Goal: Task Accomplishment & Management: Use online tool/utility

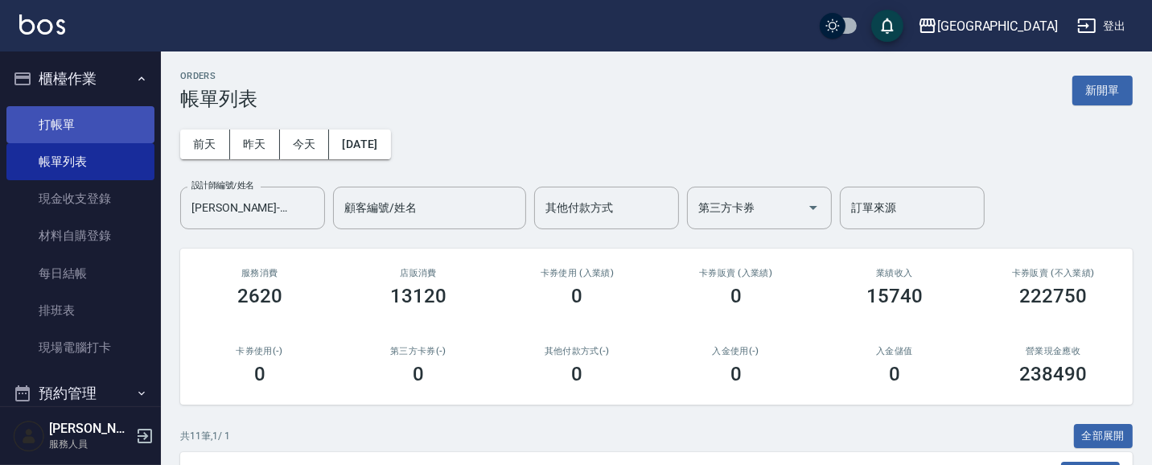
click at [72, 121] on link "打帳單" at bounding box center [80, 124] width 148 height 37
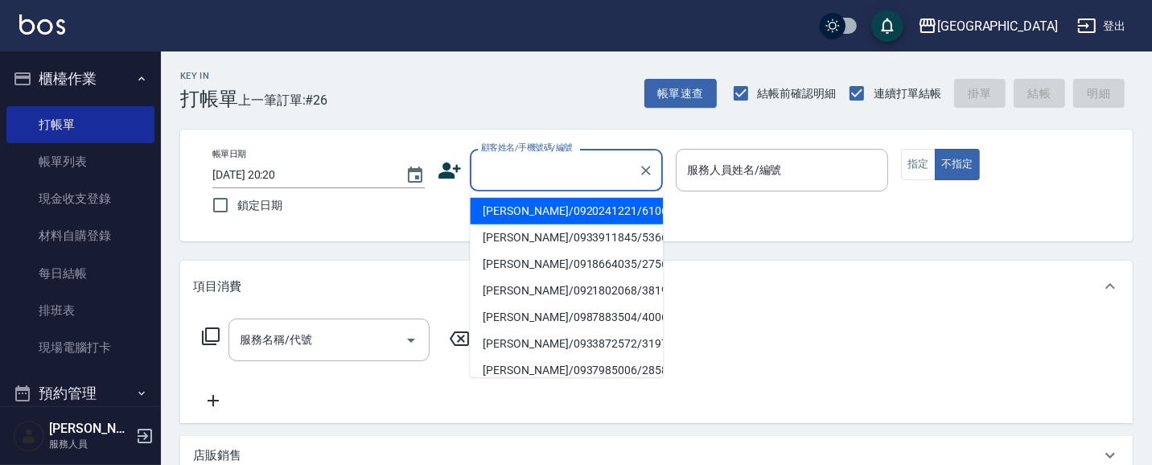
drag, startPoint x: 545, startPoint y: 175, endPoint x: 4, endPoint y: 76, distance: 550.3
click at [543, 175] on input "顧客姓名/手機號碼/編號" at bounding box center [554, 170] width 154 height 28
click at [684, 94] on button "帳單速查" at bounding box center [680, 94] width 72 height 30
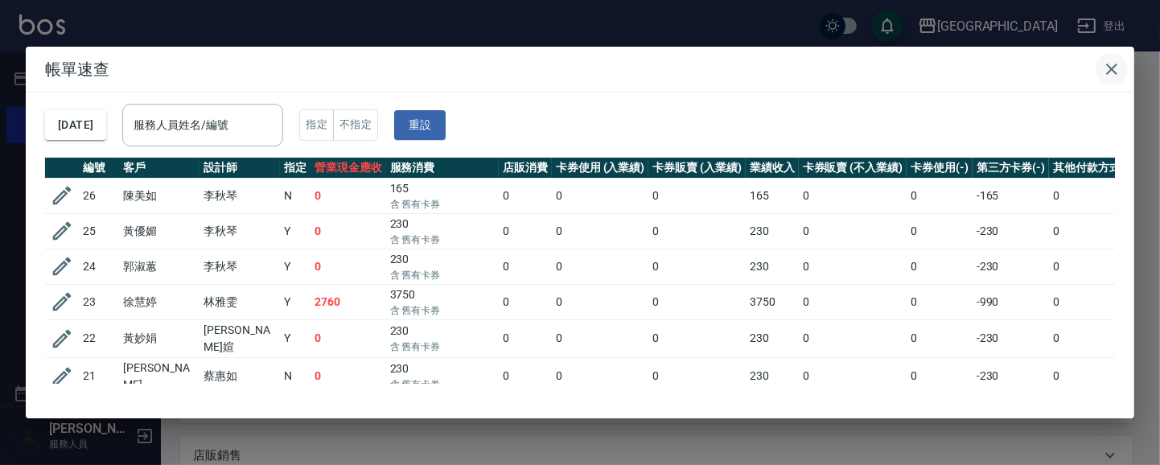
click at [1113, 60] on icon "button" at bounding box center [1111, 69] width 19 height 19
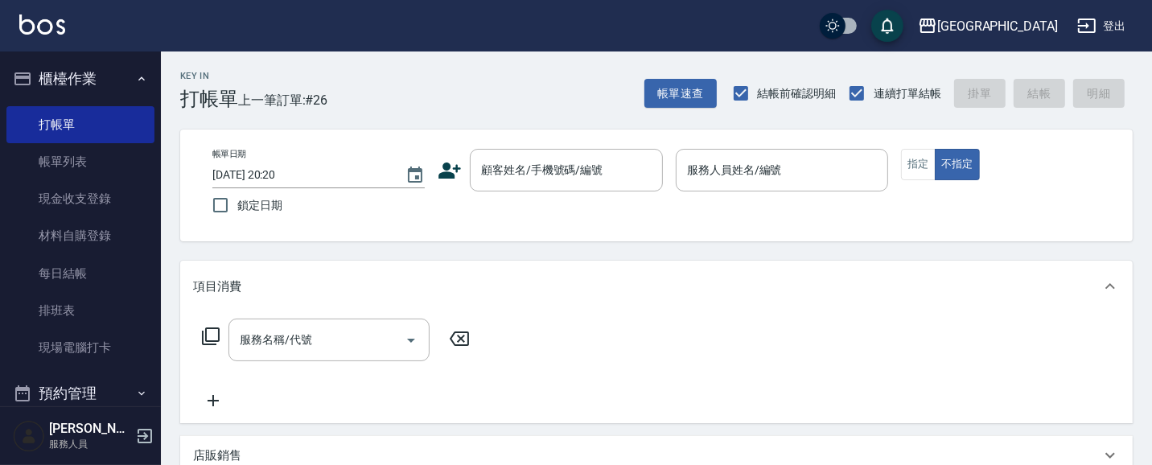
drag, startPoint x: 531, startPoint y: 169, endPoint x: 421, endPoint y: 151, distance: 111.6
click at [526, 171] on input "顧客姓名/手機號碼/編號" at bounding box center [554, 170] width 154 height 28
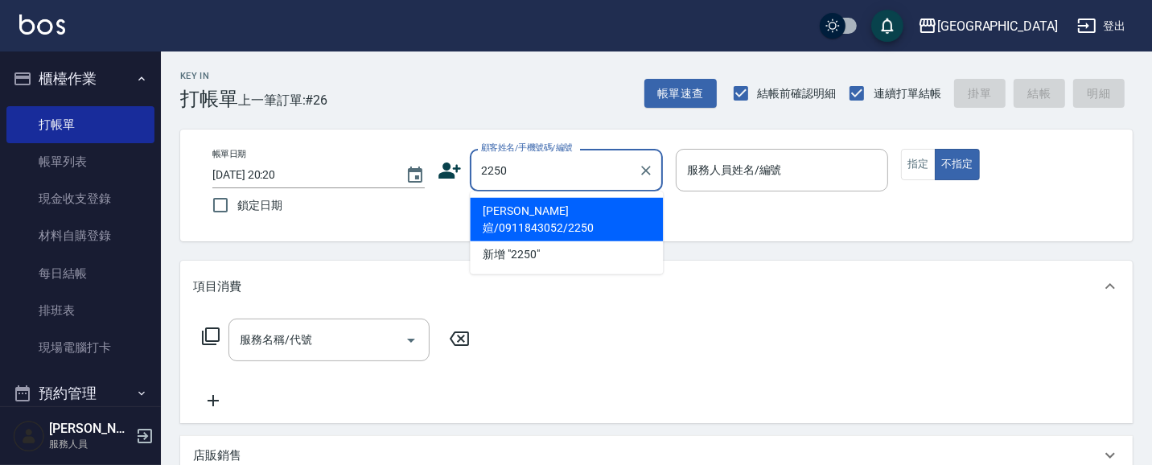
type input "2250"
type input "03"
type button "false"
type input "[PERSON_NAME]媗/0911843052/2250"
type input "[PERSON_NAME]媗-03"
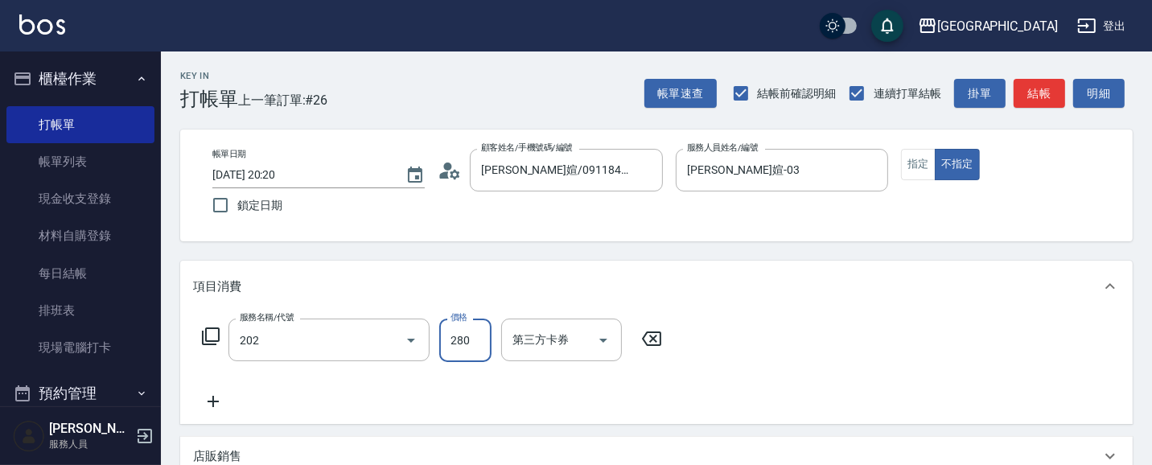
type input "洗髮[280](202)"
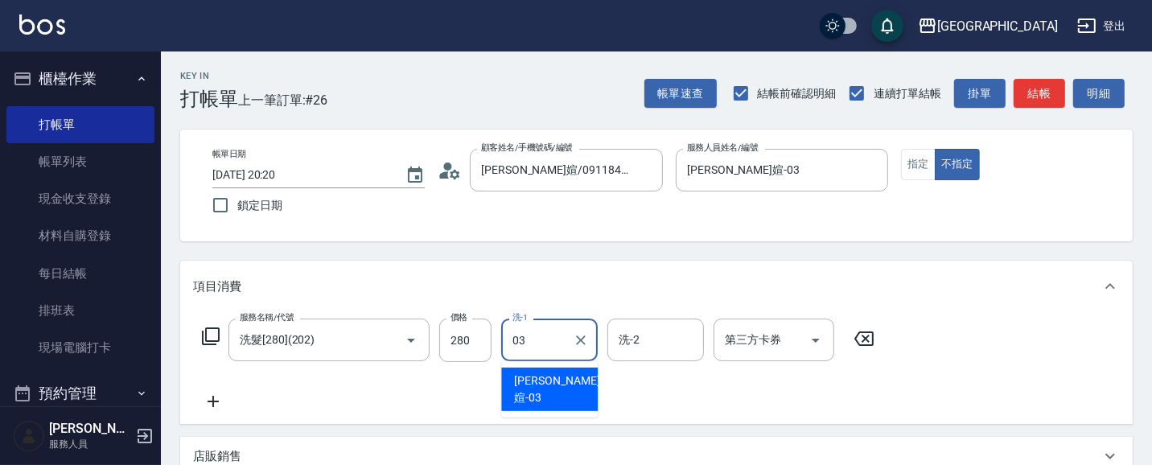
type input "[PERSON_NAME]媗-03"
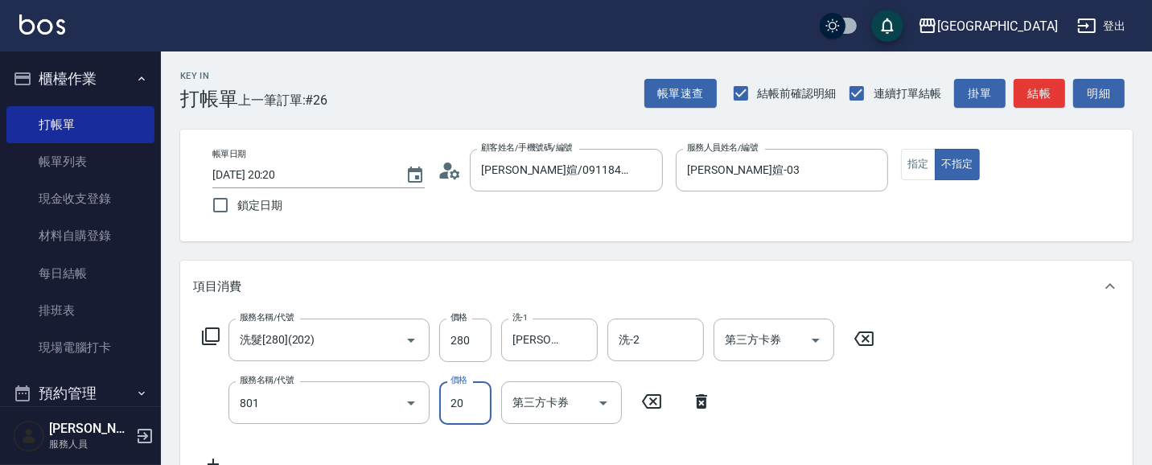
type input "潤絲(801)"
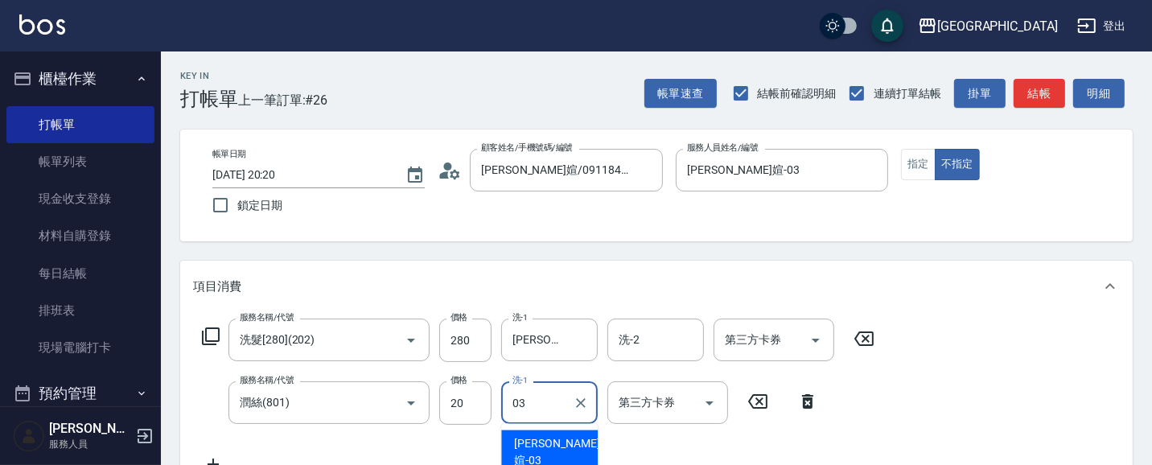
type input "[PERSON_NAME]媗-03"
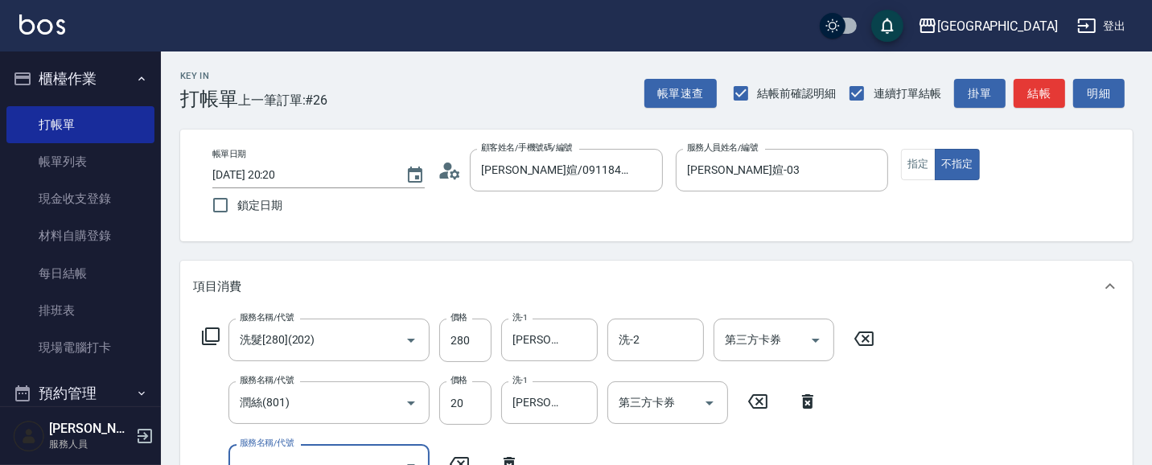
scroll to position [14, 0]
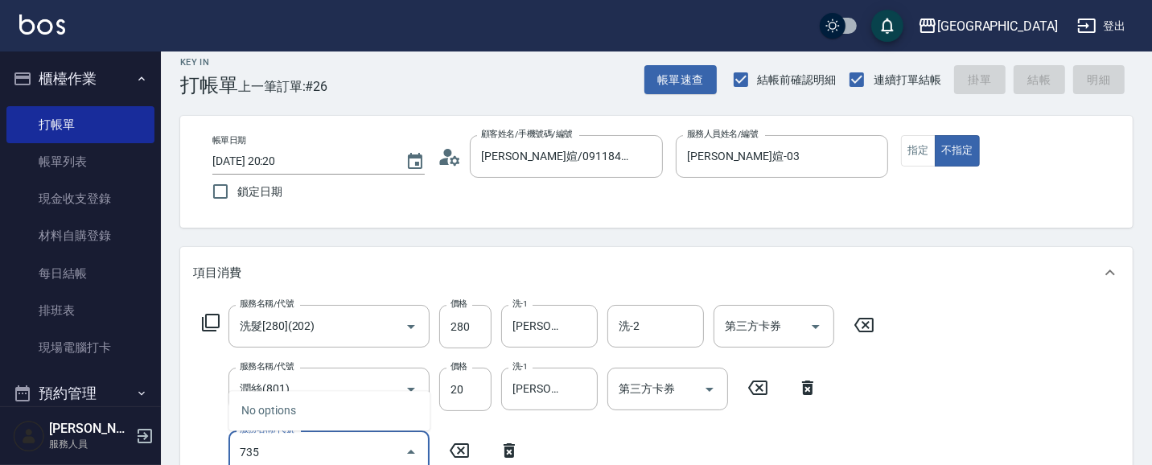
type input "7350"
type input "[DATE] 20:21"
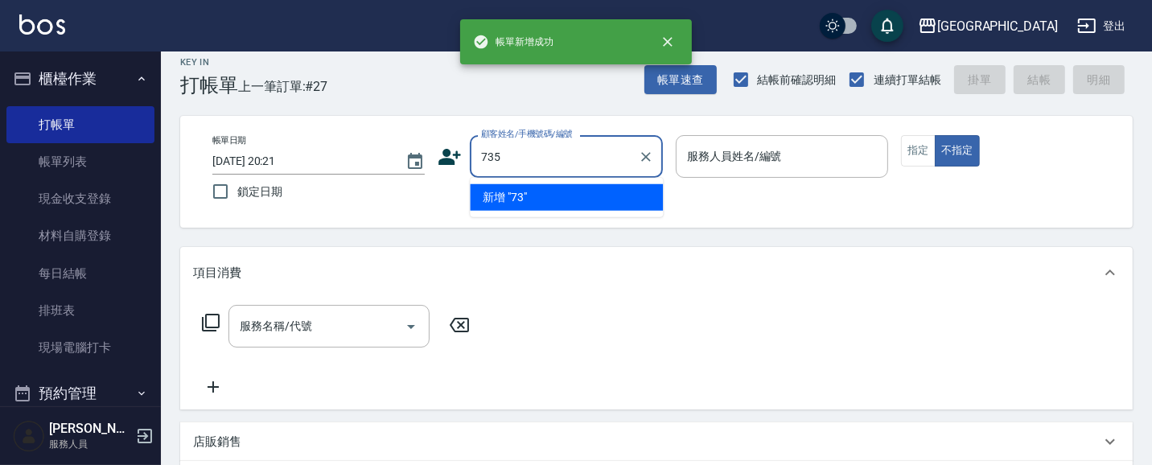
type input "735"
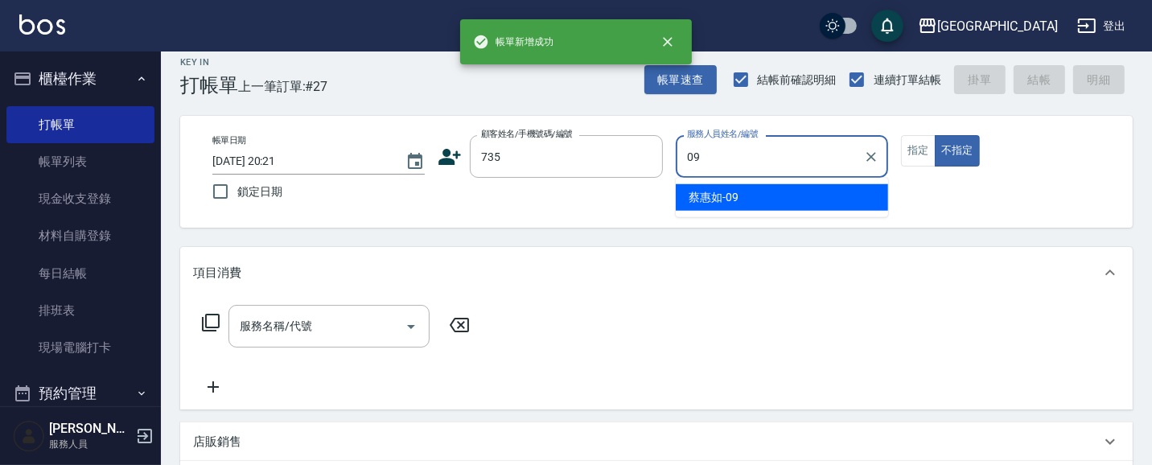
type input "[PERSON_NAME]-09"
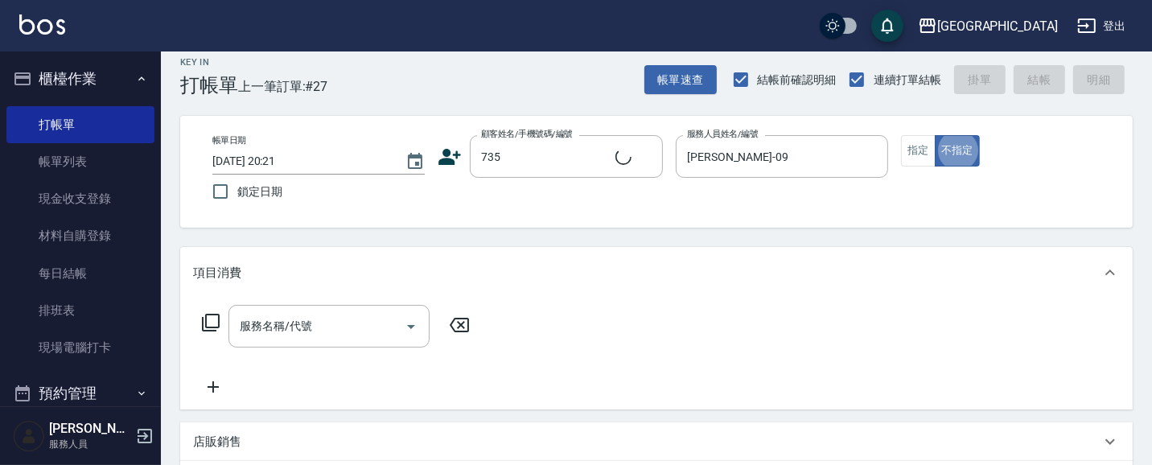
type input "[PERSON_NAME]/ 0958338986/735"
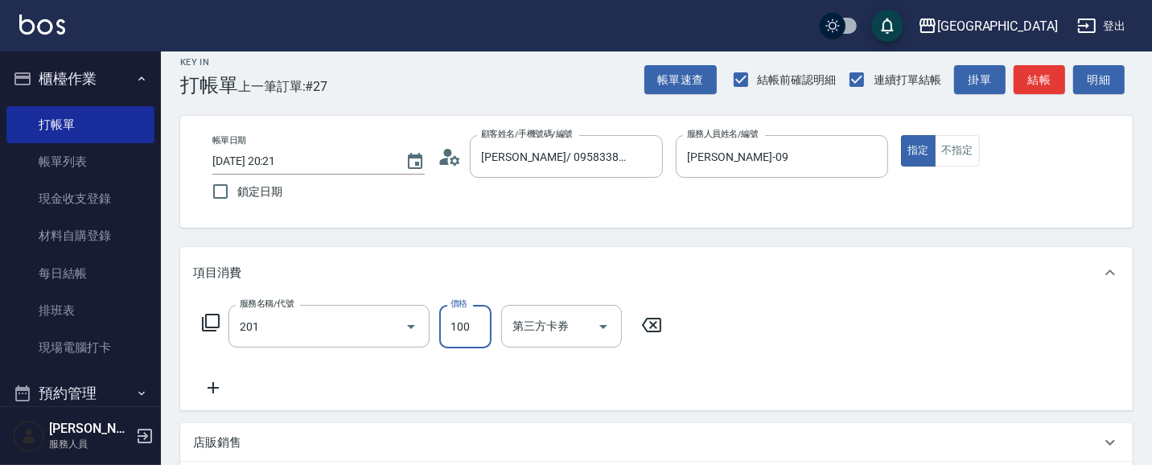
type input "洗髮[100](201)"
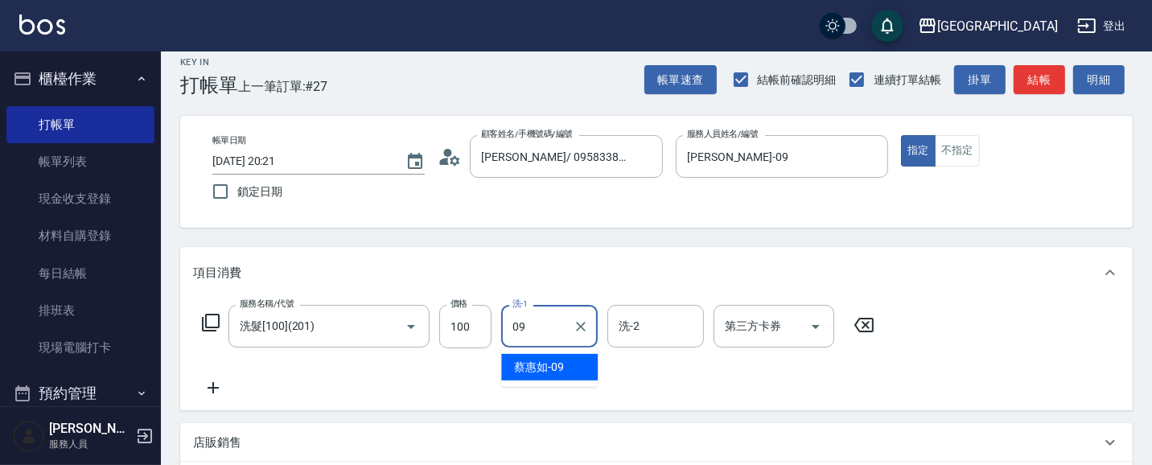
type input "[PERSON_NAME]-09"
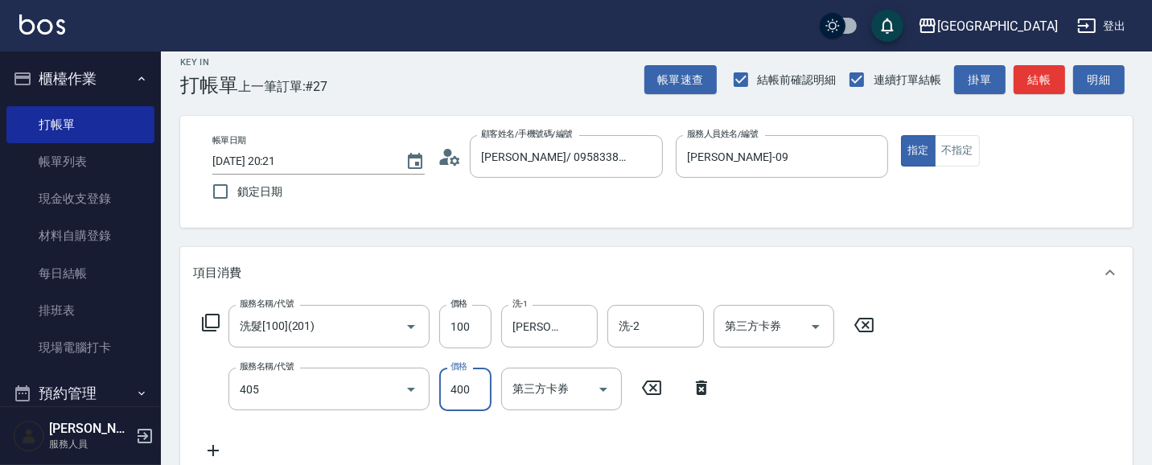
type input "剪髮(400)(405)"
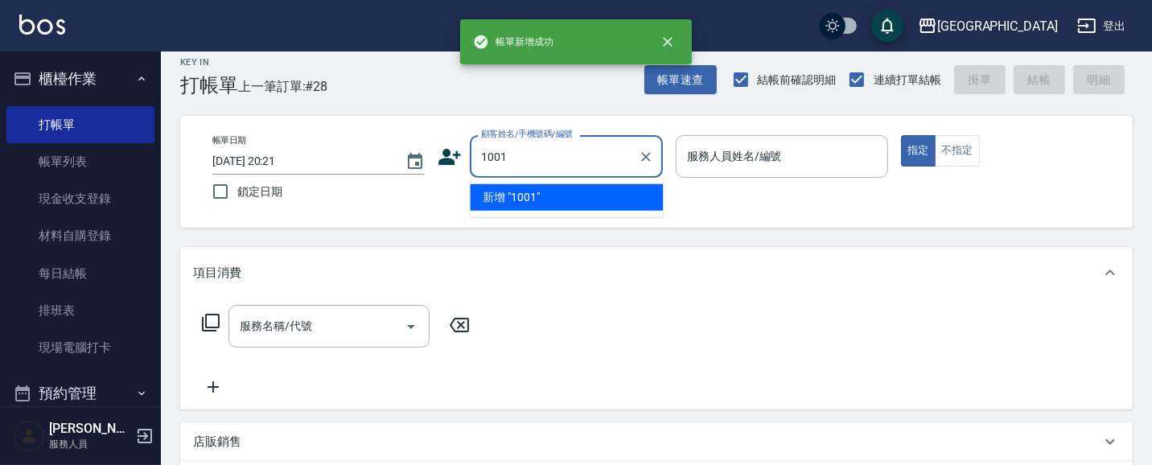
type input "1001"
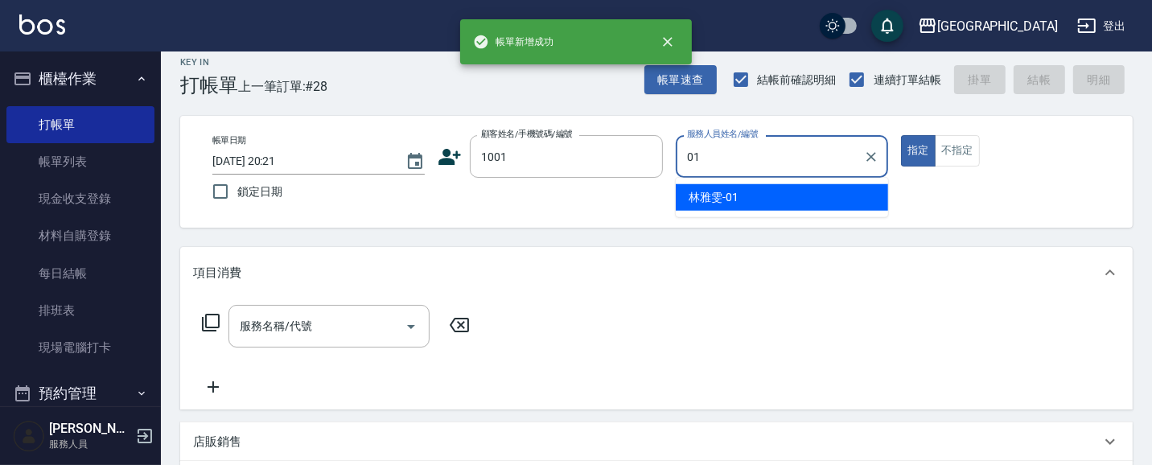
type input "[PERSON_NAME]-01"
type button "true"
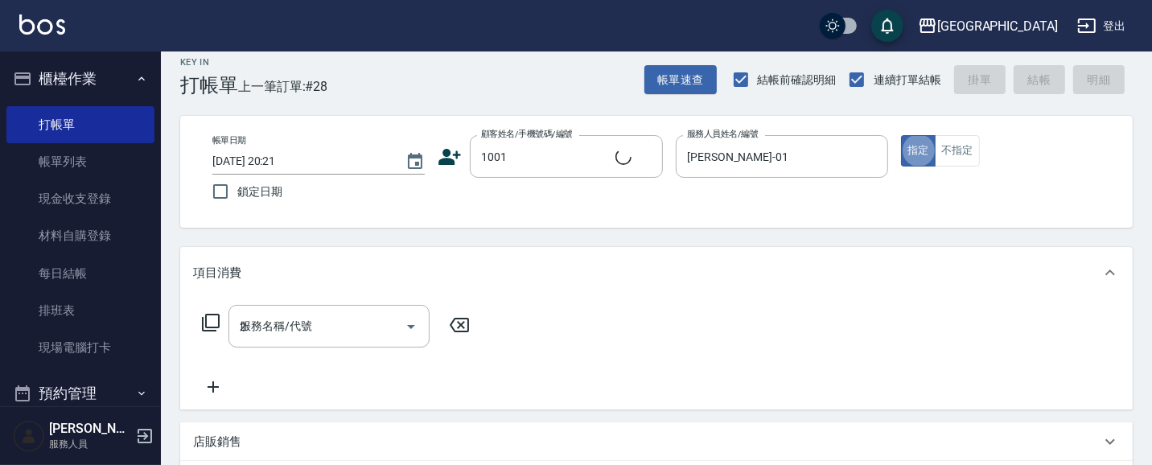
type input "21"
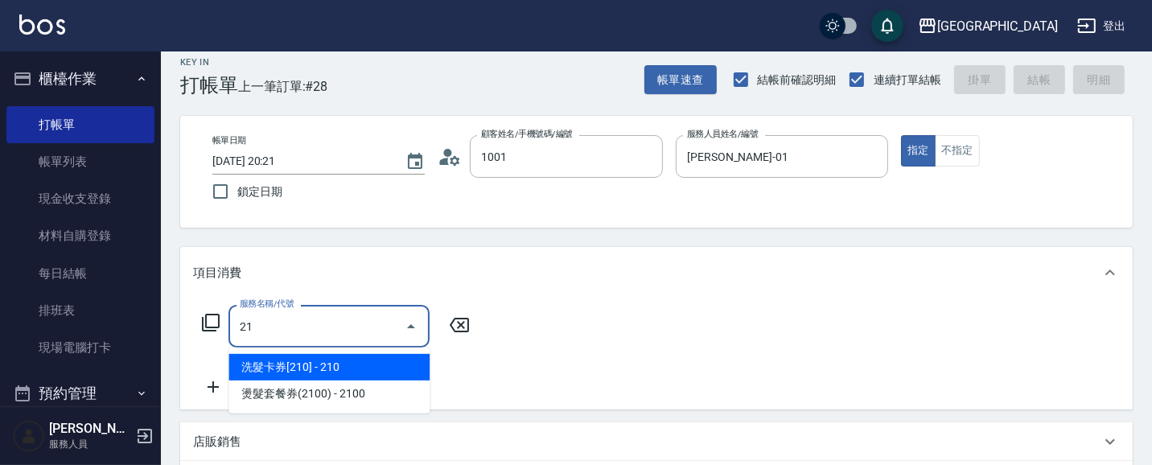
type input "[PERSON_NAME]/0921765636/1001"
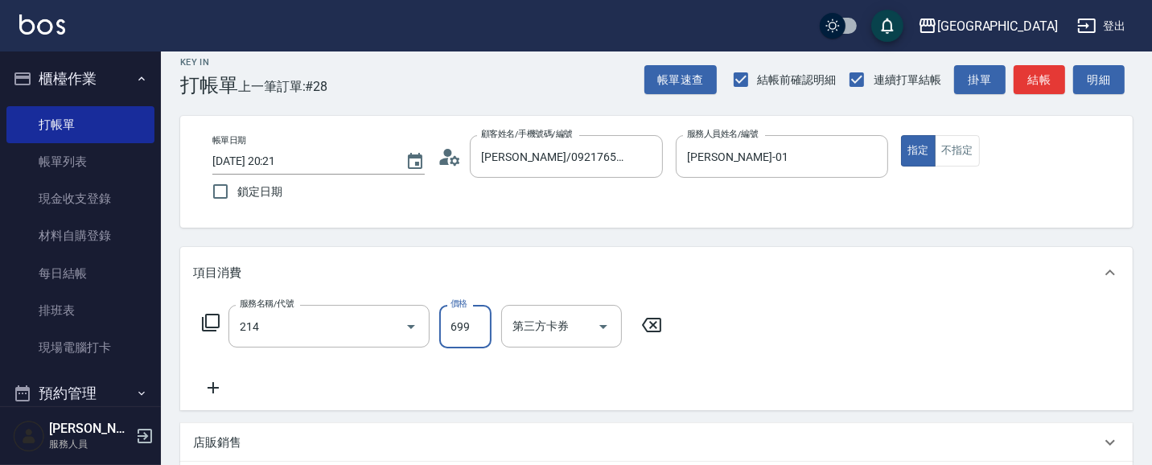
type input "滾珠洗髪699(214)"
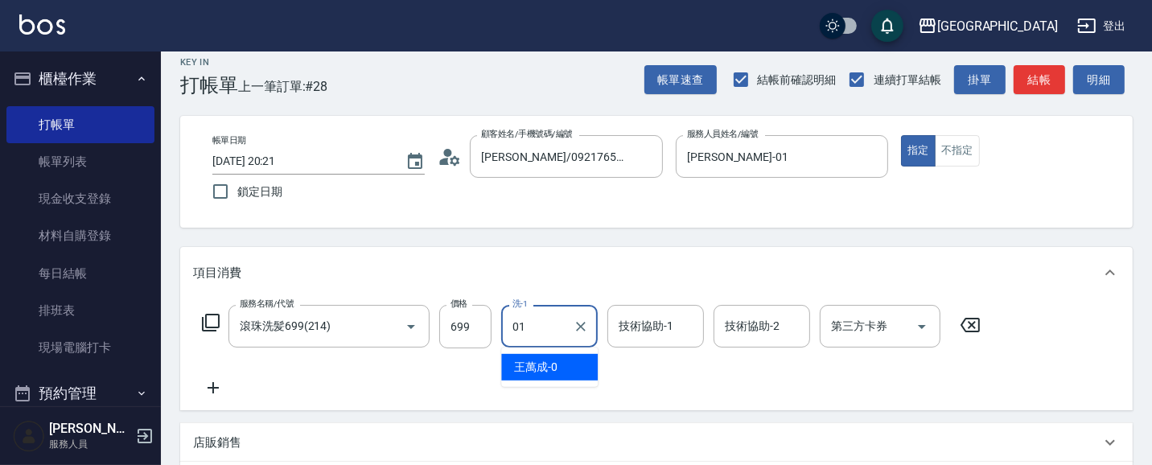
type input "[PERSON_NAME]-01"
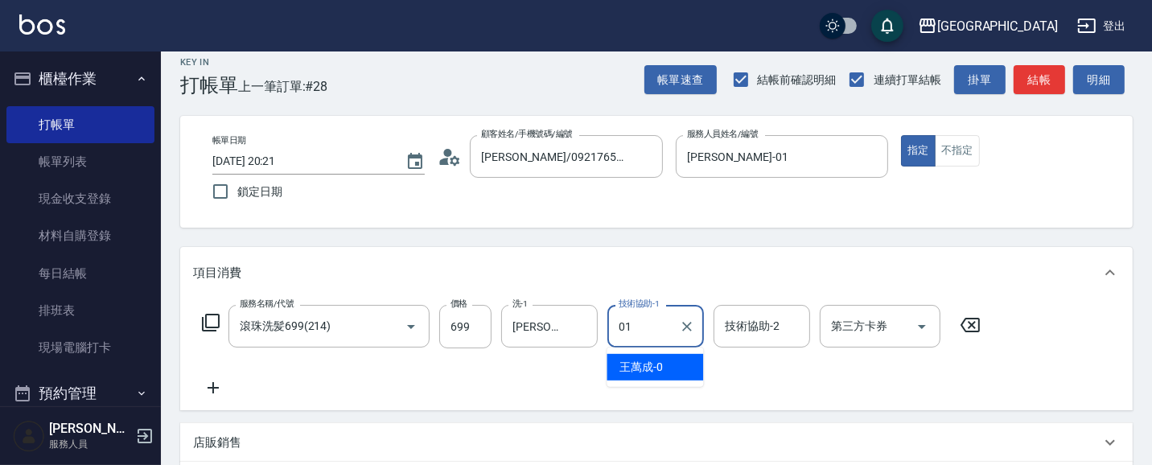
type input "[PERSON_NAME]-01"
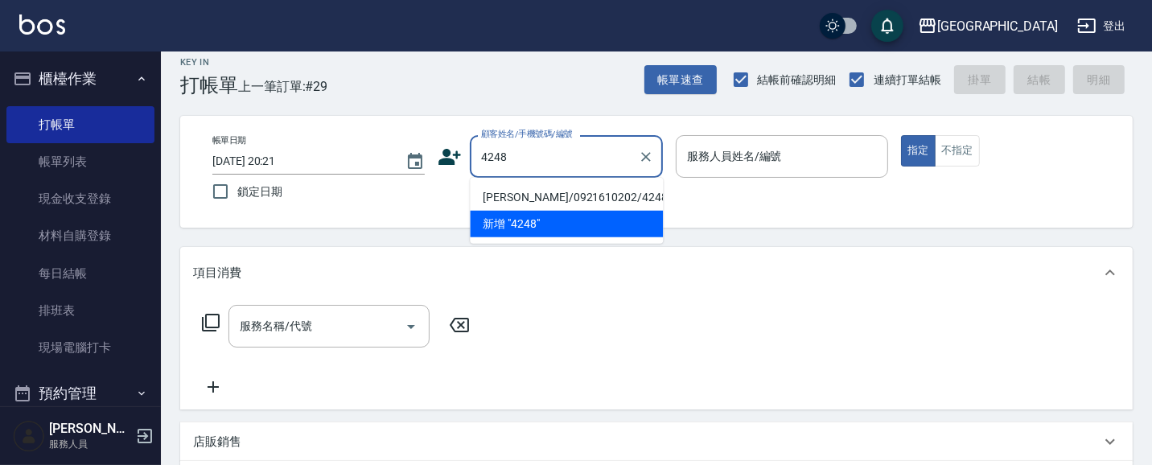
type input "[PERSON_NAME]/0921610202/4248"
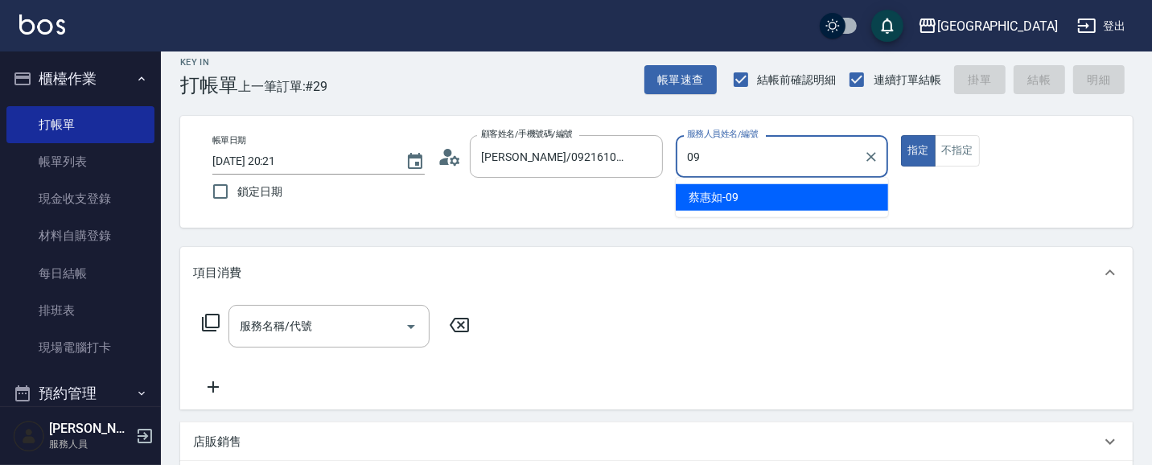
type input "[PERSON_NAME]-09"
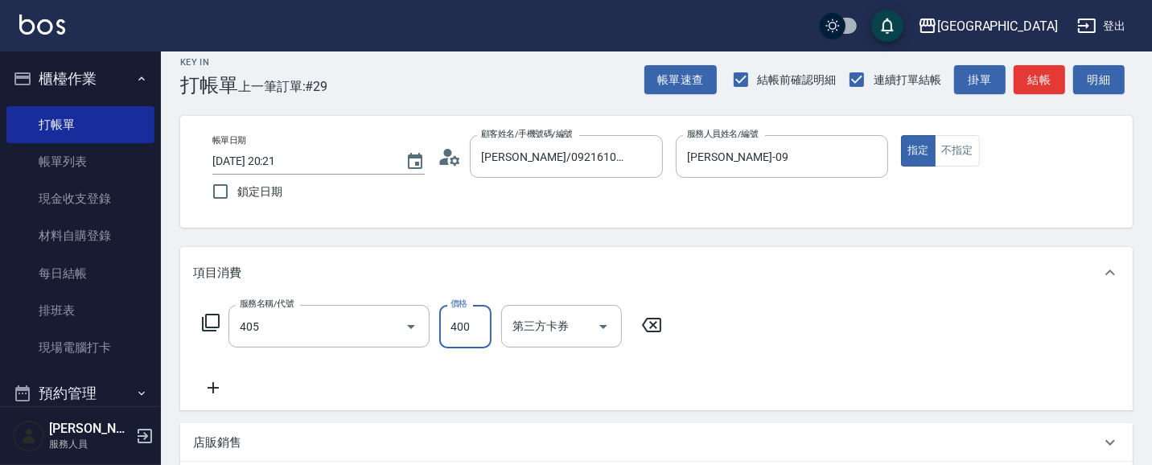
type input "剪髮(400)(405)"
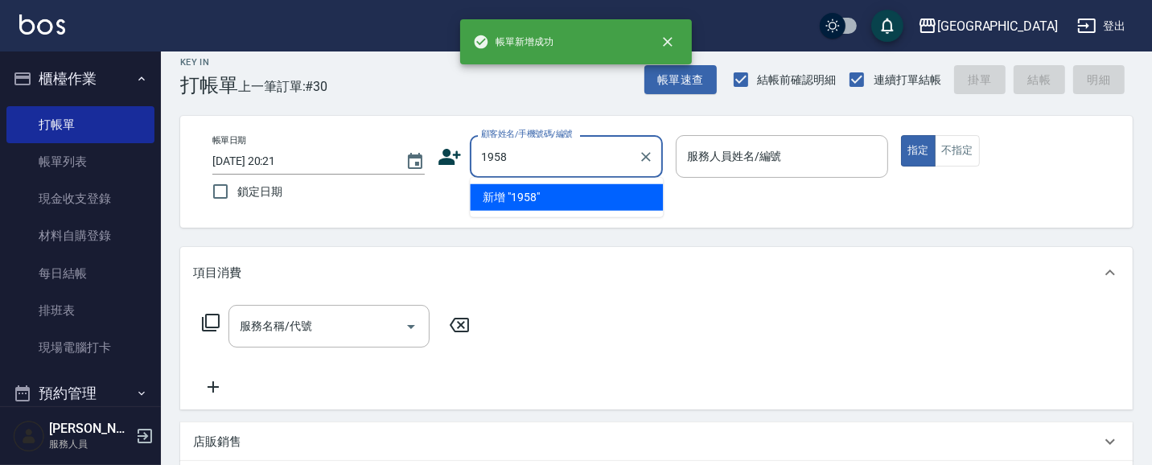
type input "1958"
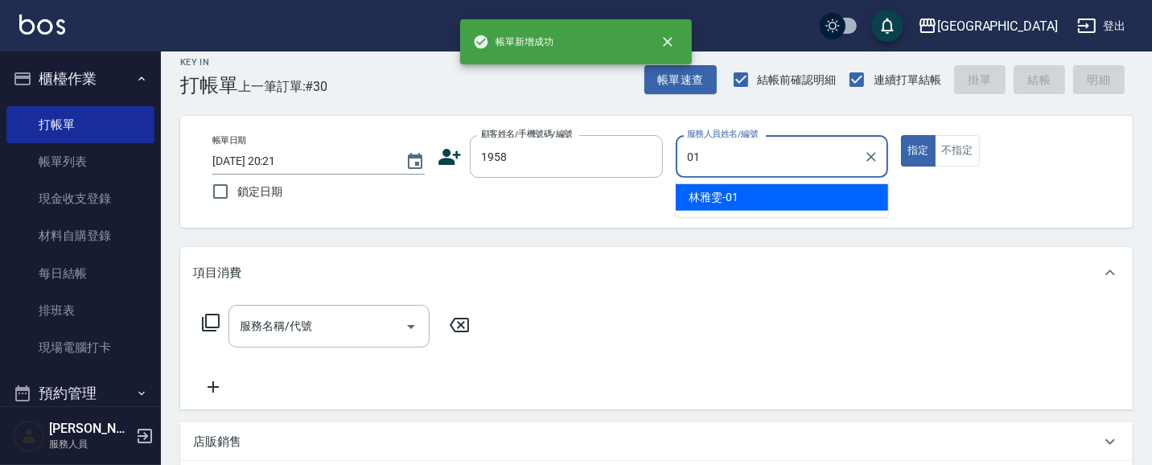
type input "[PERSON_NAME]-01"
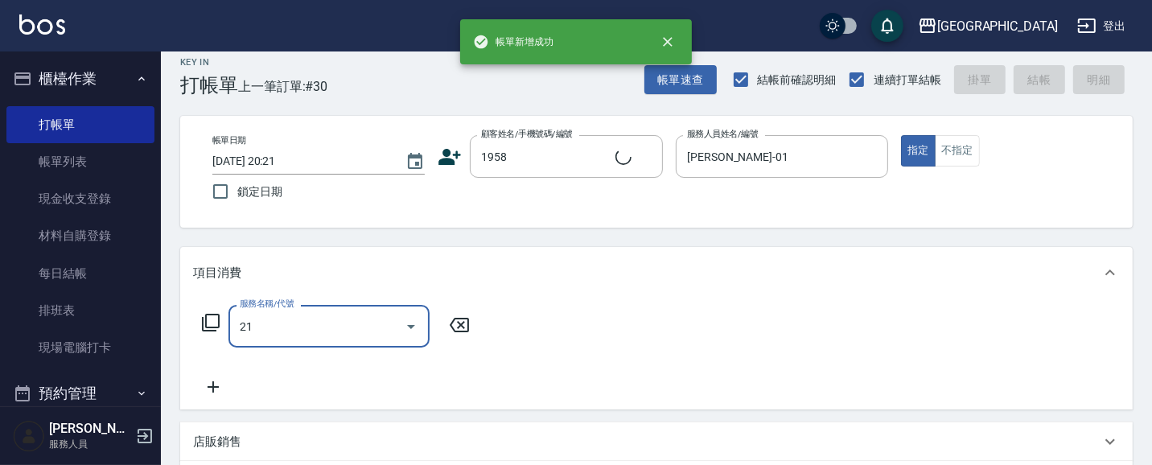
type input "214"
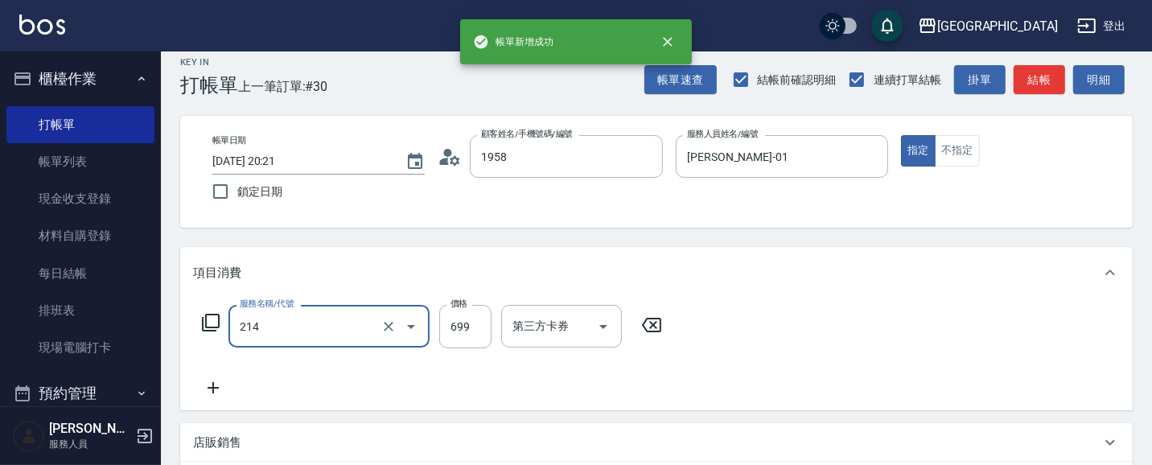
type input "但[PERSON_NAME]/0928839493/1958"
type input "214"
type input "700"
type input "滾珠洗髪699(214)"
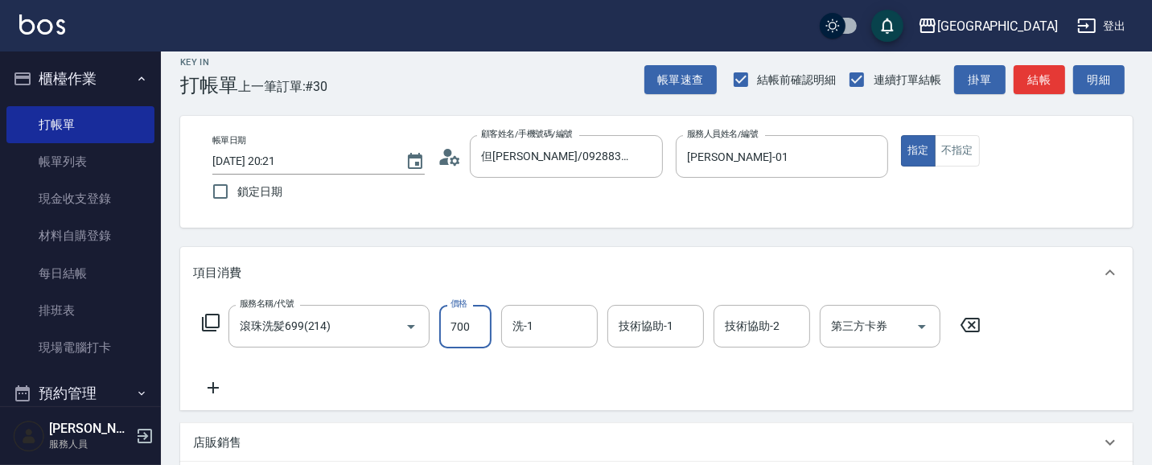
type input "700"
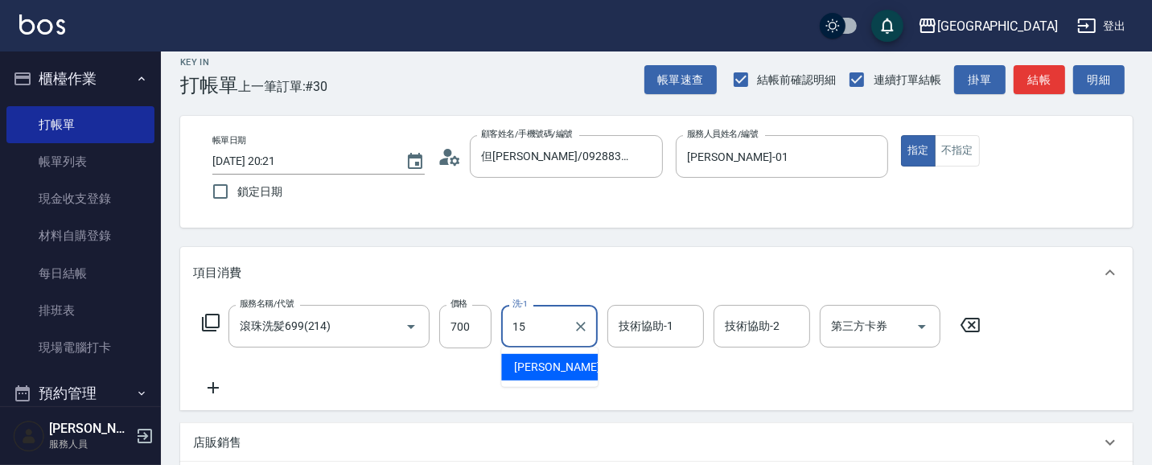
type input "[PERSON_NAME]-15"
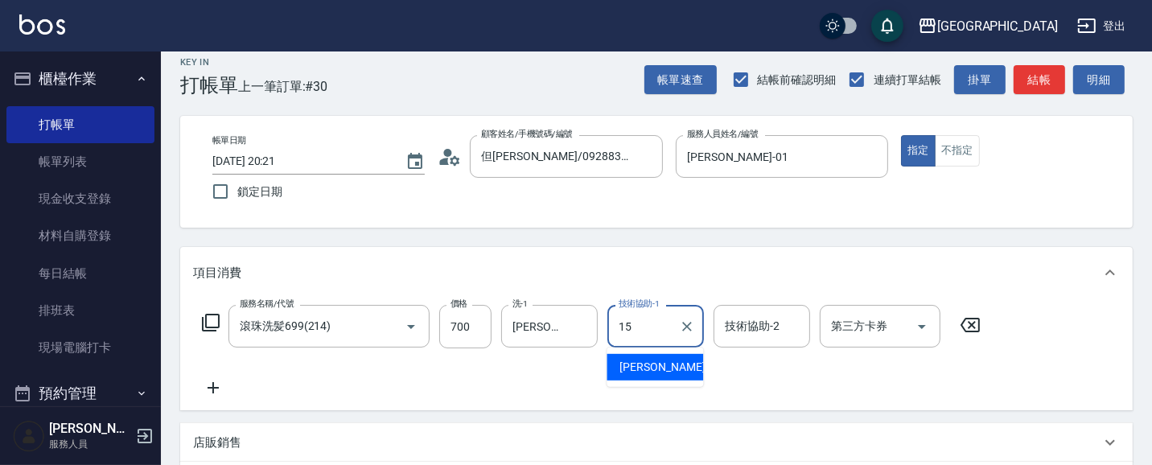
type input "[PERSON_NAME]-15"
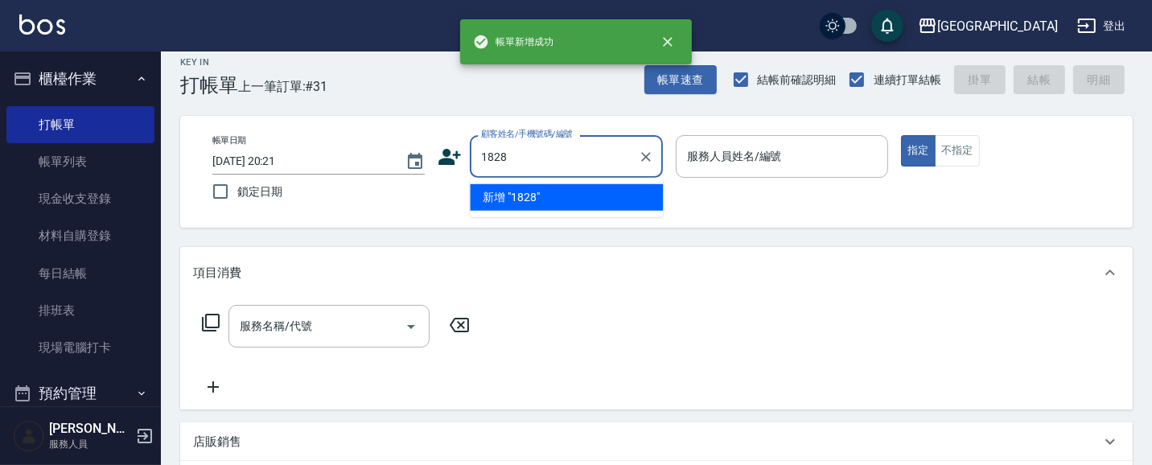
type input "1828"
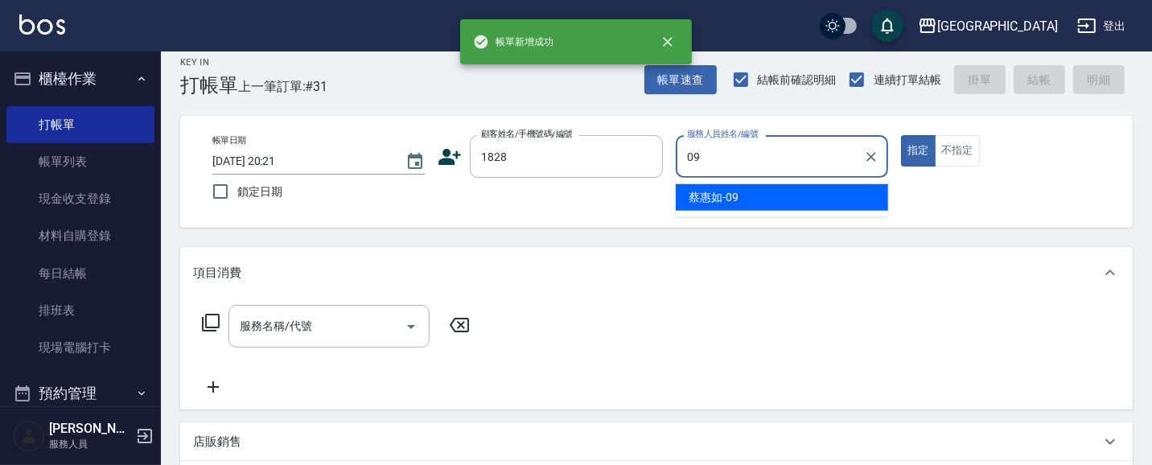
type input "[PERSON_NAME]-09"
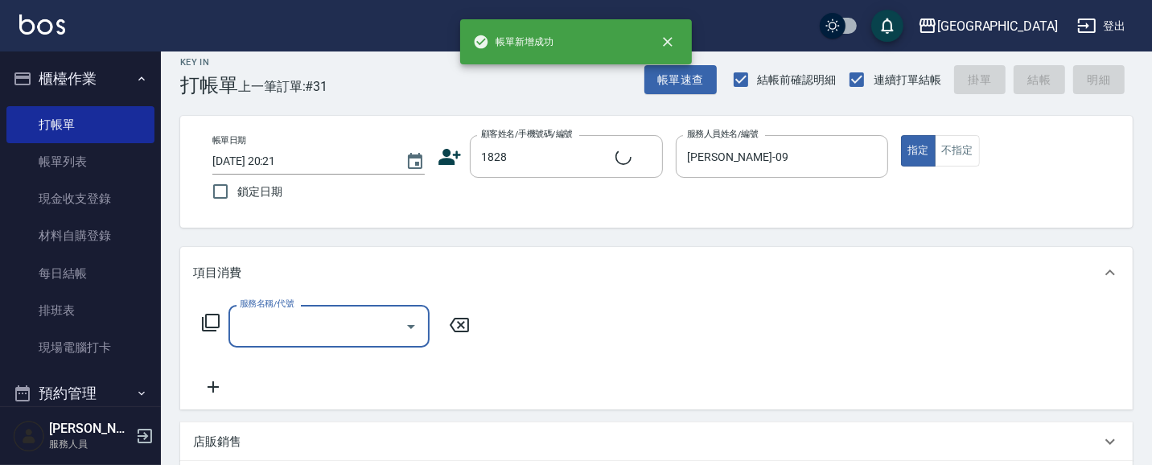
type input "2"
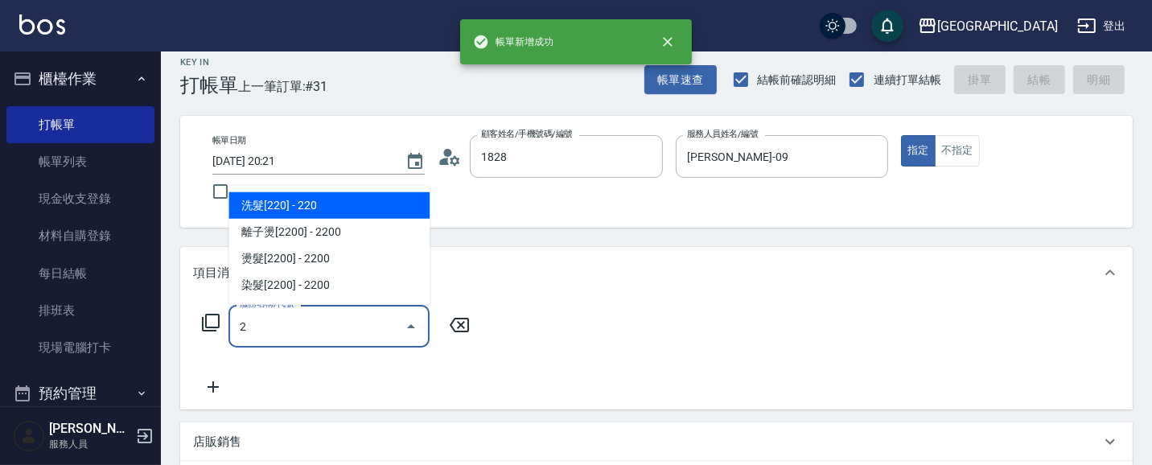
type input "[PERSON_NAME]/0938009127/1828"
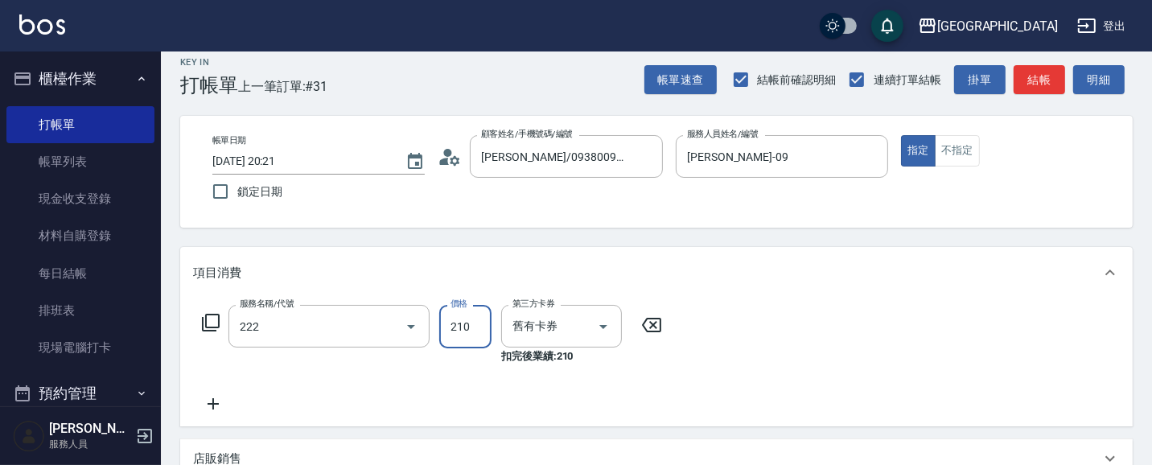
type input "洗髮卡券[210](222)"
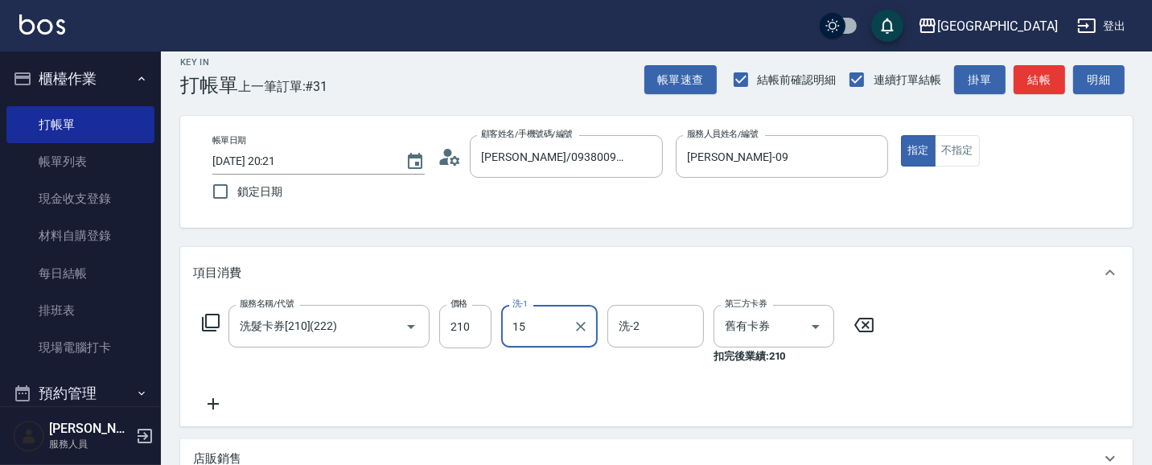
type input "[PERSON_NAME]-15"
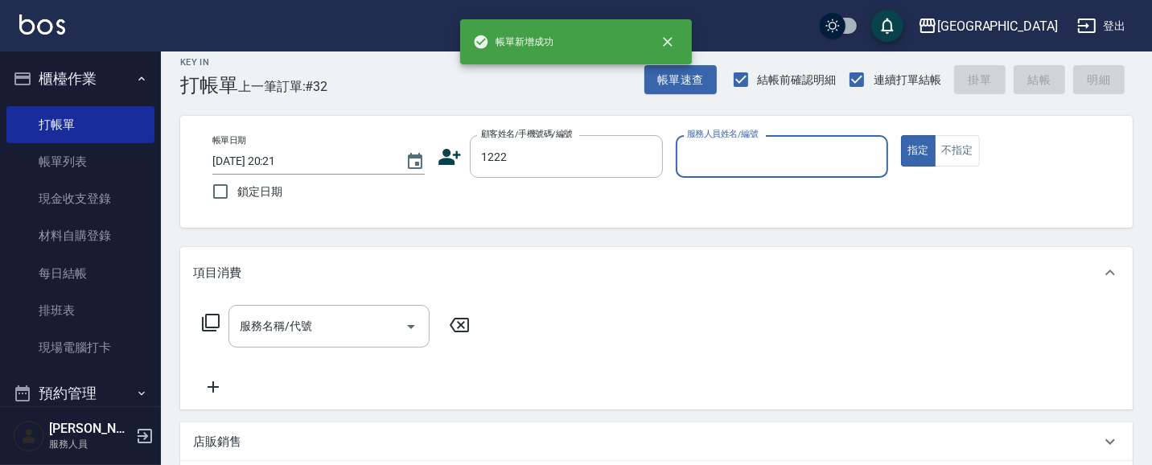
type input "1222"
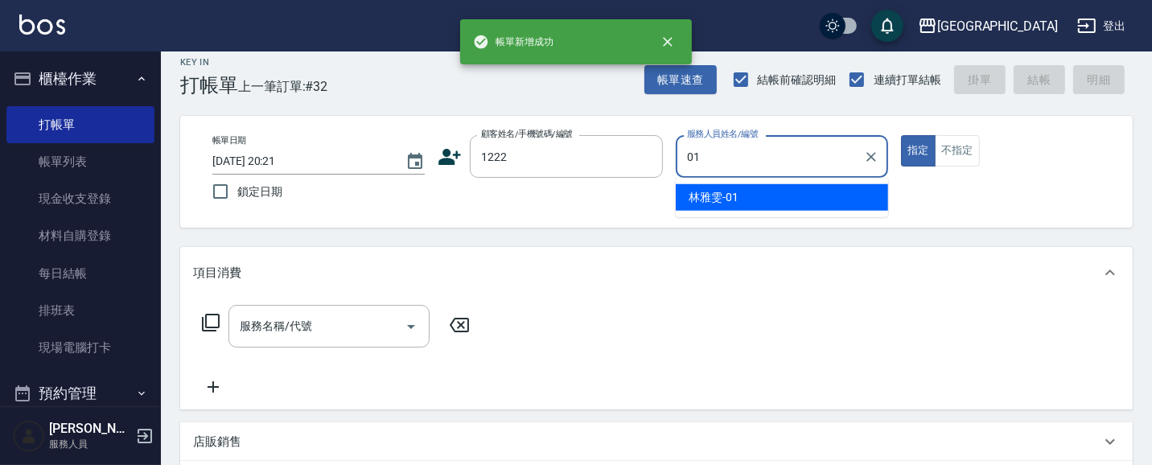
type input "[PERSON_NAME]-01"
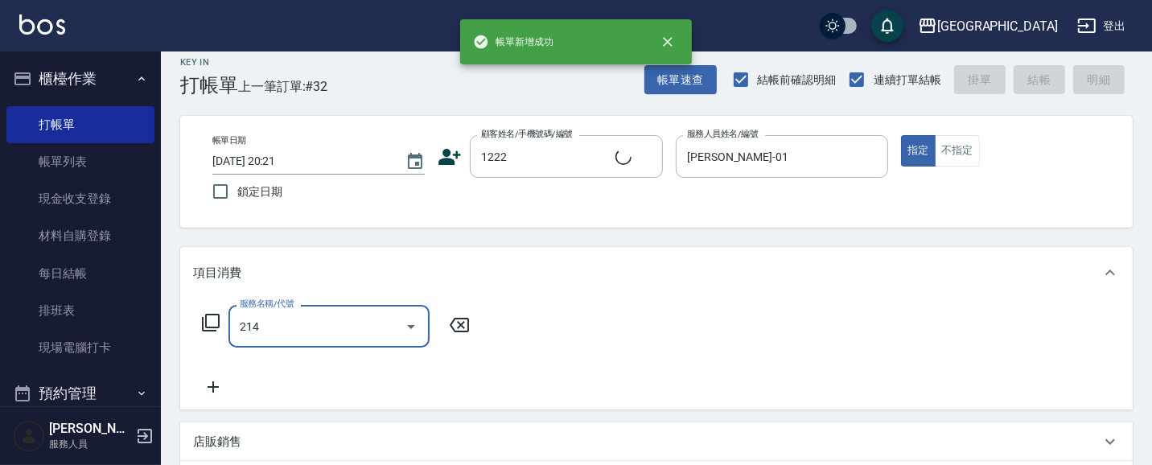
type input "214"
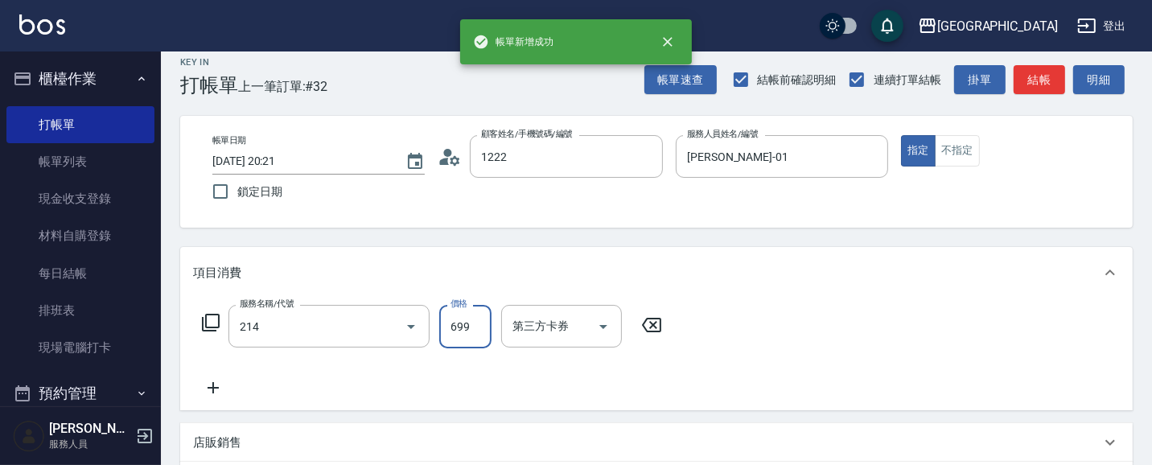
type input "[PERSON_NAME]/1222_[PERSON_NAME]/1222"
type input "滾珠洗髪699(214)"
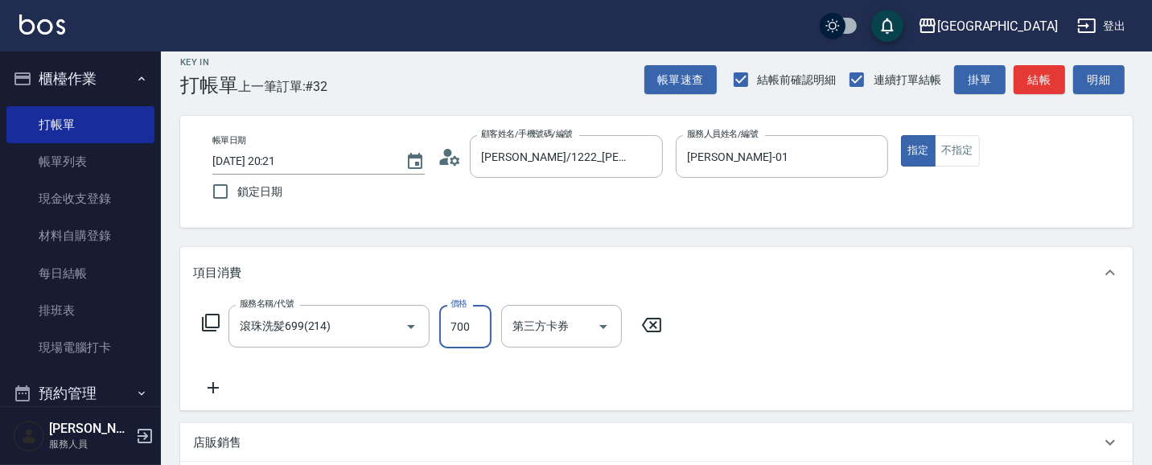
type input "700"
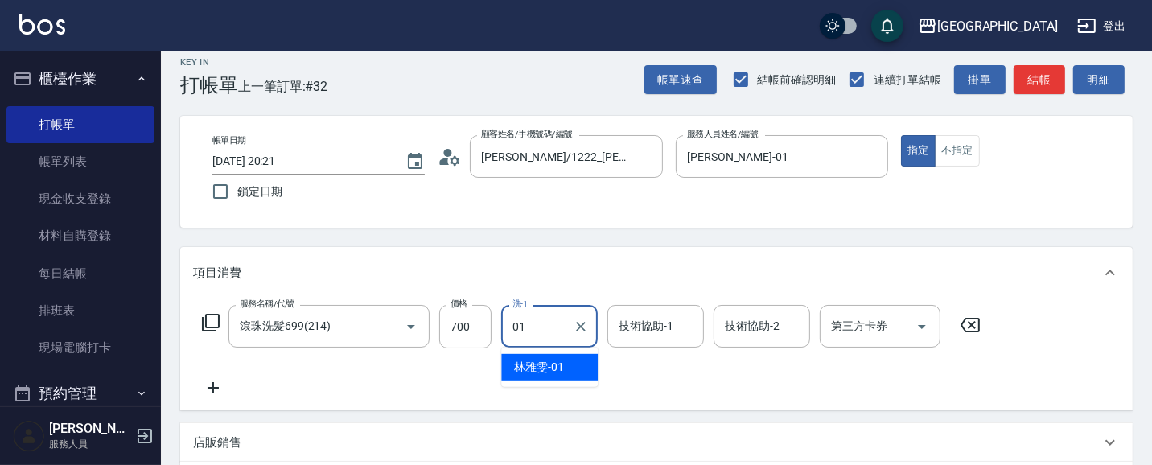
type input "[PERSON_NAME]-01"
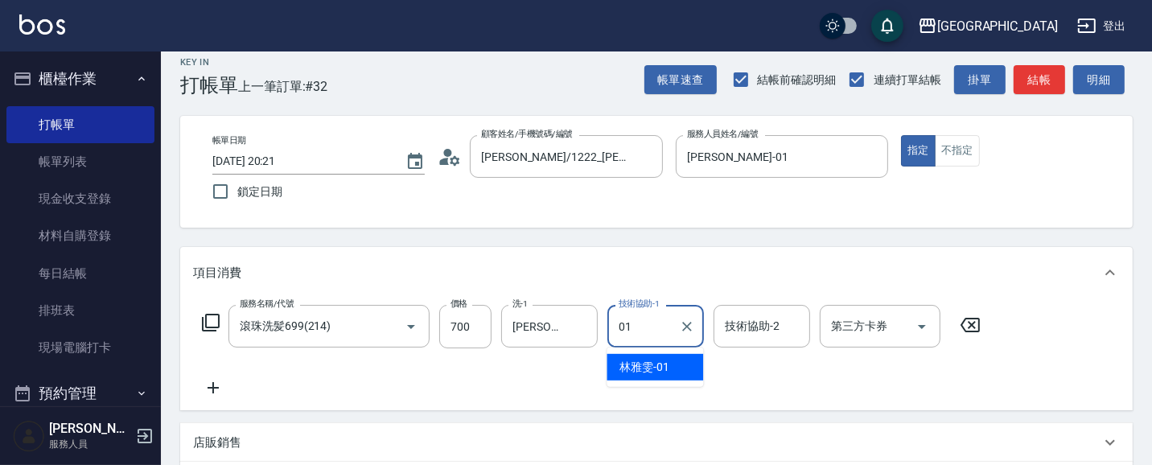
type input "[PERSON_NAME]-01"
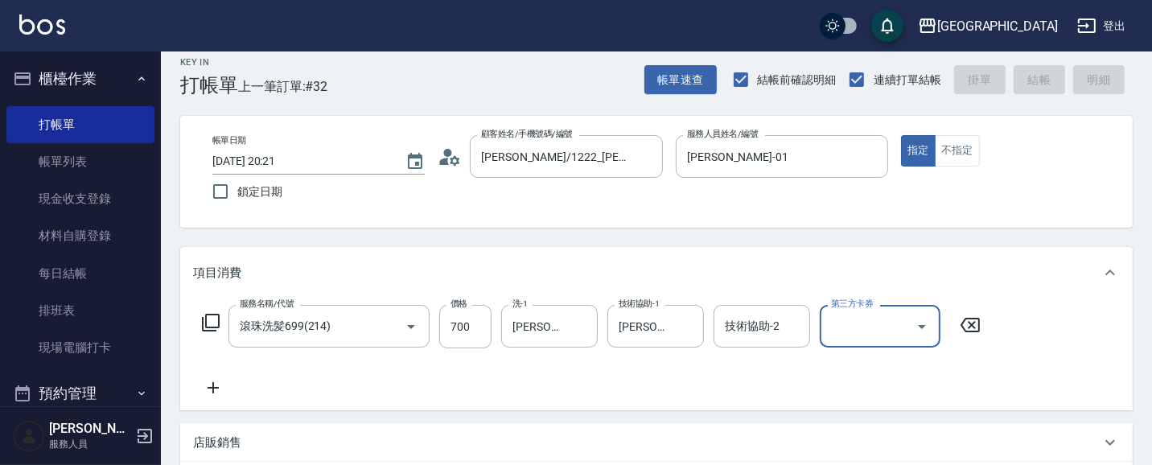
type input "[DATE] 20:22"
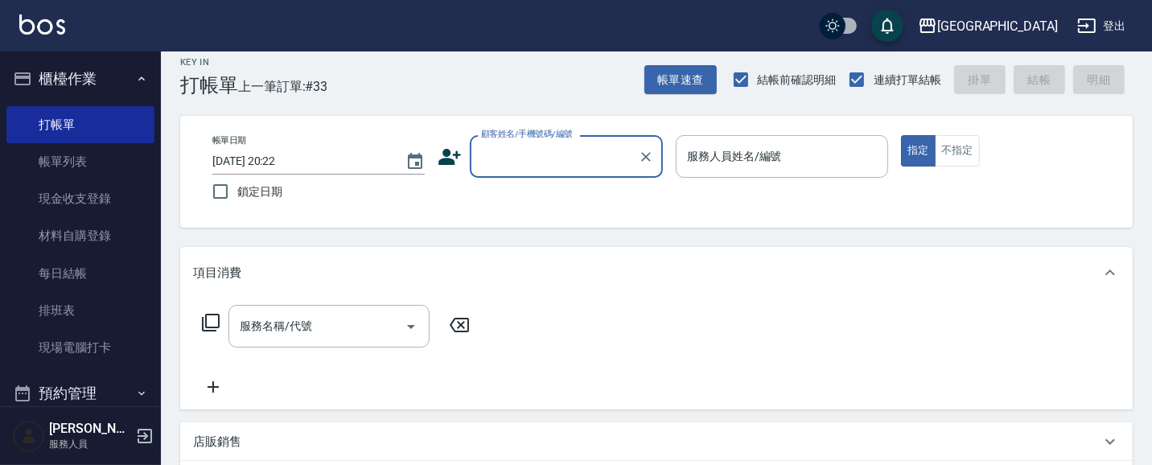
click at [89, 81] on button "櫃檯作業" at bounding box center [80, 79] width 148 height 42
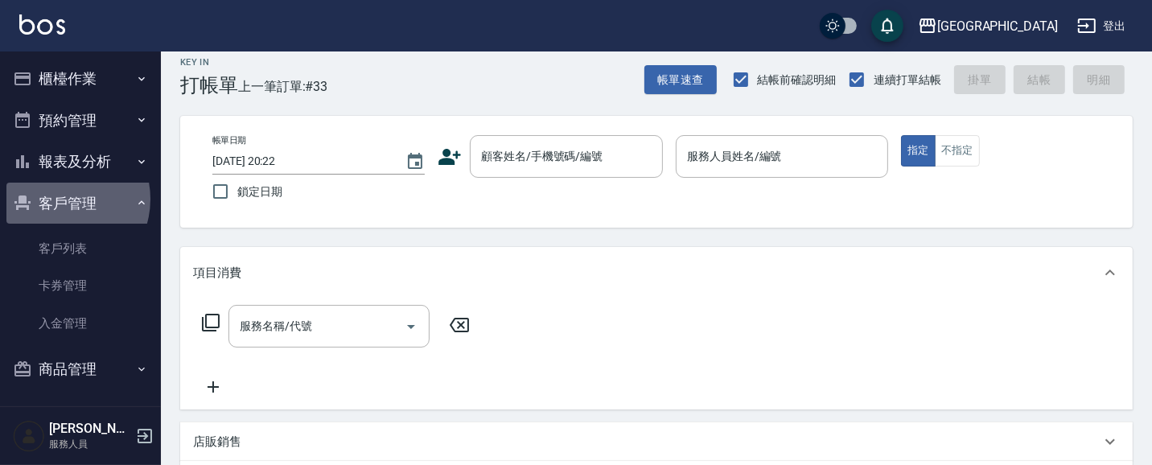
click at [61, 199] on button "客戶管理" at bounding box center [80, 204] width 148 height 42
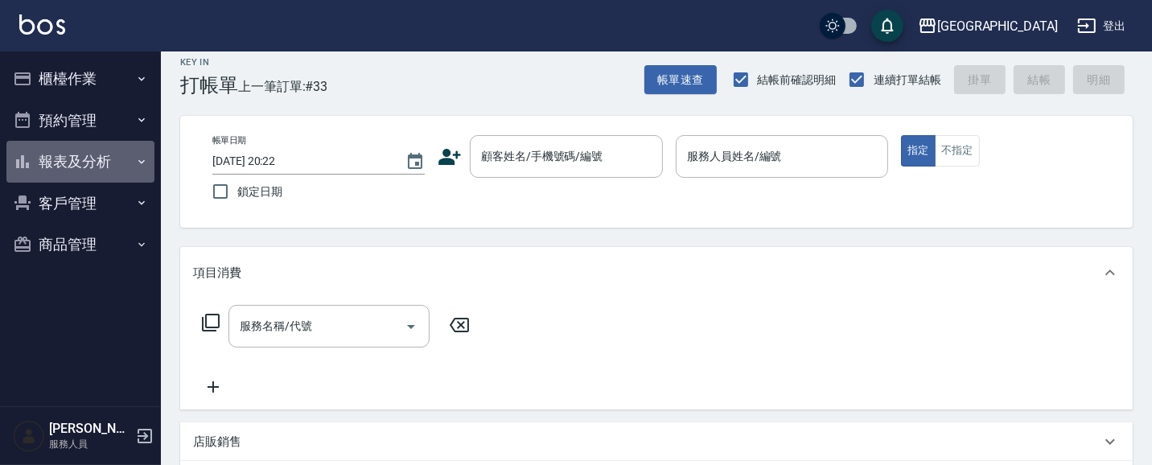
click at [90, 156] on button "報表及分析" at bounding box center [80, 162] width 148 height 42
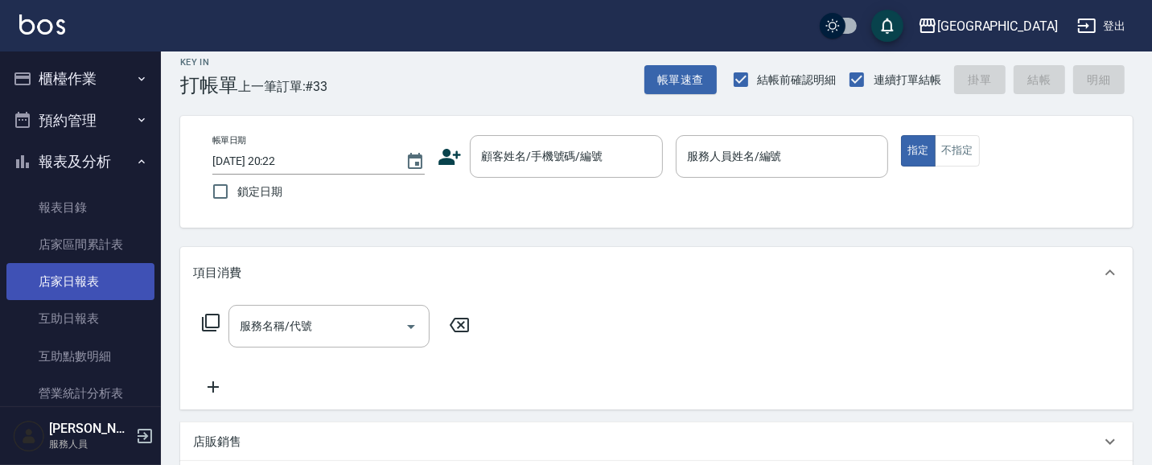
click at [102, 290] on link "店家日報表" at bounding box center [80, 281] width 148 height 37
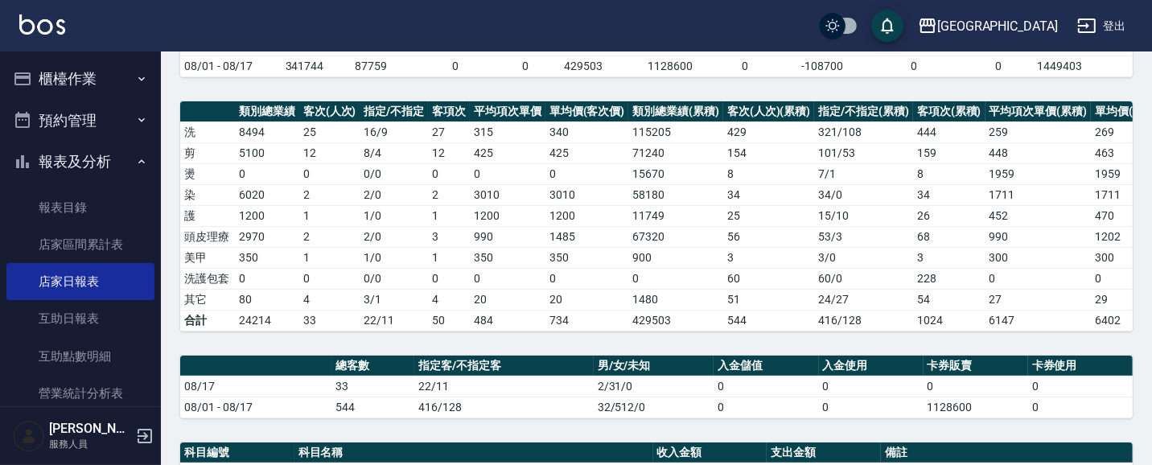
click at [98, 73] on button "櫃檯作業" at bounding box center [80, 79] width 148 height 42
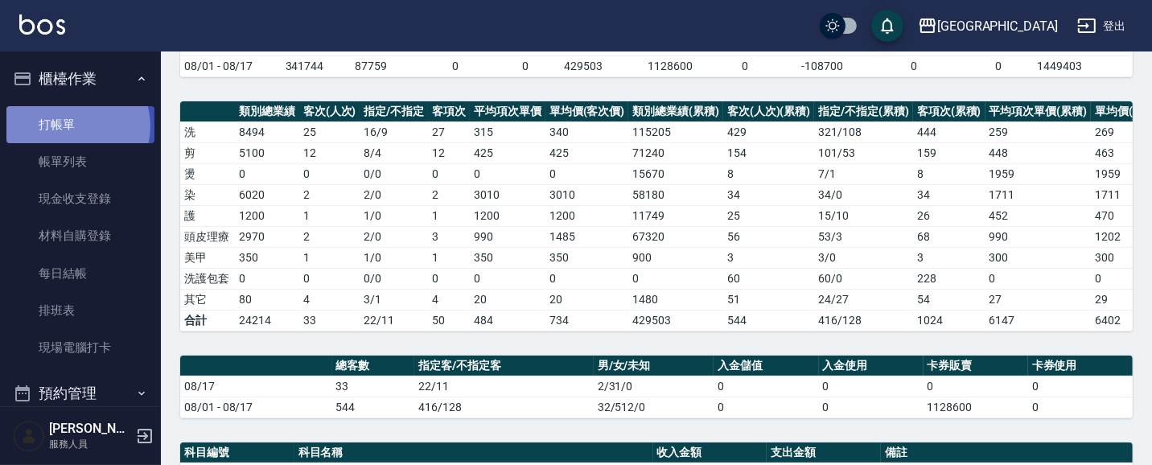
click at [75, 125] on link "打帳單" at bounding box center [80, 124] width 148 height 37
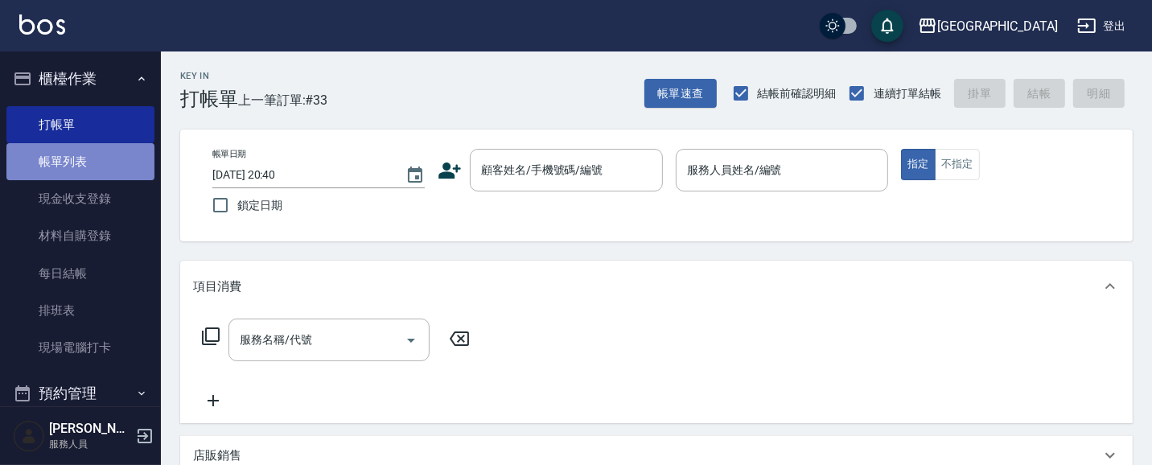
click at [85, 162] on link "帳單列表" at bounding box center [80, 161] width 148 height 37
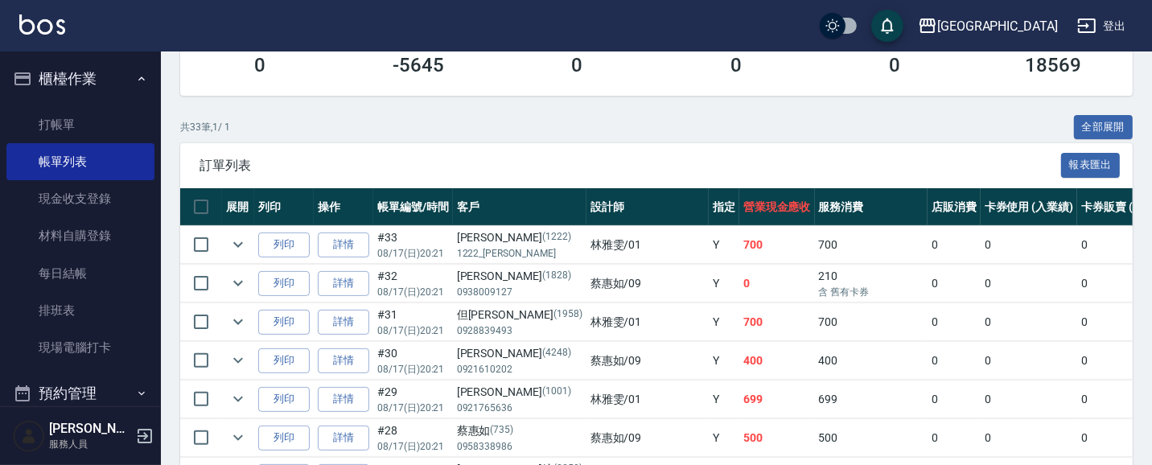
scroll to position [308, 0]
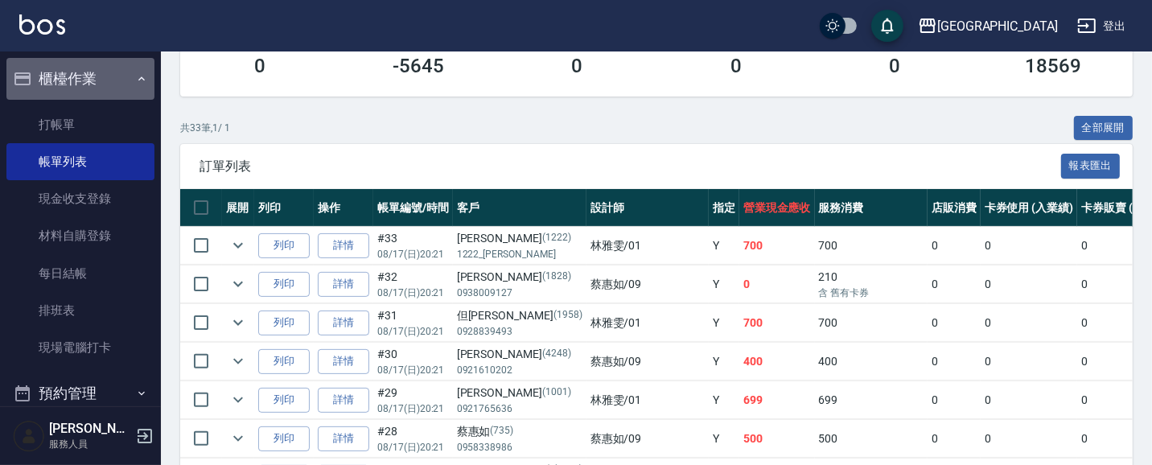
click at [89, 82] on button "櫃檯作業" at bounding box center [80, 79] width 148 height 42
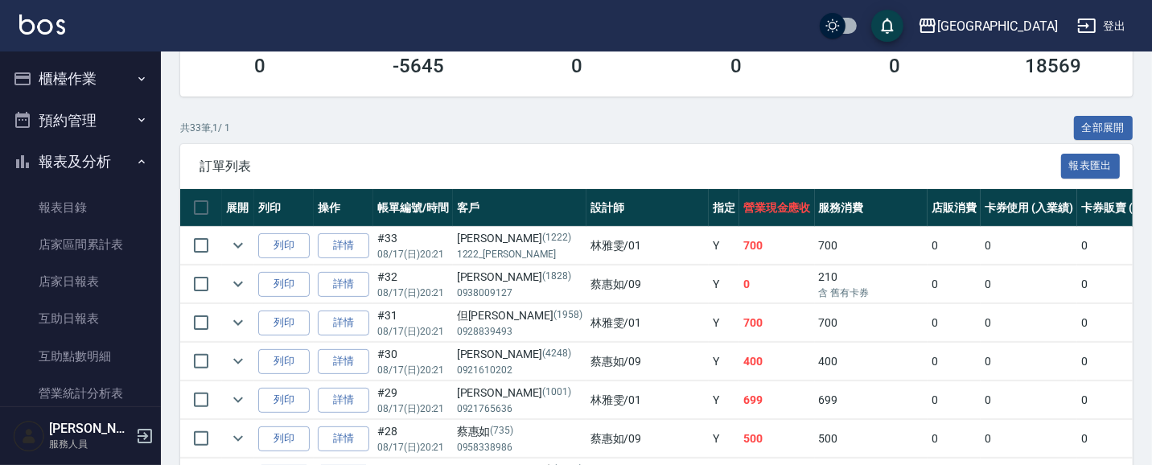
click at [90, 154] on button "報表及分析" at bounding box center [80, 162] width 148 height 42
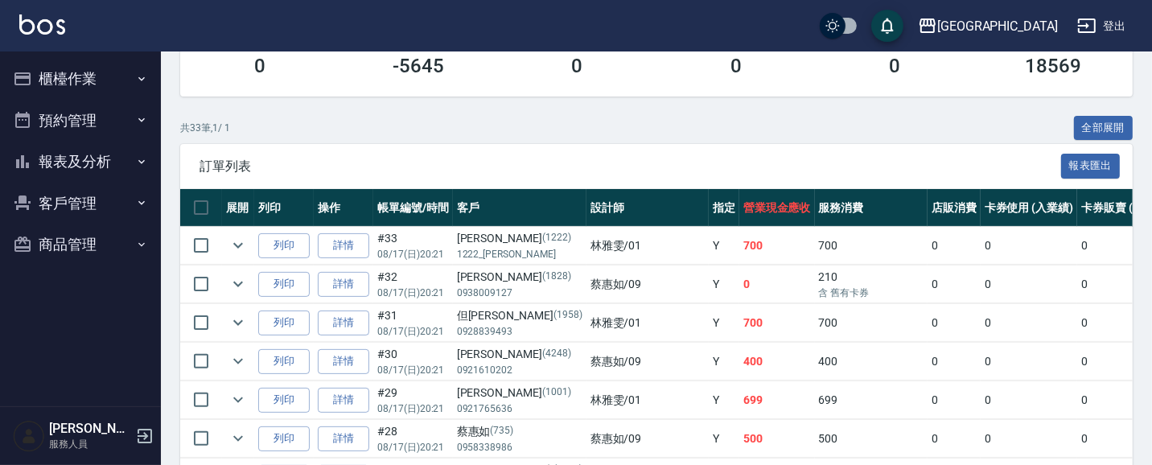
click at [74, 72] on button "櫃檯作業" at bounding box center [80, 79] width 148 height 42
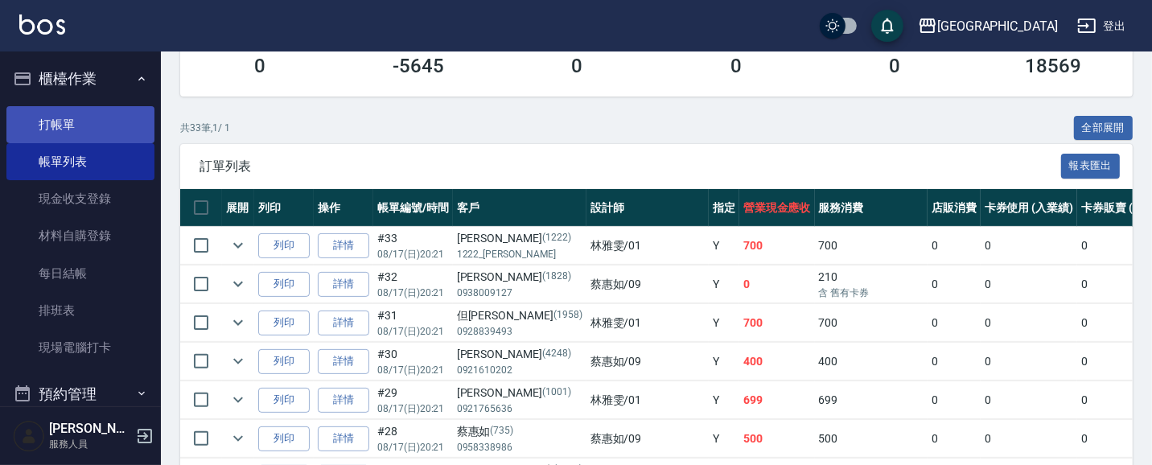
click at [66, 130] on link "打帳單" at bounding box center [80, 124] width 148 height 37
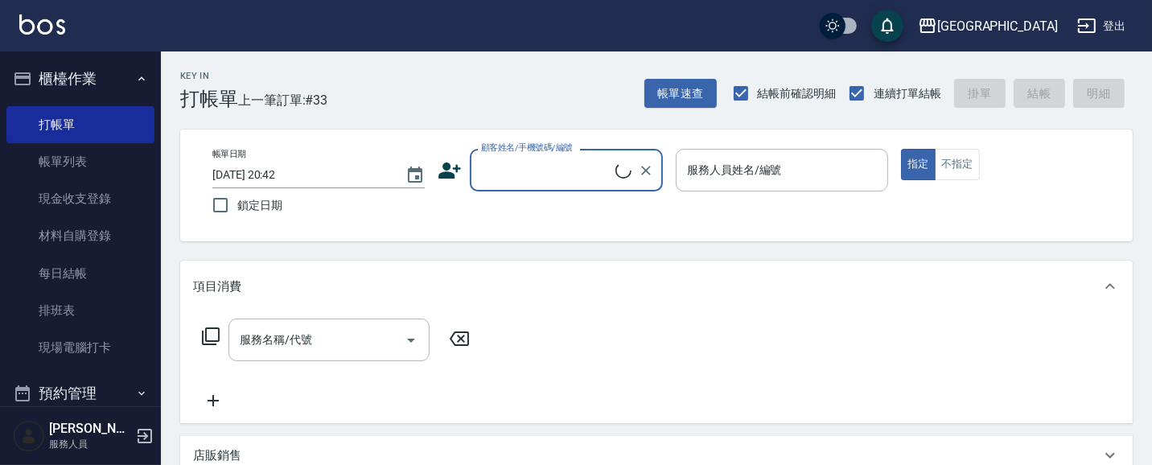
click at [495, 177] on input "顧客姓名/手機號碼/編號" at bounding box center [546, 170] width 138 height 28
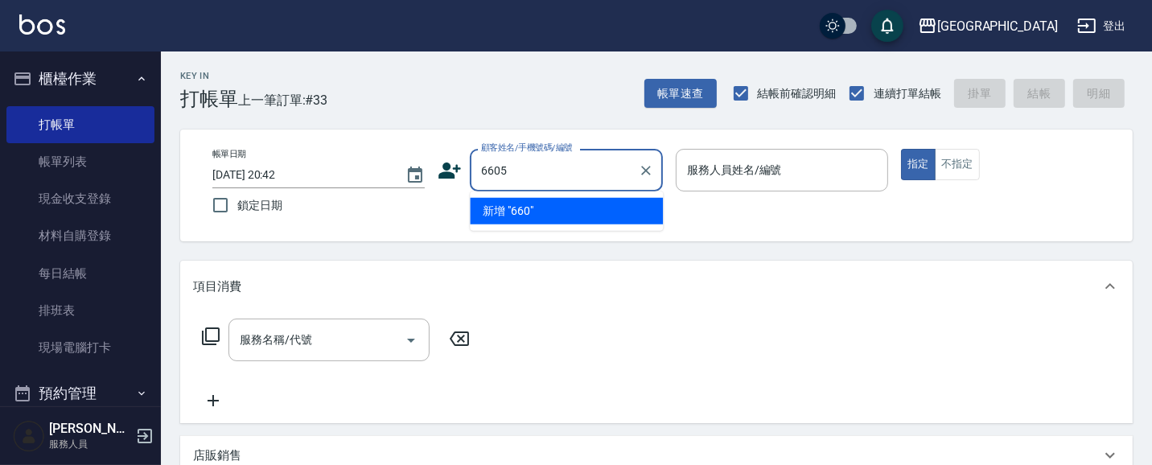
type input "6605"
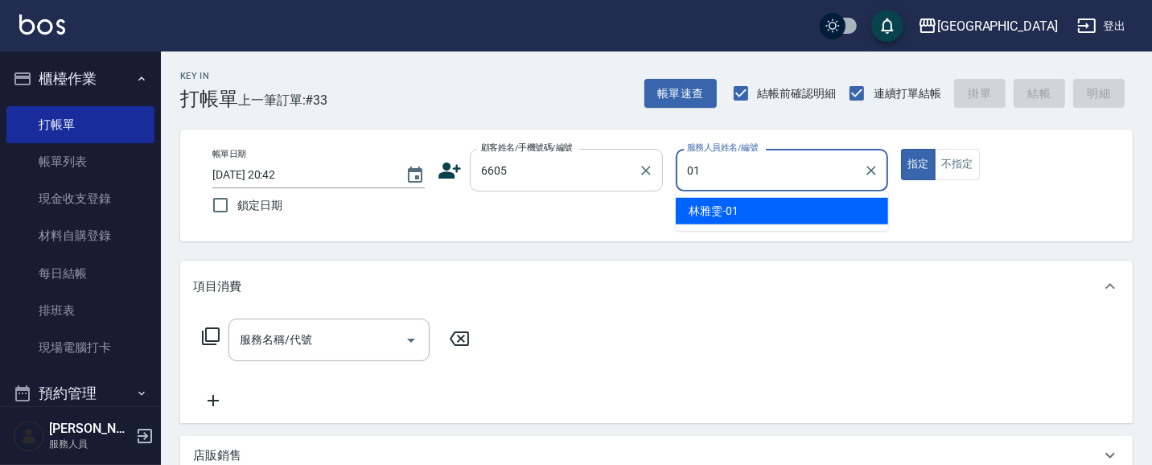
type input "[PERSON_NAME]-01"
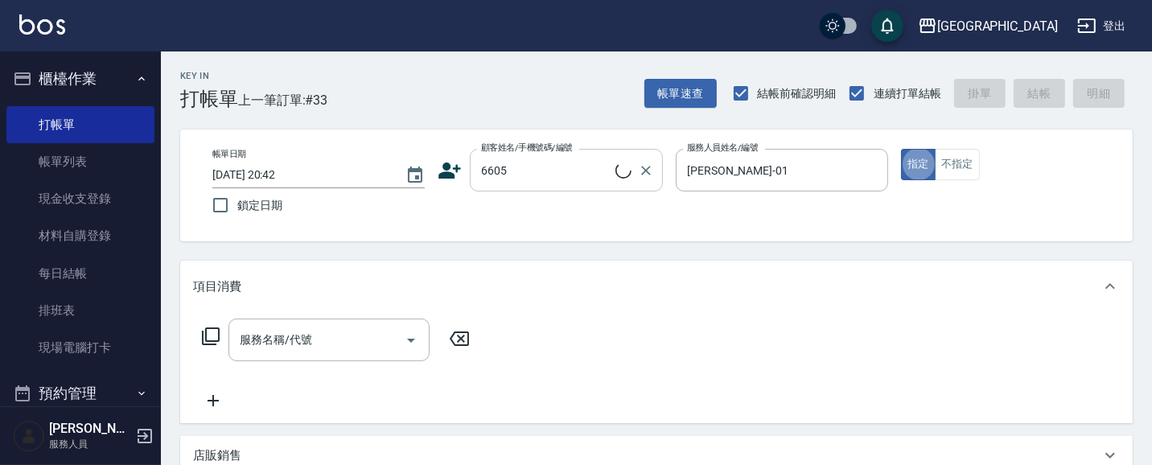
type button "true"
type input "林碧連/6605_林碧連/6605"
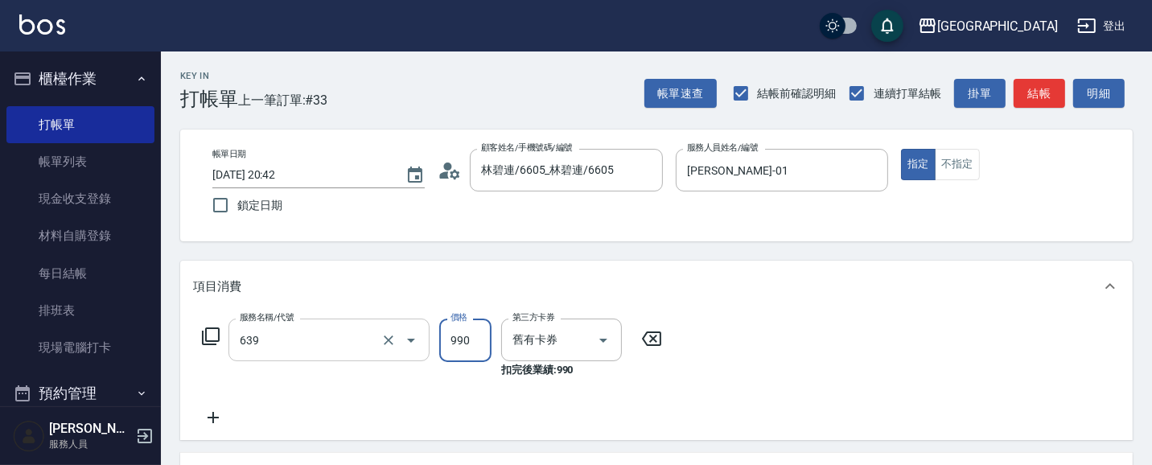
type input "(芙)蘆薈髮膜套卡(自材)(639)"
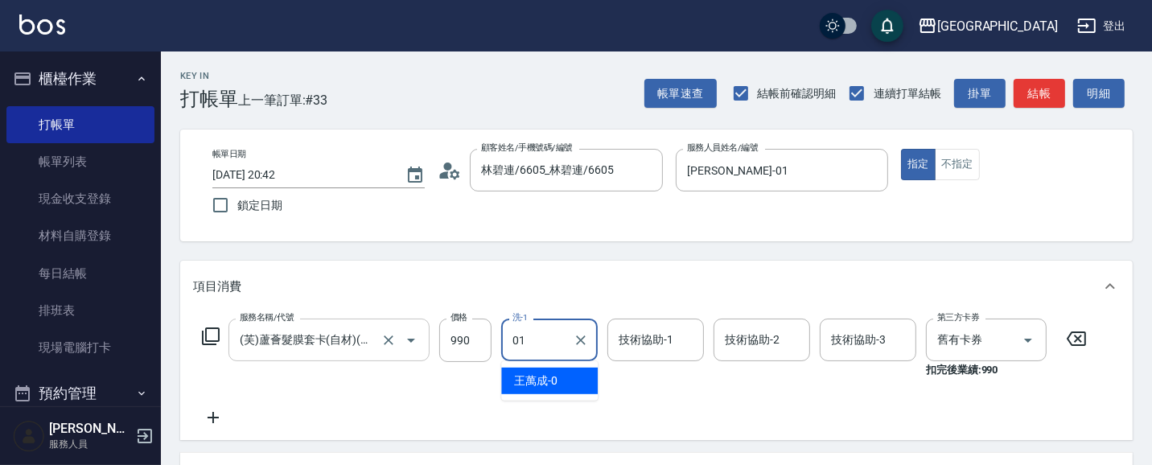
type input "[PERSON_NAME]-01"
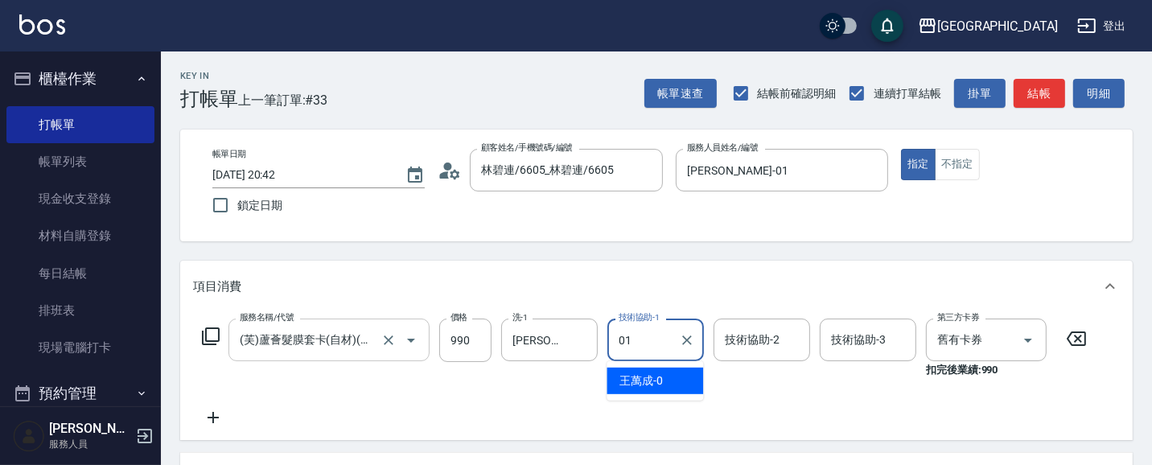
type input "[PERSON_NAME]-01"
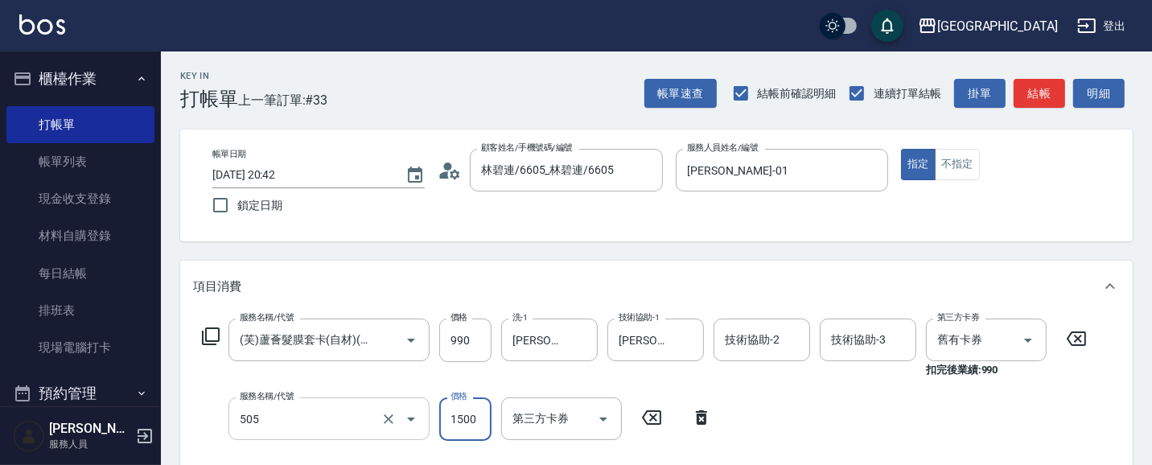
type input "染髮[1500](505)"
type input "1500"
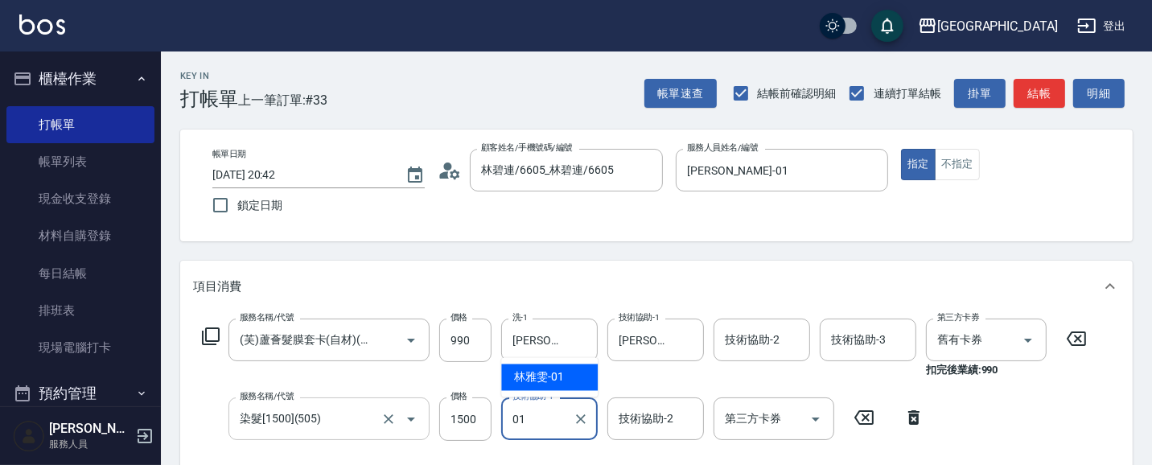
type input "[PERSON_NAME]-01"
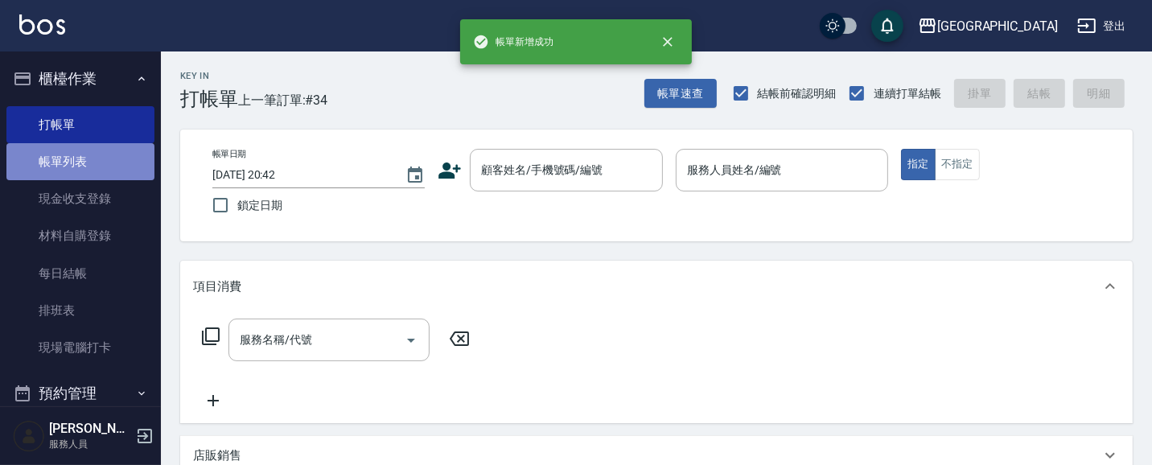
drag, startPoint x: 92, startPoint y: 162, endPoint x: 105, endPoint y: 158, distance: 13.7
click at [91, 162] on link "帳單列表" at bounding box center [80, 161] width 148 height 37
click at [97, 156] on link "帳單列表" at bounding box center [80, 161] width 148 height 37
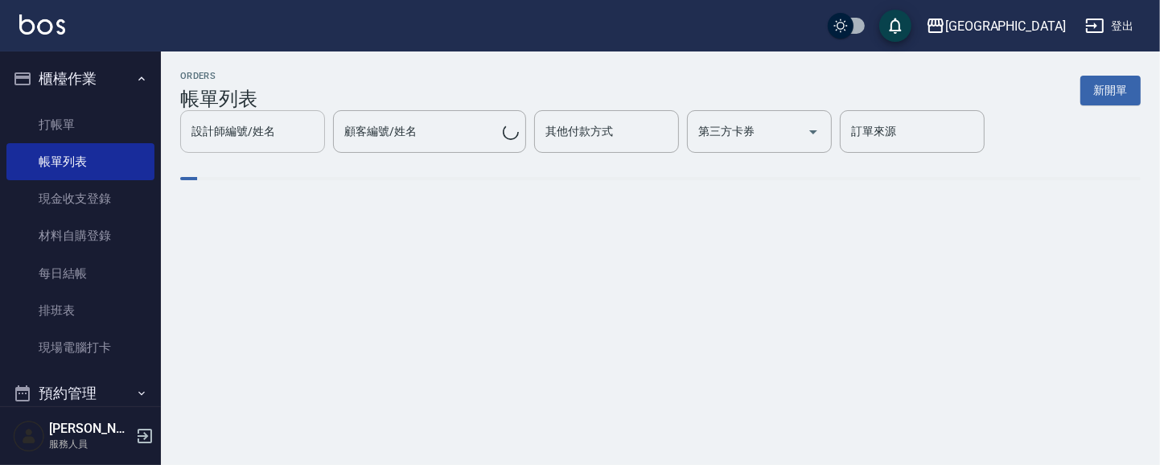
click at [286, 137] on input "設計師編號/姓名" at bounding box center [252, 131] width 130 height 28
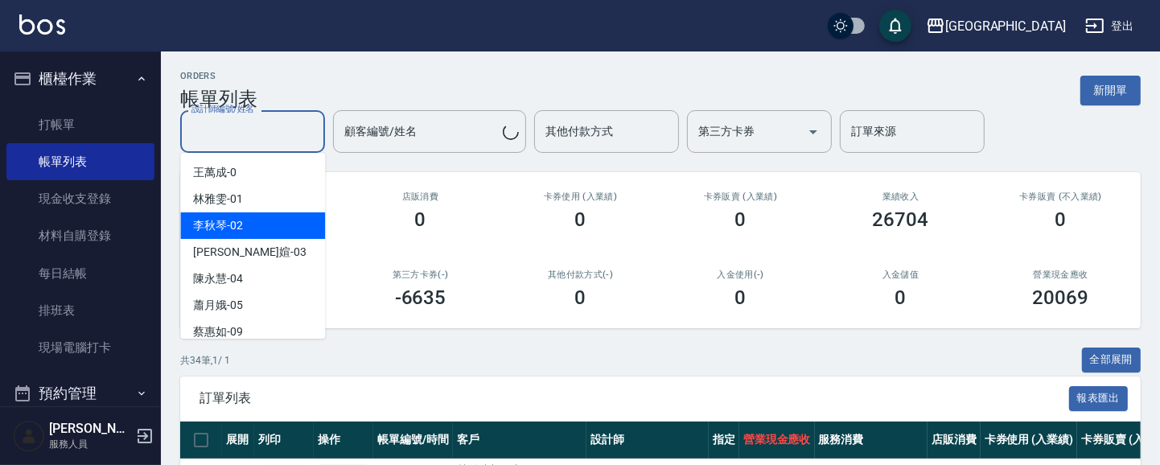
click at [242, 244] on span "[PERSON_NAME]媗 -03" at bounding box center [249, 252] width 113 height 17
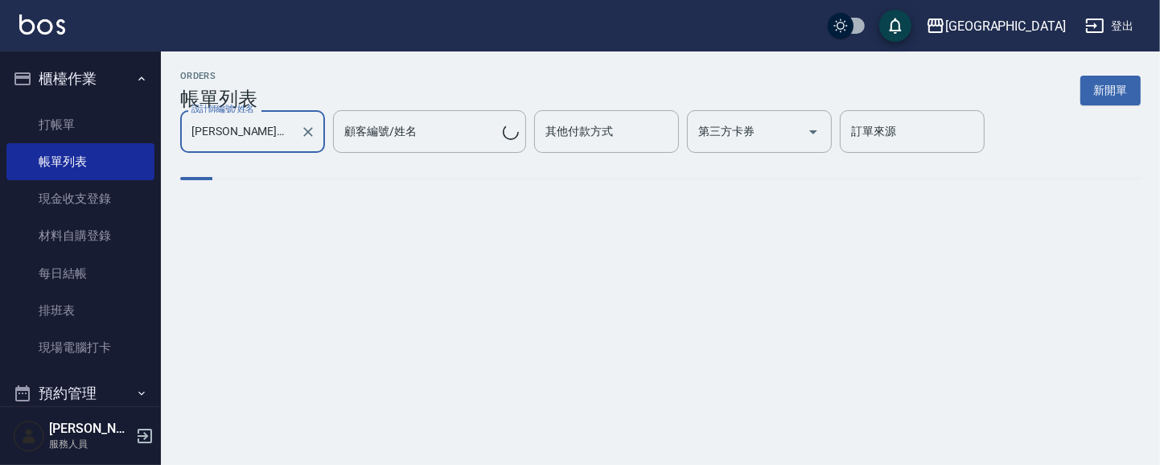
type input "[PERSON_NAME]媗-03"
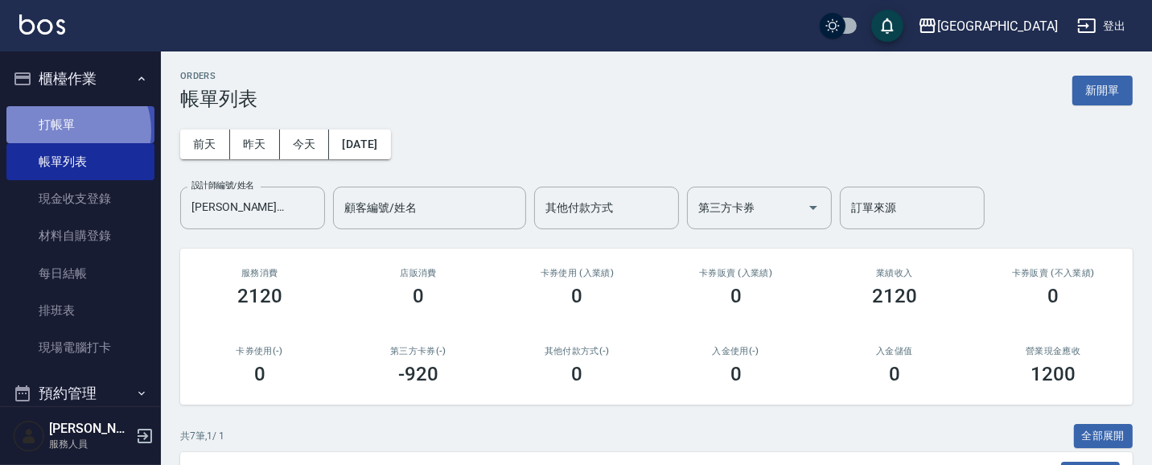
click at [70, 130] on link "打帳單" at bounding box center [80, 124] width 148 height 37
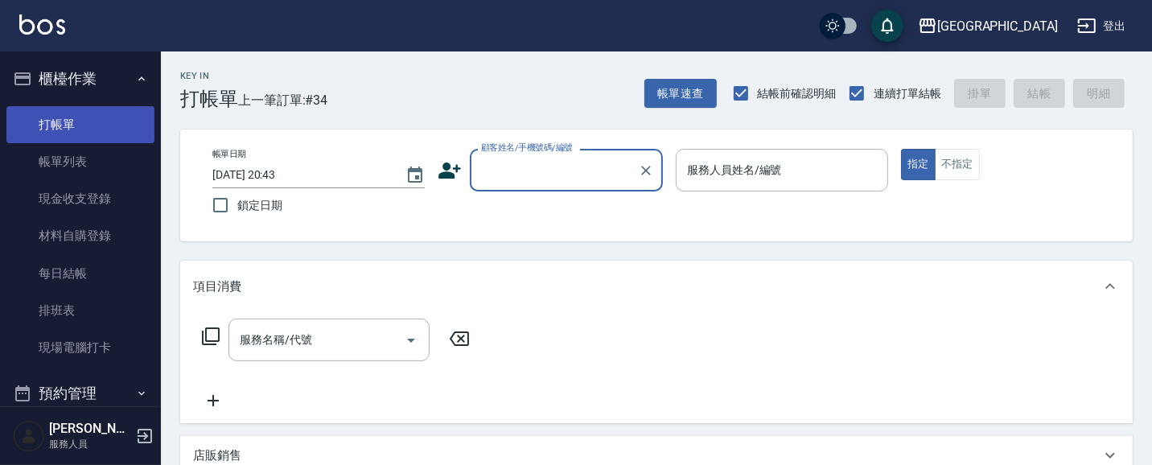
drag, startPoint x: 89, startPoint y: 164, endPoint x: 93, endPoint y: 131, distance: 33.1
click at [88, 162] on link "帳單列表" at bounding box center [80, 161] width 148 height 37
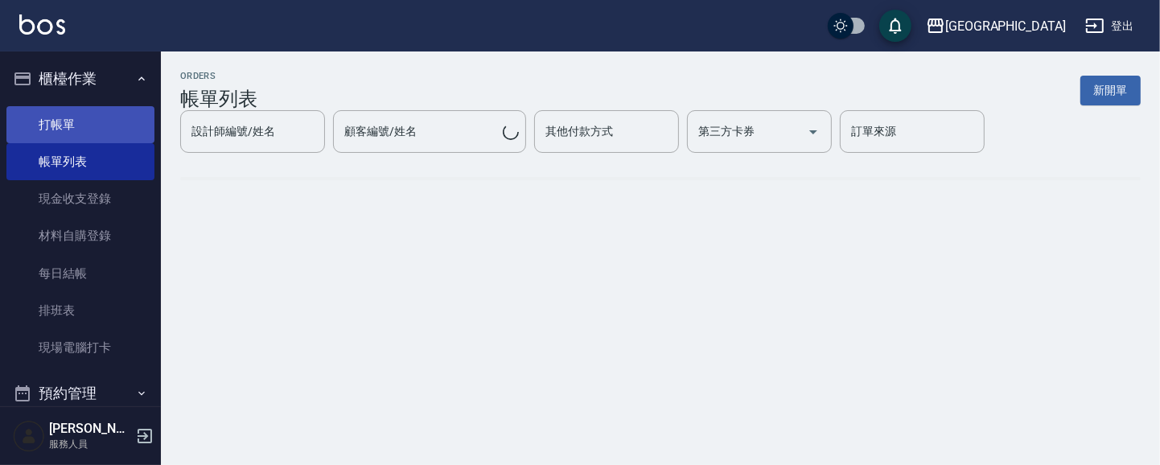
click at [91, 125] on link "打帳單" at bounding box center [80, 124] width 148 height 37
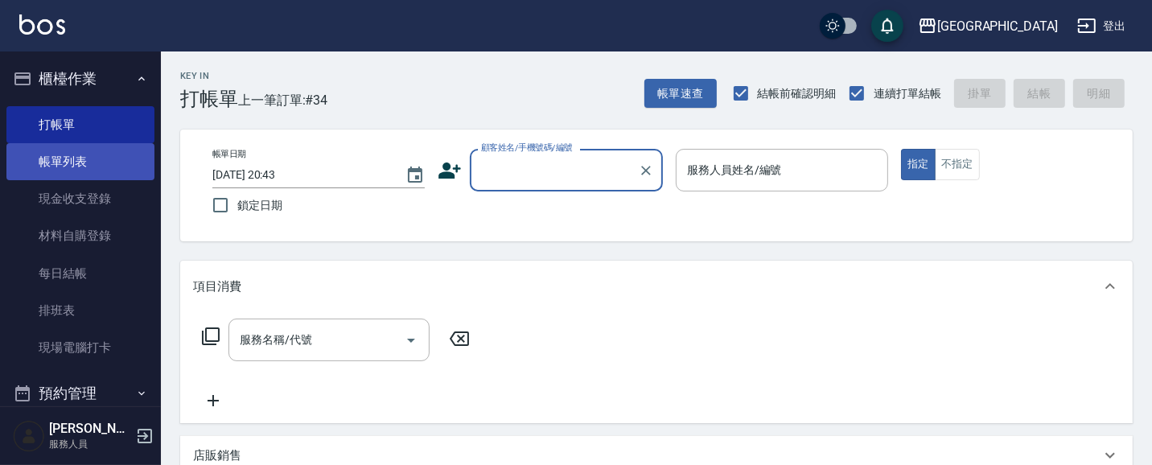
click at [61, 164] on link "帳單列表" at bounding box center [80, 161] width 148 height 37
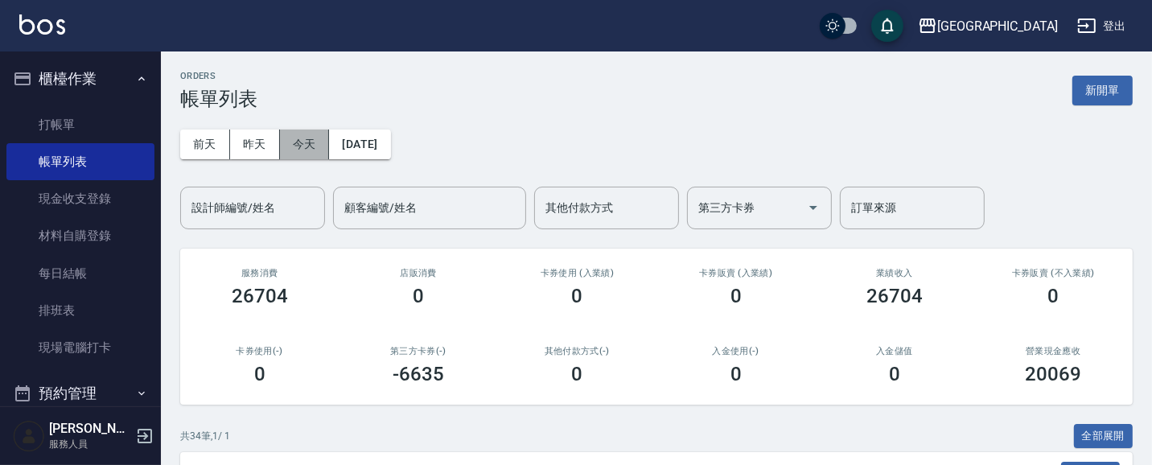
click at [296, 134] on button "今天" at bounding box center [305, 145] width 50 height 30
click at [483, 113] on div "[DATE] [DATE] [DATE] [DATE] 設計師編號/姓名 設計師編號/姓名 顧客編號/姓名 顧客編號/姓名 其他付款方式 其他付款方式 第三方…" at bounding box center [656, 169] width 952 height 119
click at [235, 204] on input "設計師編號/姓名" at bounding box center [252, 208] width 130 height 28
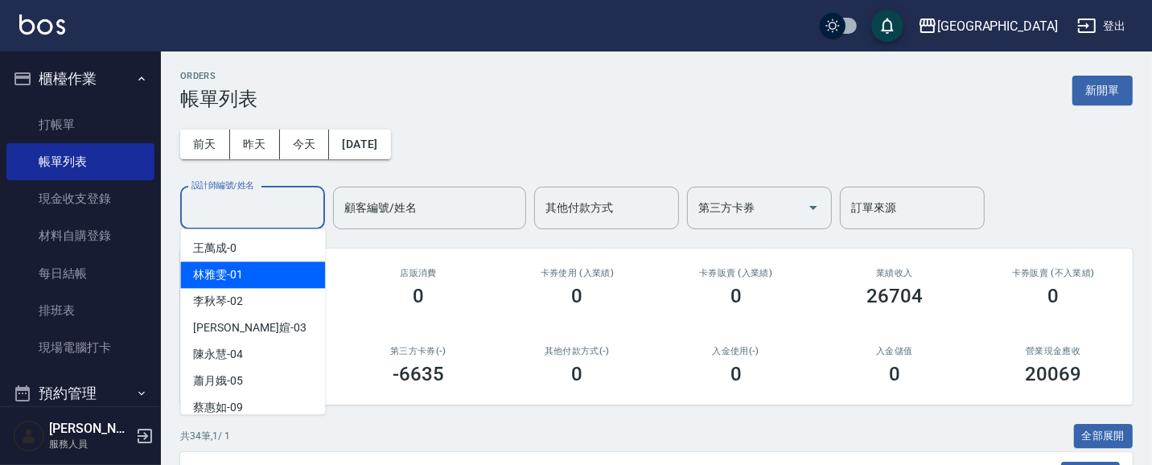
click at [258, 273] on div "[PERSON_NAME]-01" at bounding box center [252, 274] width 145 height 27
type input "[PERSON_NAME]-01"
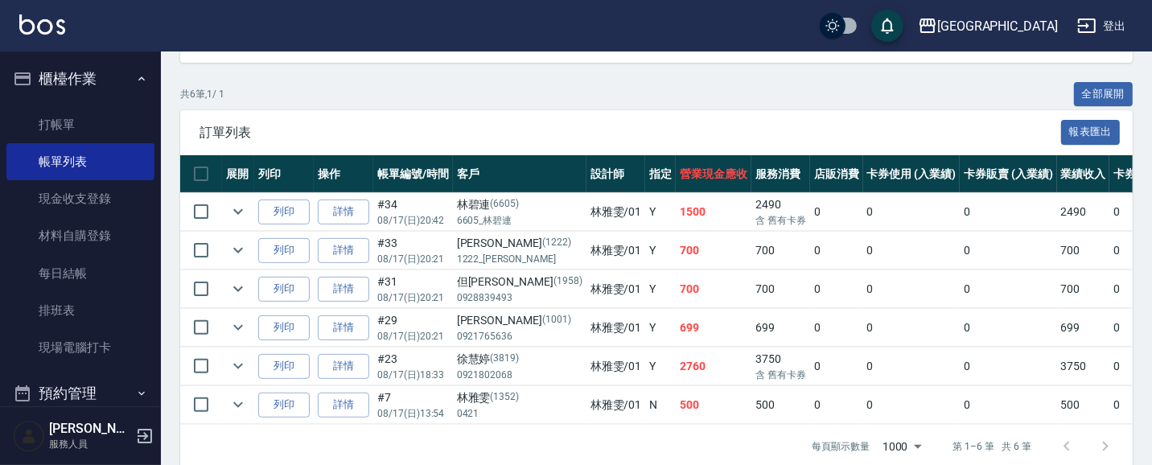
scroll to position [349, 0]
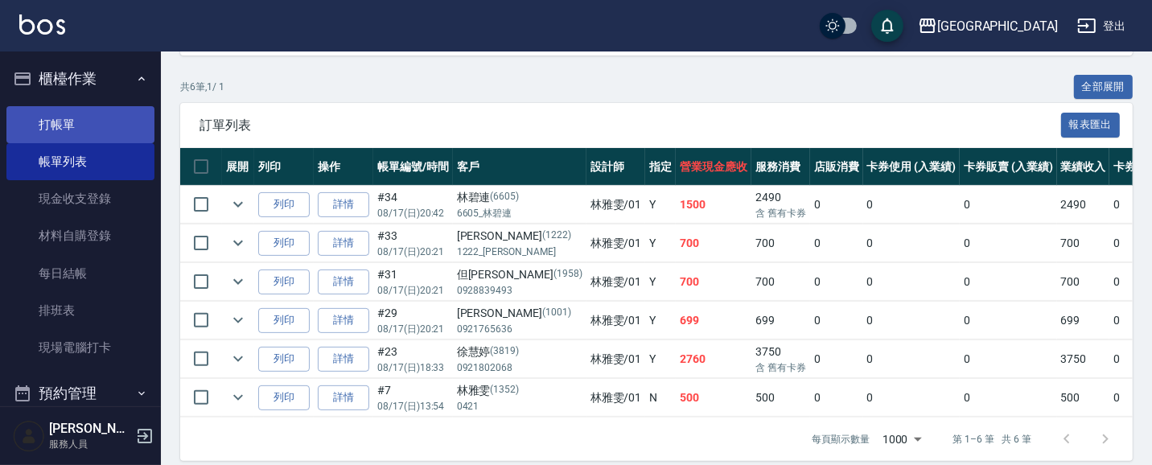
click at [95, 115] on link "打帳單" at bounding box center [80, 124] width 148 height 37
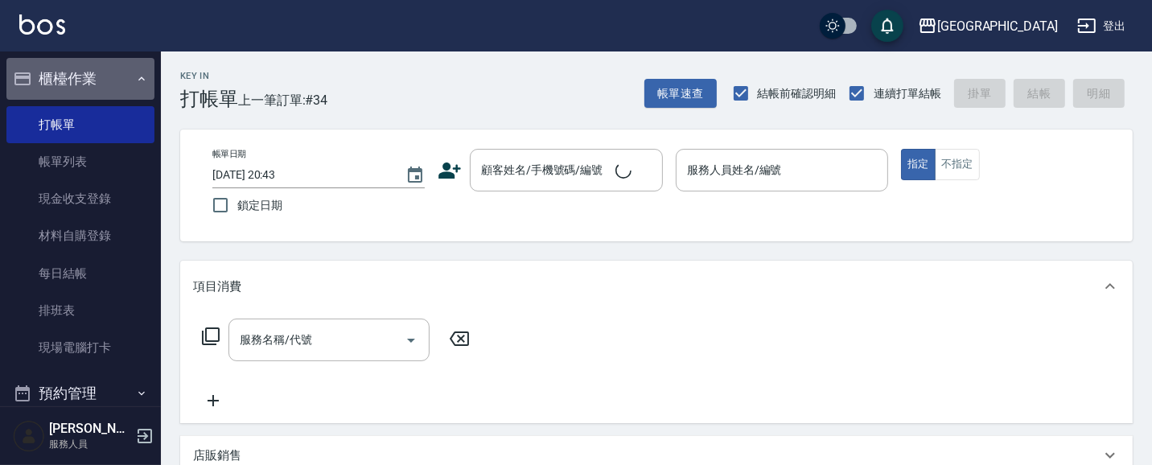
click at [94, 76] on button "櫃檯作業" at bounding box center [80, 79] width 148 height 42
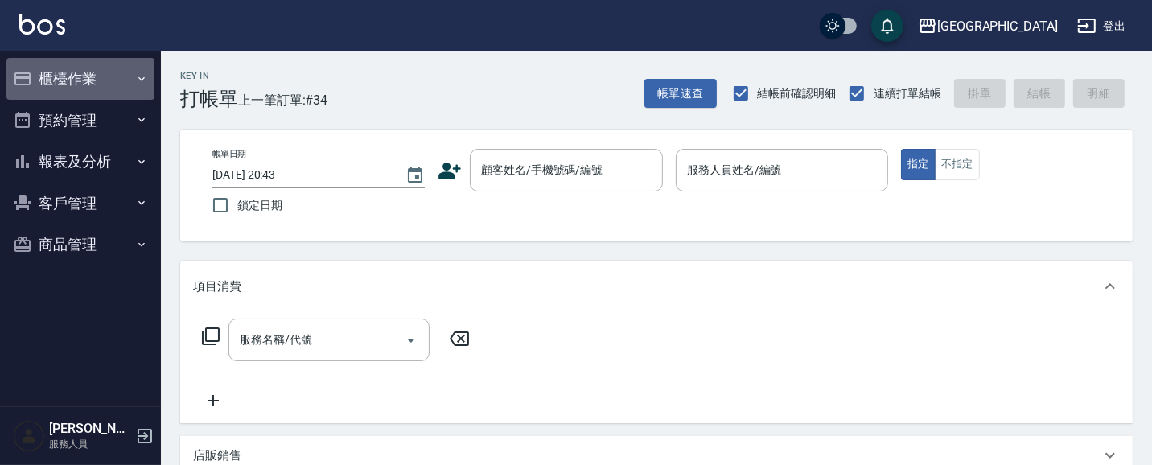
click at [60, 77] on button "櫃檯作業" at bounding box center [80, 79] width 148 height 42
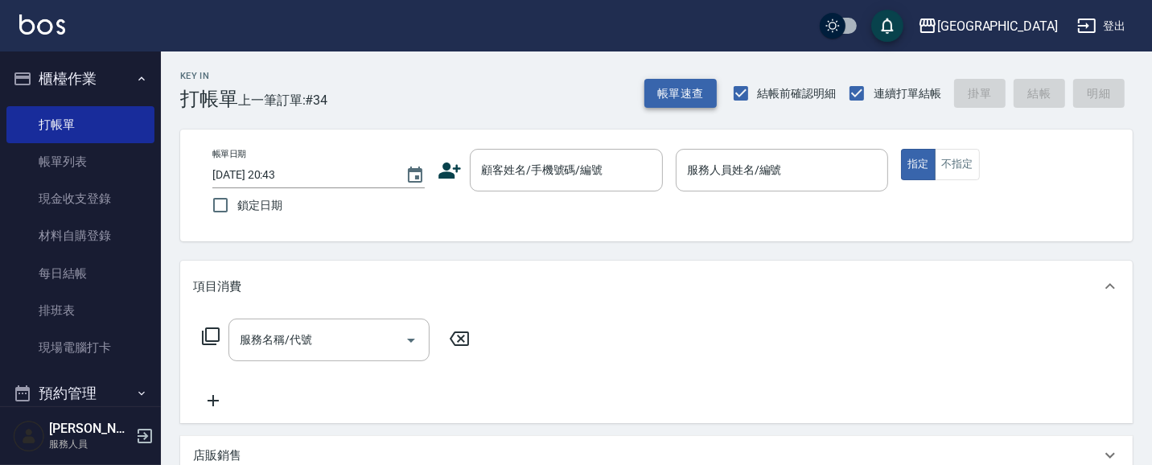
click at [671, 89] on button "帳單速查" at bounding box center [680, 94] width 72 height 30
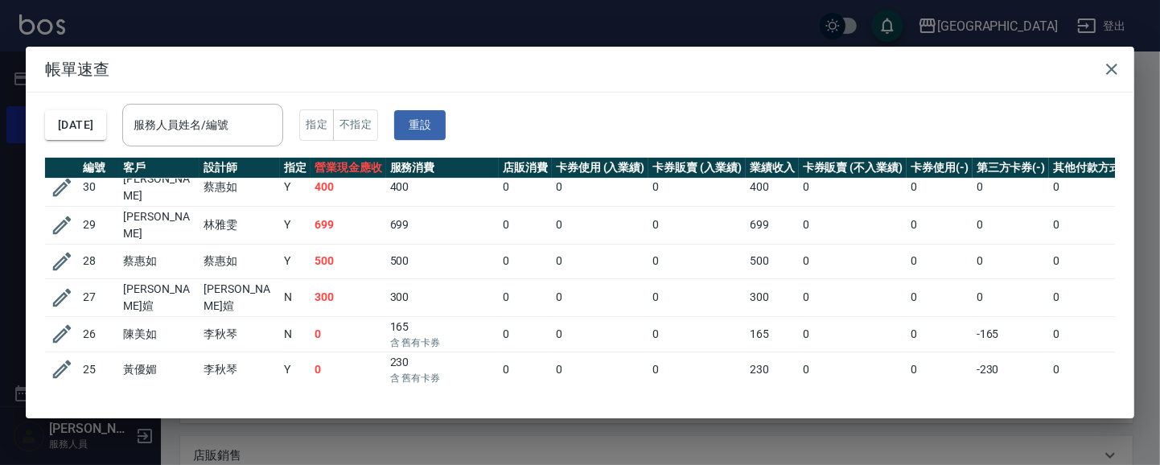
scroll to position [158, 0]
click at [219, 125] on input "服務人員姓名/編號" at bounding box center [203, 125] width 146 height 28
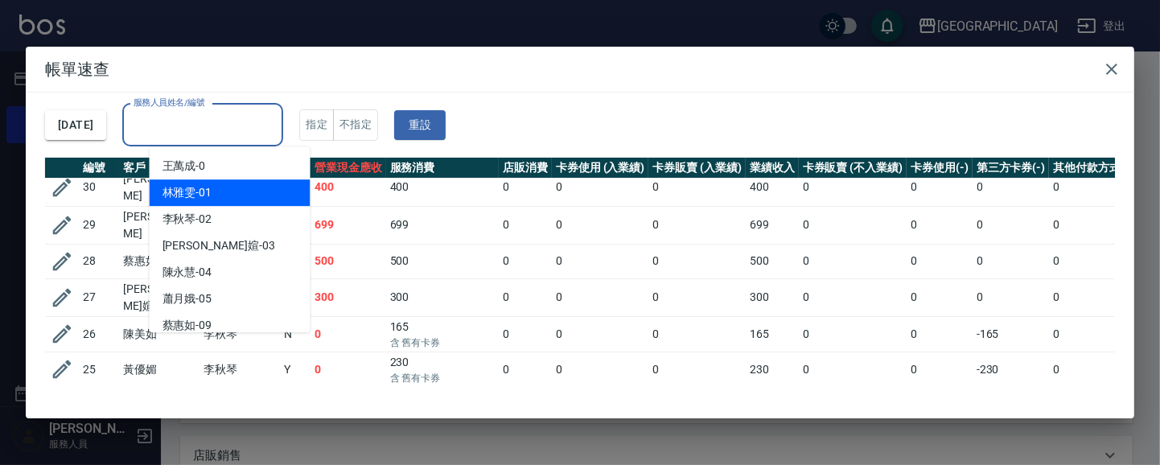
click at [253, 187] on div "[PERSON_NAME]-01" at bounding box center [230, 192] width 161 height 27
type input "[PERSON_NAME]-01"
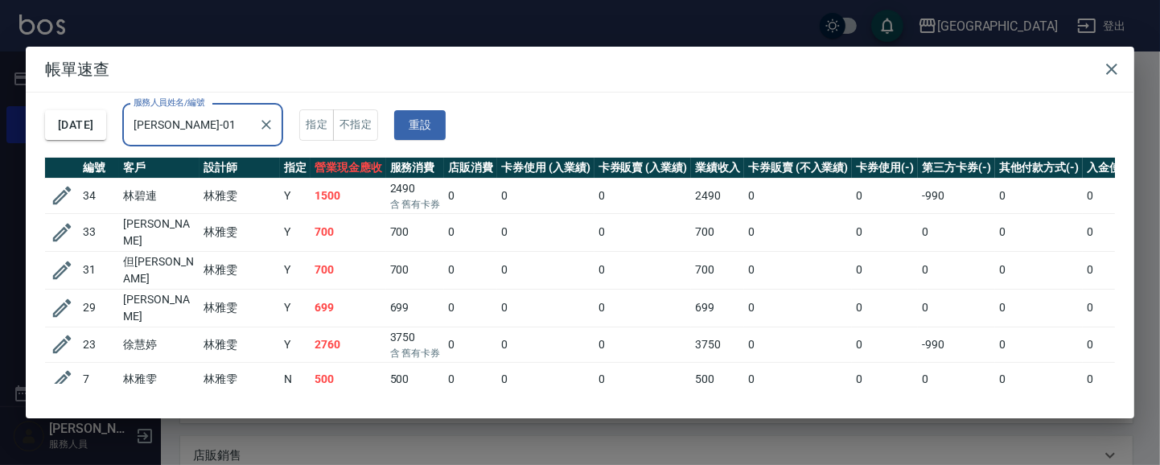
scroll to position [0, 0]
click at [1108, 68] on icon "button" at bounding box center [1111, 69] width 19 height 19
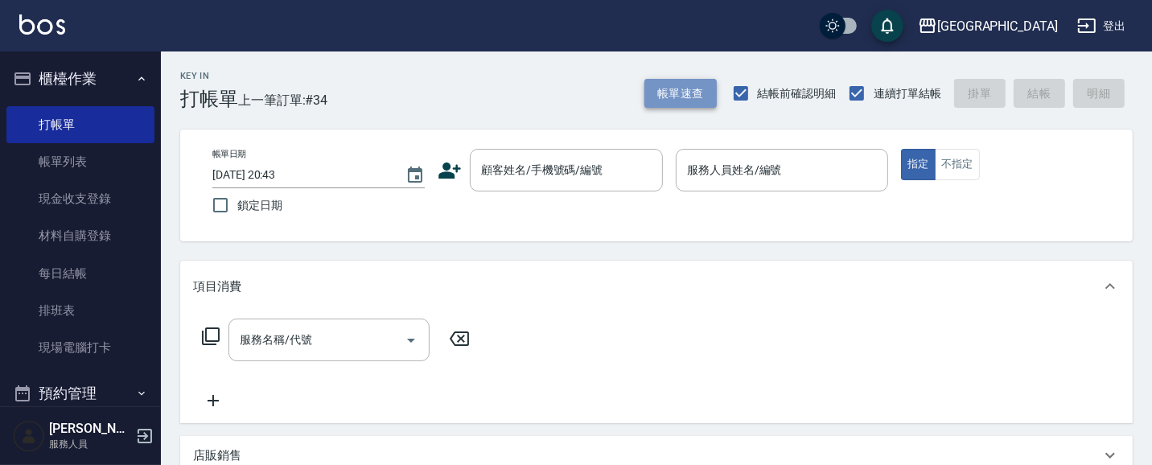
click at [677, 95] on button "帳單速查" at bounding box center [680, 94] width 72 height 30
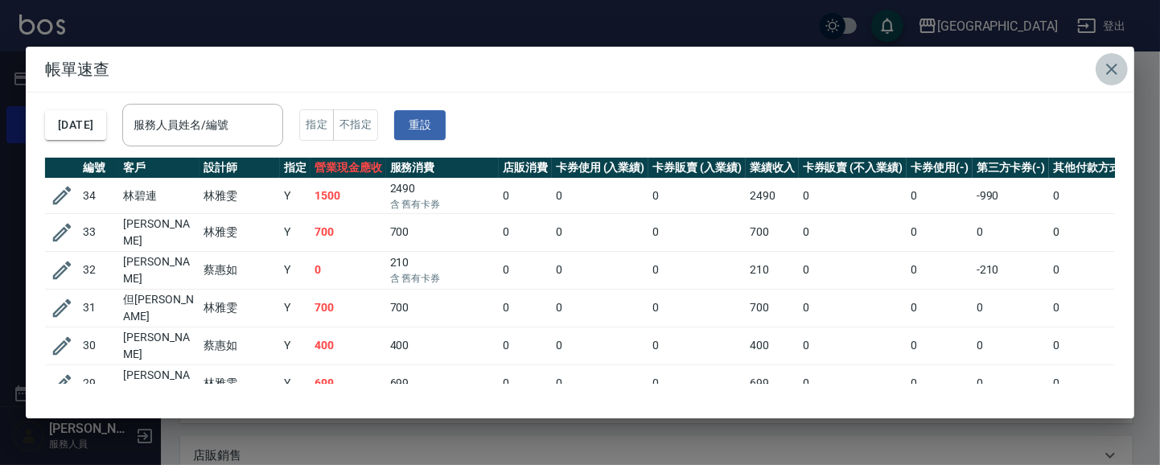
drag, startPoint x: 1124, startPoint y: 71, endPoint x: 1108, endPoint y: 66, distance: 16.8
click at [1118, 69] on button "button" at bounding box center [1112, 69] width 32 height 32
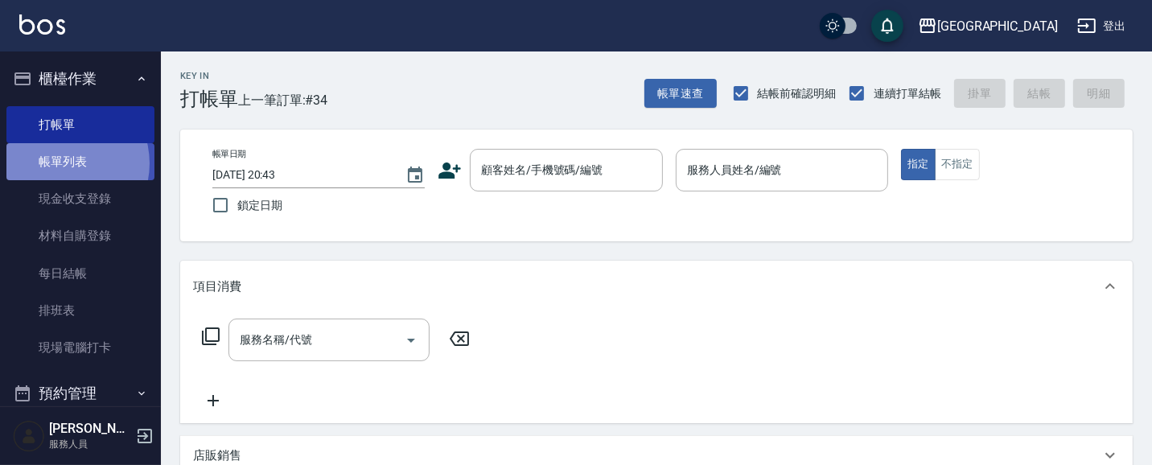
click at [64, 162] on link "帳單列表" at bounding box center [80, 161] width 148 height 37
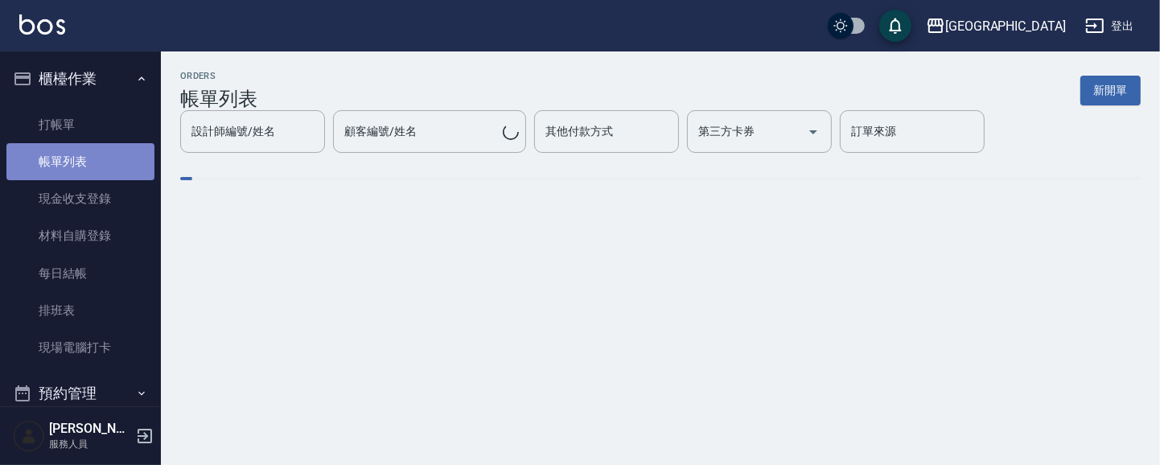
drag, startPoint x: 110, startPoint y: 162, endPoint x: 118, endPoint y: 170, distance: 10.8
click at [110, 163] on link "帳單列表" at bounding box center [80, 161] width 148 height 37
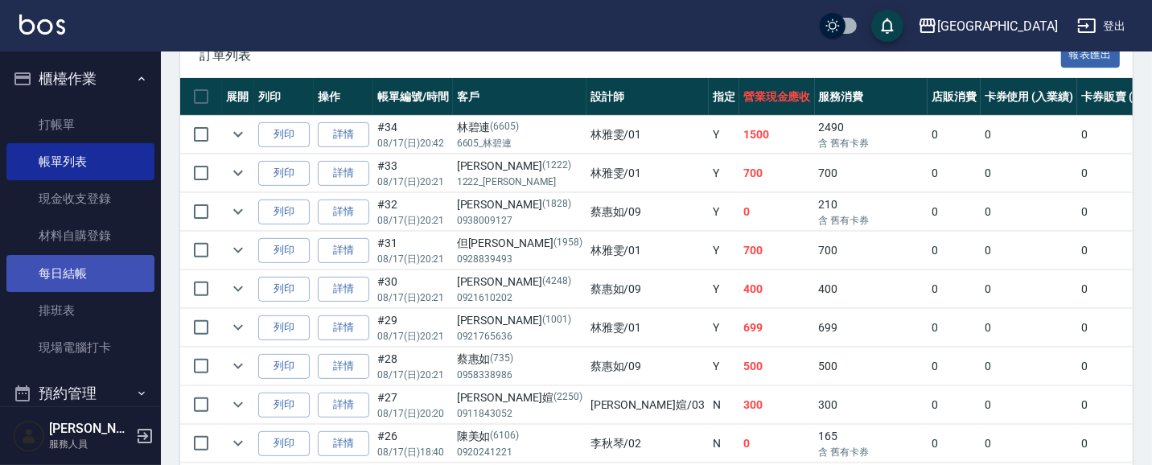
scroll to position [419, 0]
drag, startPoint x: 82, startPoint y: 126, endPoint x: 187, endPoint y: 131, distance: 105.5
click at [83, 127] on link "打帳單" at bounding box center [80, 124] width 148 height 37
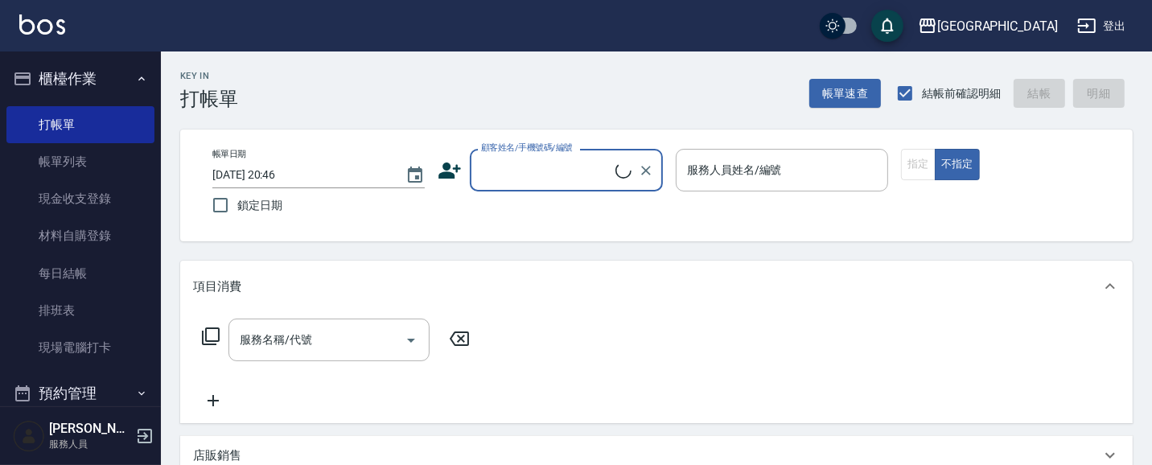
click at [528, 161] on input "顧客姓名/手機號碼/編號" at bounding box center [546, 170] width 138 height 28
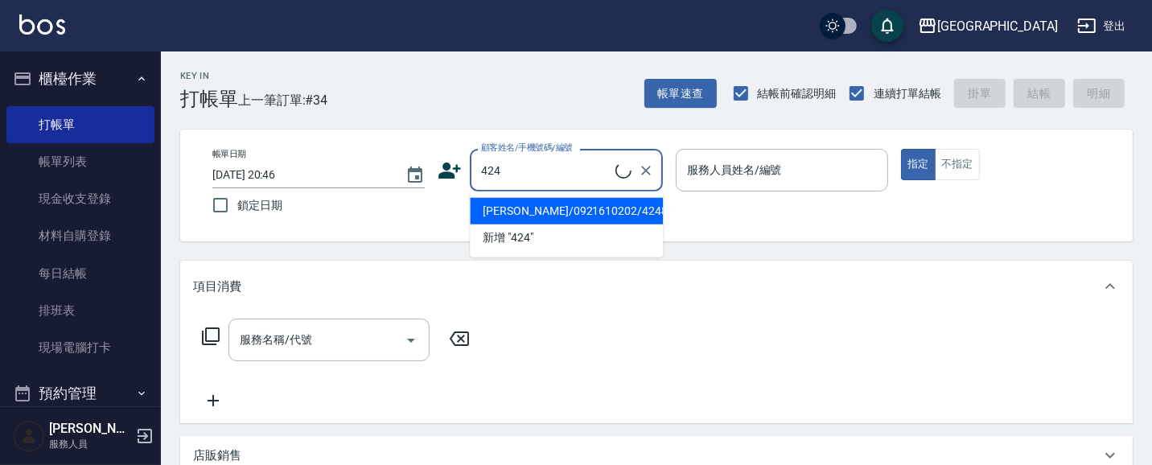
type input "[PERSON_NAME]/0921610202/4248"
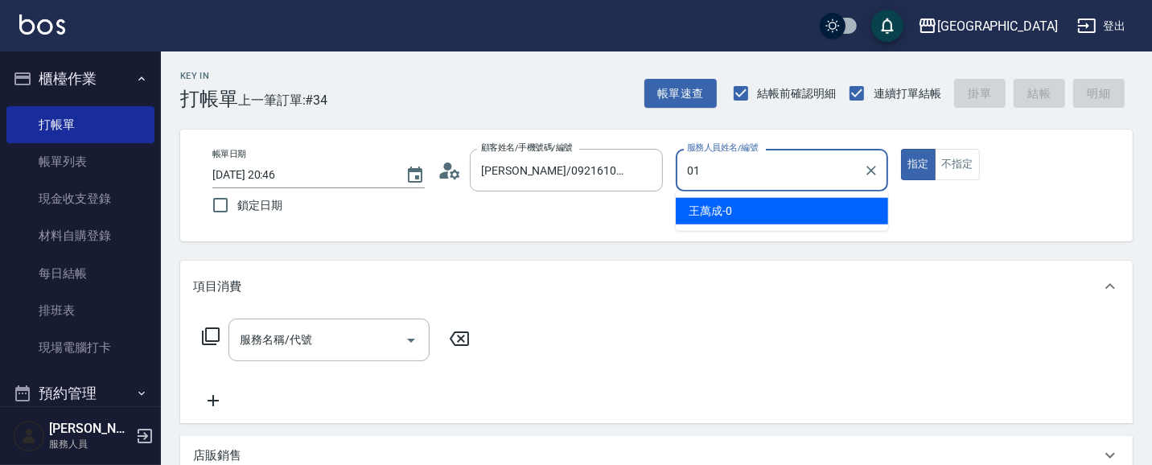
type input "01"
type button "true"
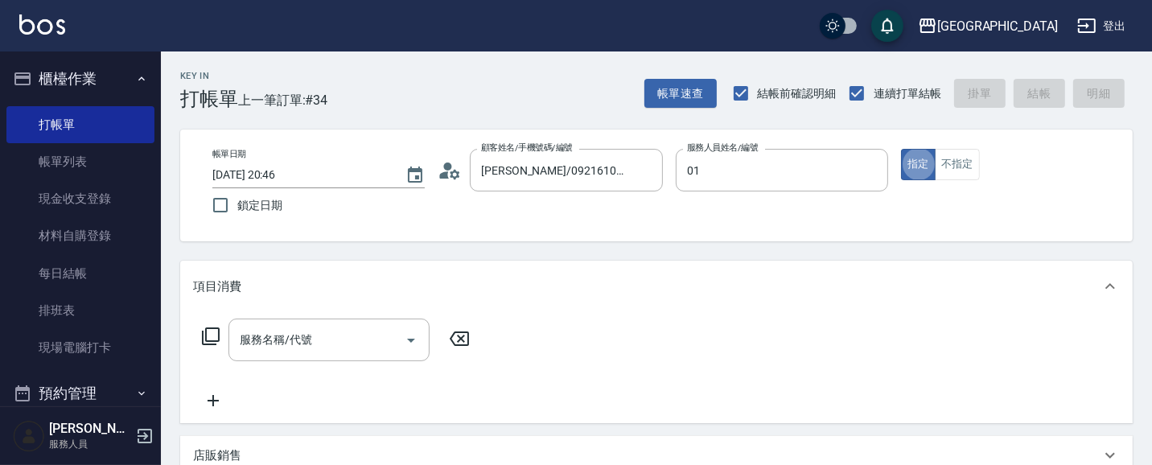
type input "[PERSON_NAME]/0916583185/424"
type input "[PERSON_NAME]-01"
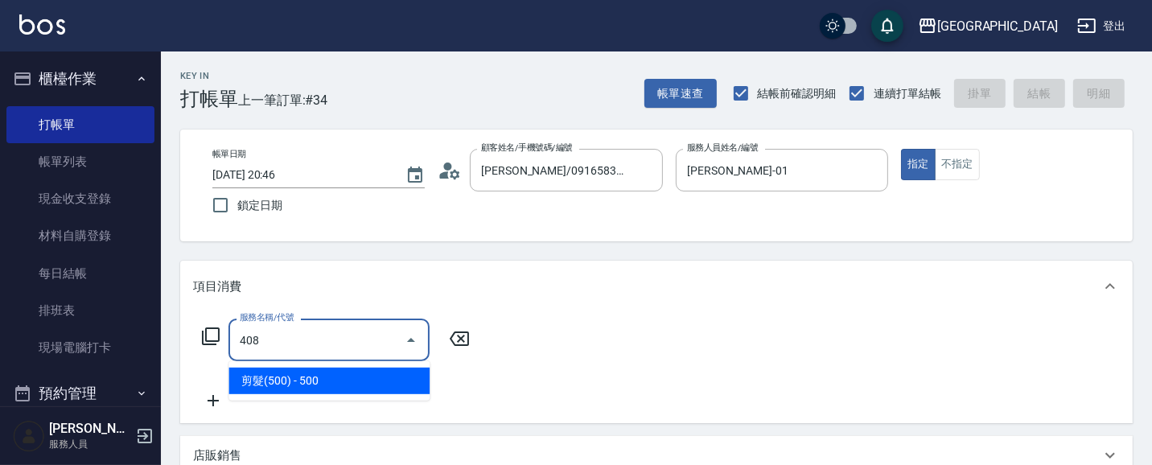
type input "剪髮(500)(408)"
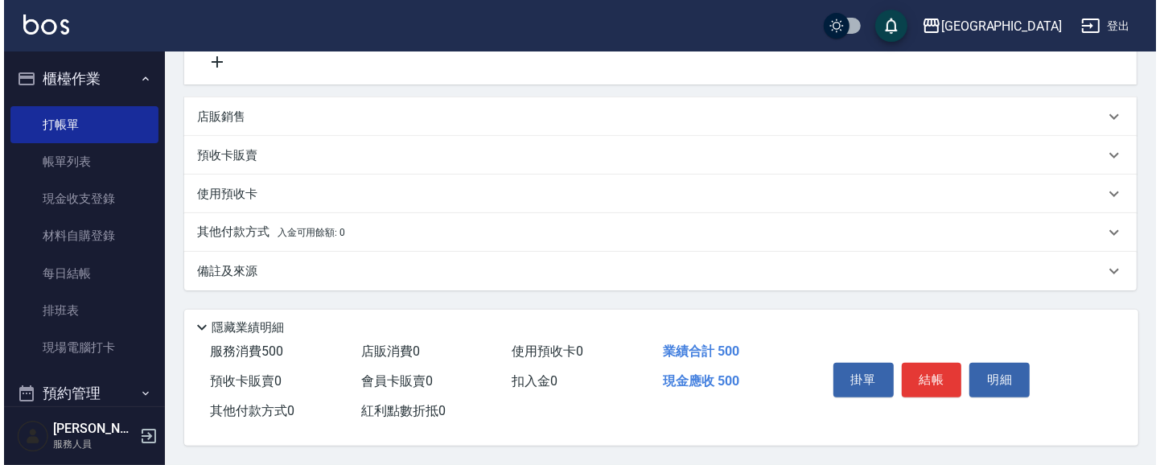
scroll to position [343, 0]
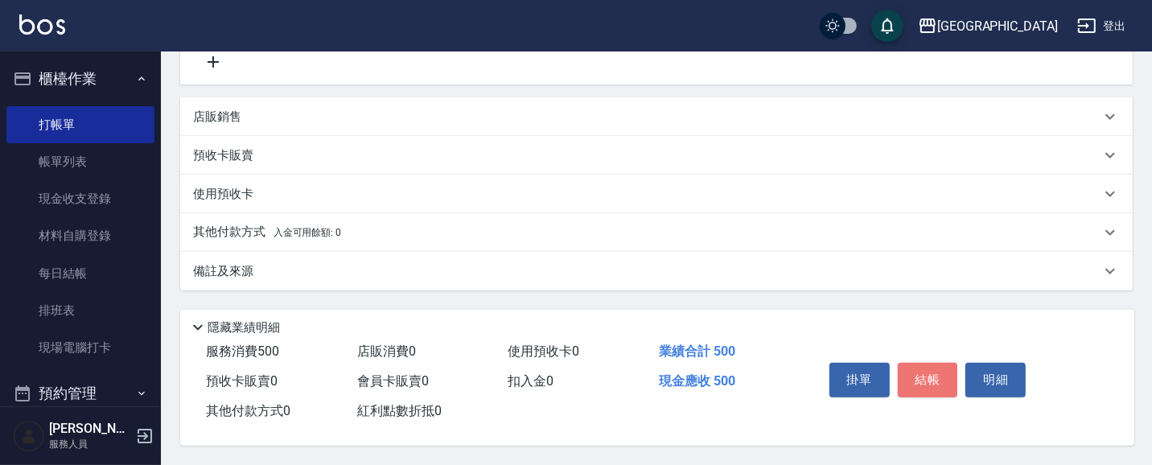
drag, startPoint x: 928, startPoint y: 384, endPoint x: 813, endPoint y: 301, distance: 141.8
click at [929, 380] on button "結帳" at bounding box center [928, 380] width 60 height 34
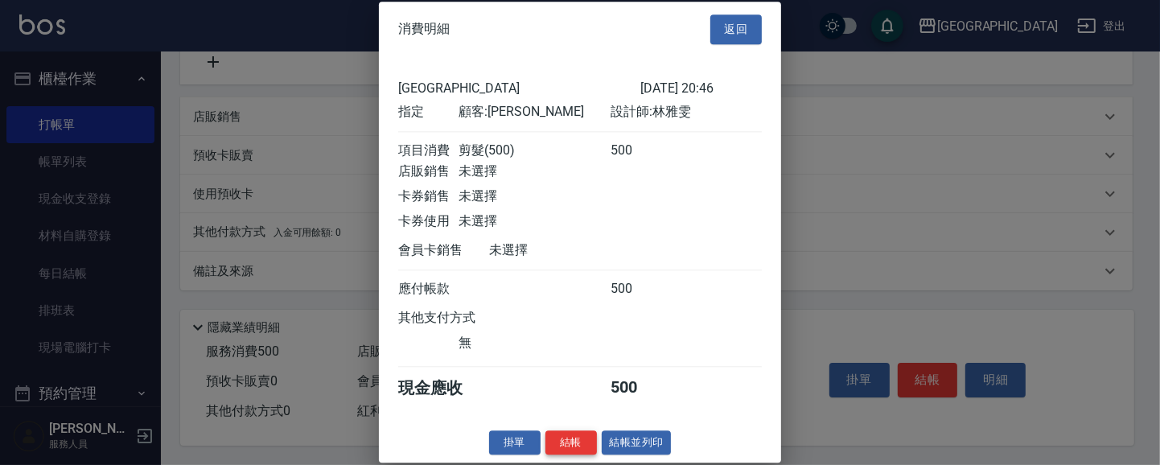
scroll to position [17, 0]
drag, startPoint x: 553, startPoint y: 438, endPoint x: 565, endPoint y: 425, distance: 18.2
click at [555, 438] on button "結帳" at bounding box center [570, 442] width 51 height 25
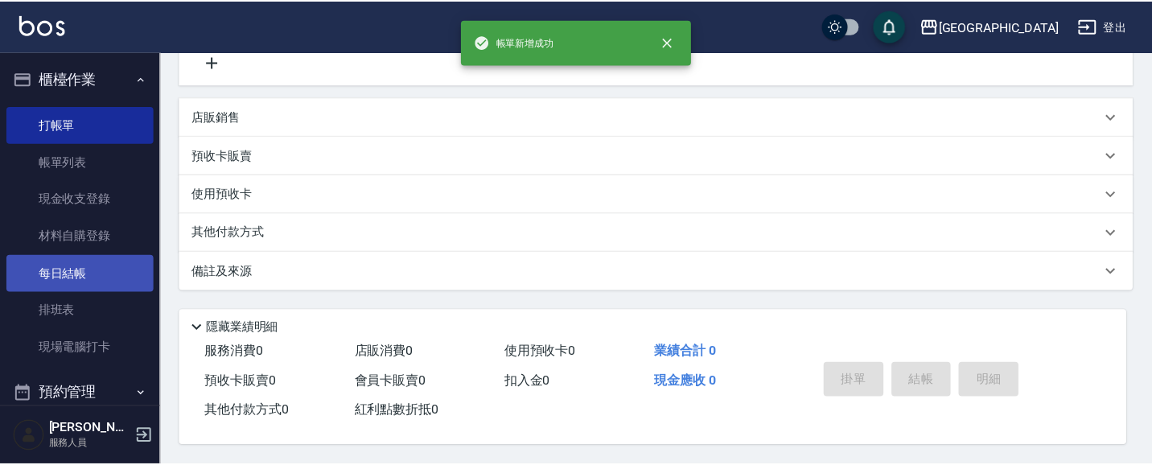
scroll to position [0, 0]
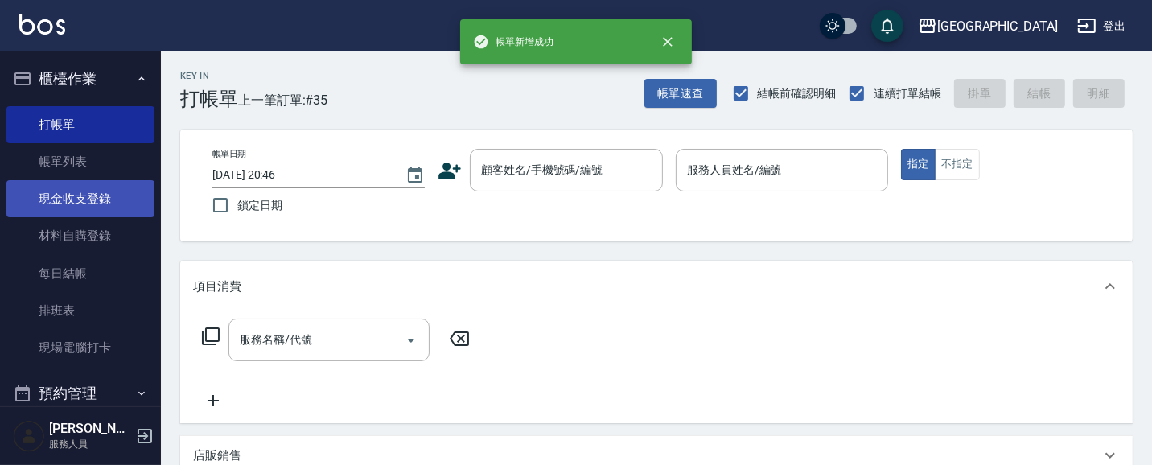
click at [110, 202] on link "現金收支登錄" at bounding box center [80, 198] width 148 height 37
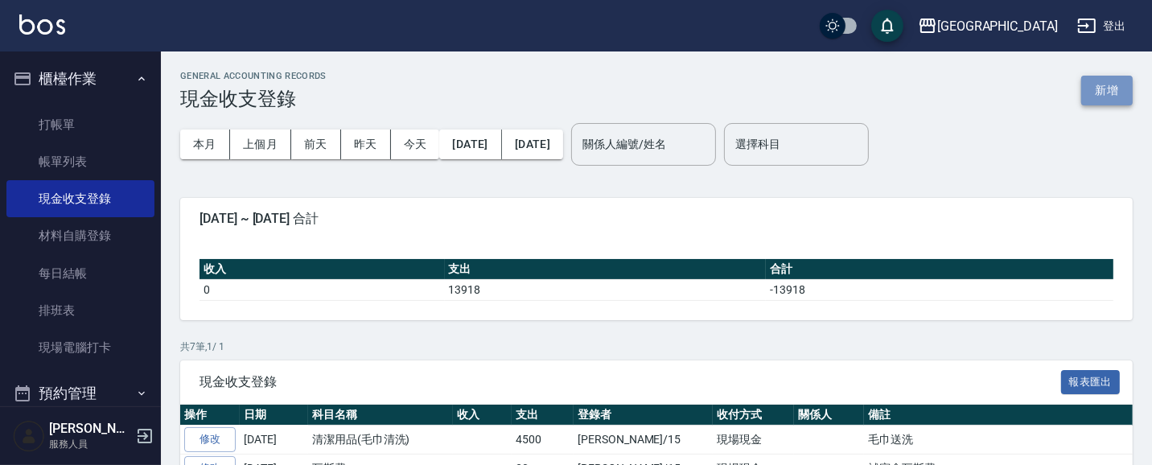
click at [1092, 87] on button "新增" at bounding box center [1106, 91] width 51 height 30
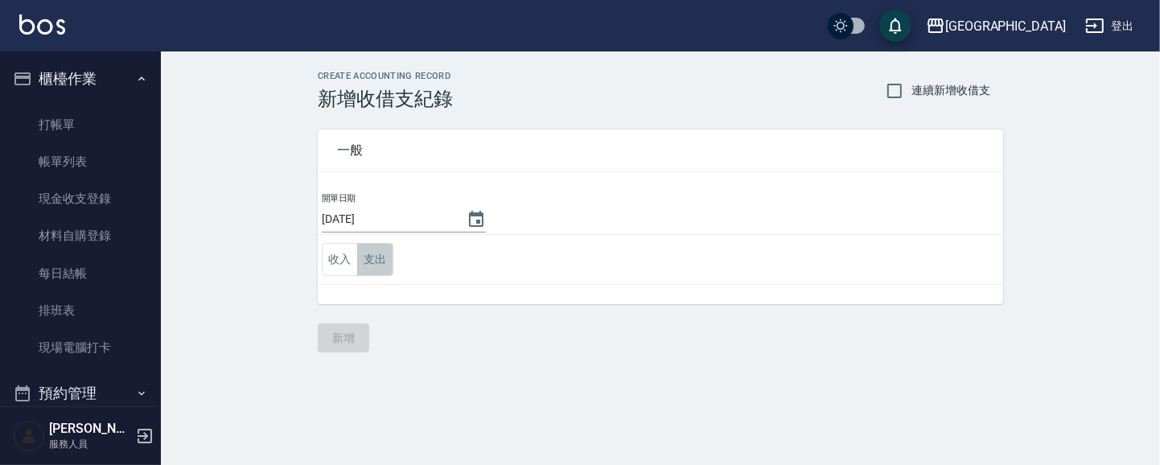
click at [376, 255] on button "支出" at bounding box center [375, 259] width 36 height 33
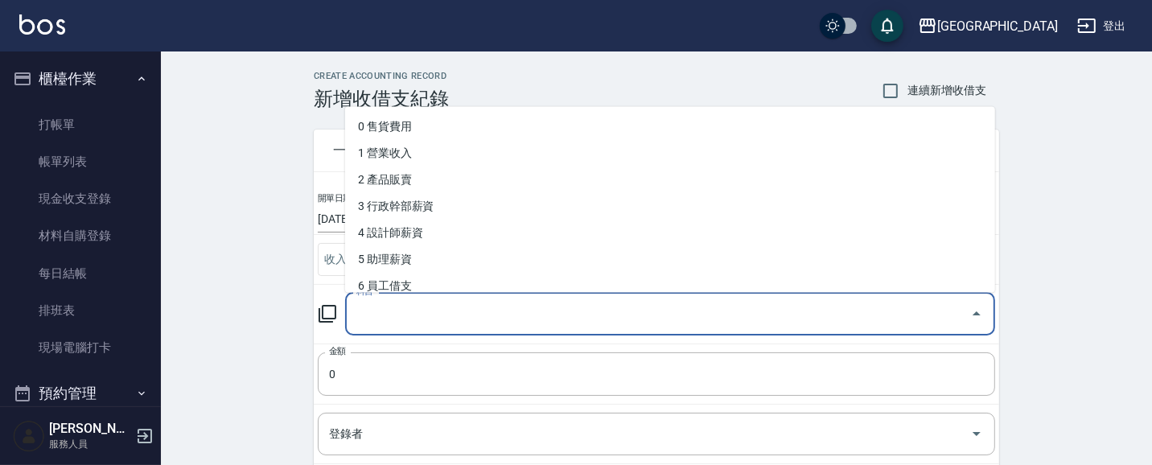
click at [379, 318] on input "科目" at bounding box center [657, 314] width 611 height 28
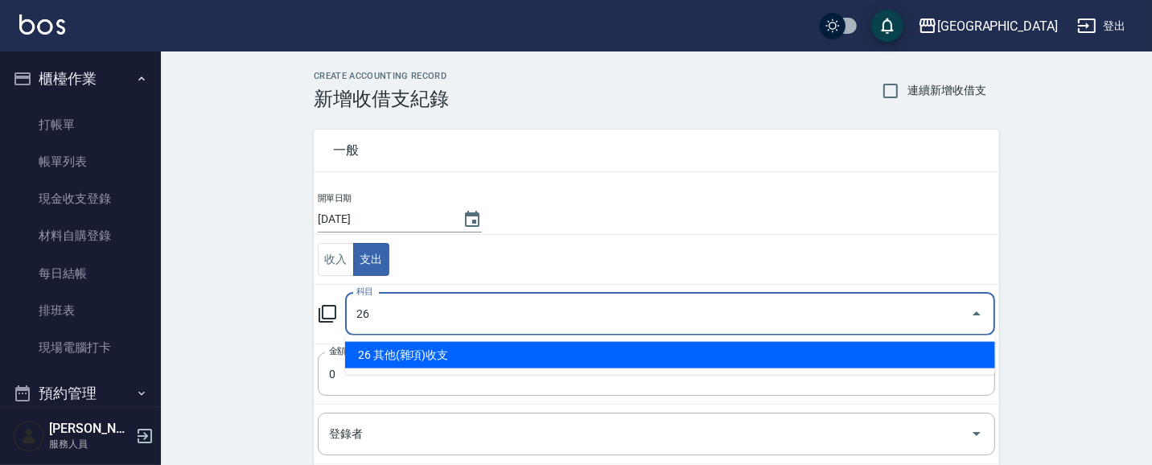
click at [421, 348] on li "26 其他(雜項)收支" at bounding box center [670, 355] width 650 height 27
type input "26 其他(雜項)收支"
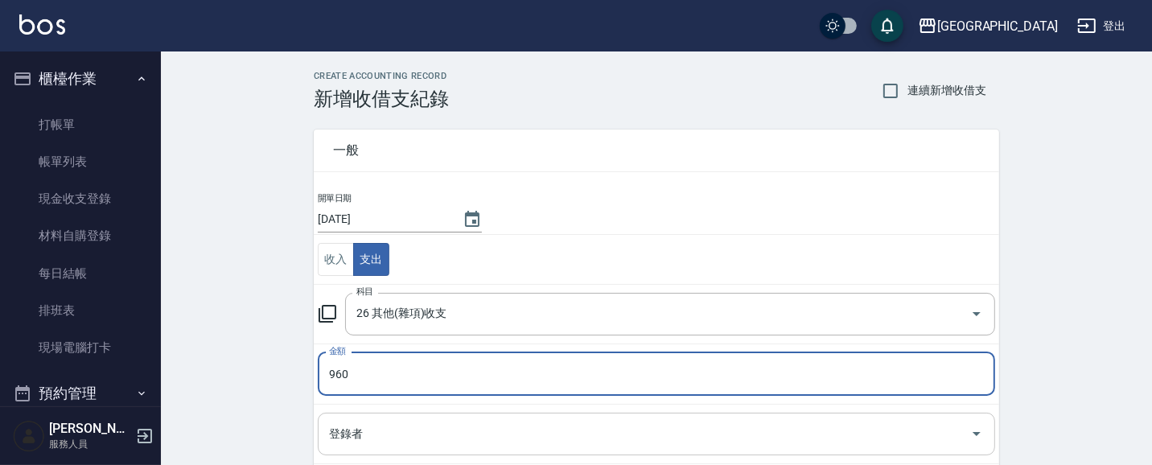
type input "960"
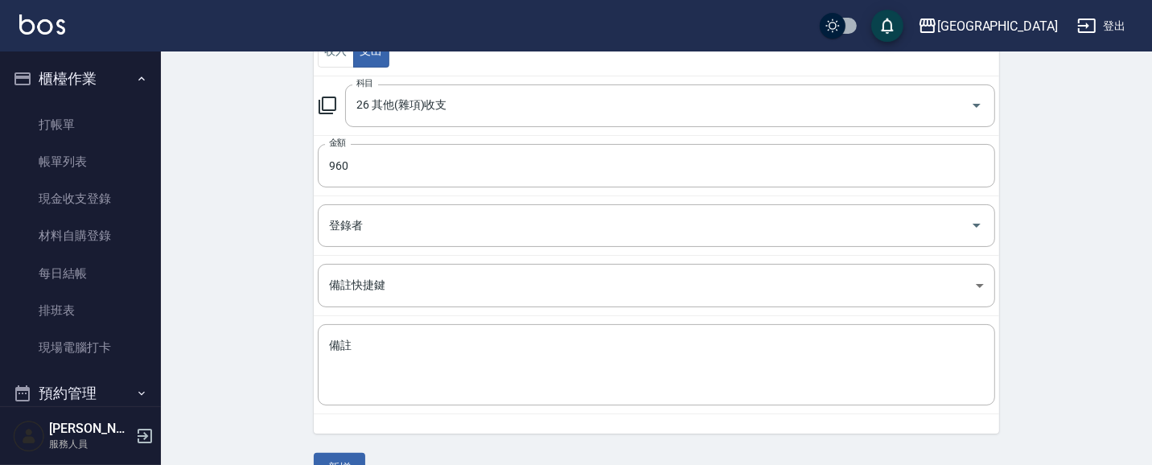
scroll to position [209, 0]
click at [367, 231] on input "登錄者" at bounding box center [644, 225] width 639 height 28
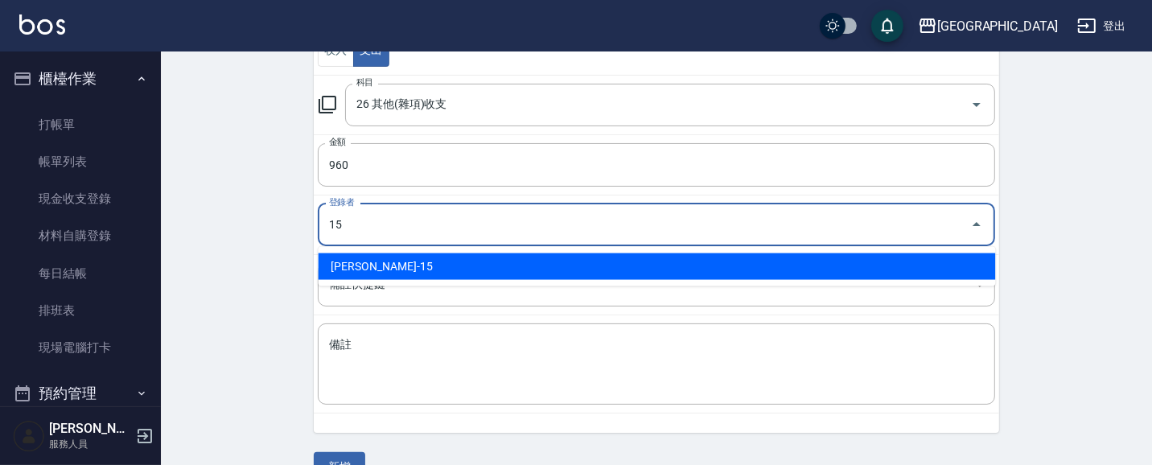
click at [375, 263] on li "[PERSON_NAME]-15" at bounding box center [657, 266] width 677 height 27
type input "[PERSON_NAME]-15"
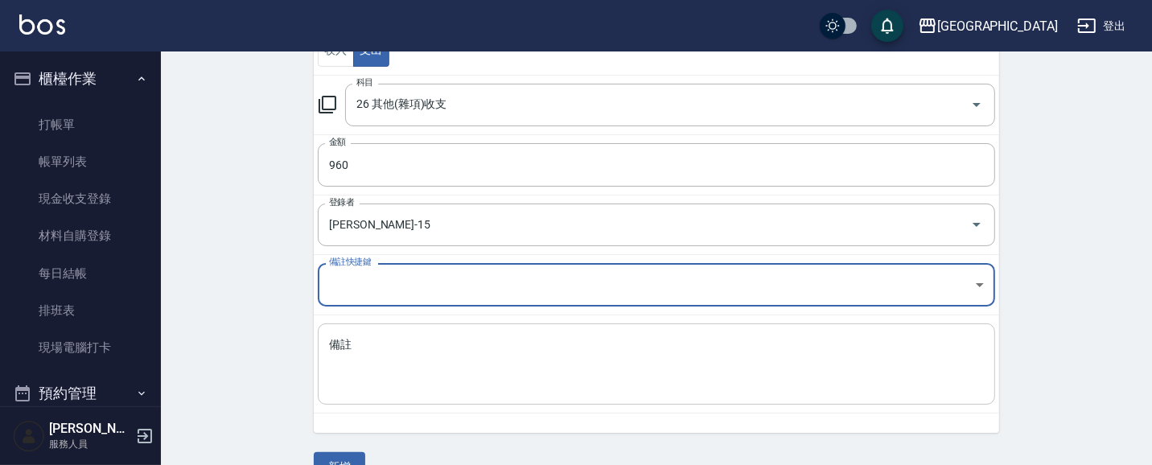
drag, startPoint x: 363, startPoint y: 344, endPoint x: 349, endPoint y: 340, distance: 14.3
click at [360, 344] on textarea "備註" at bounding box center [656, 364] width 655 height 55
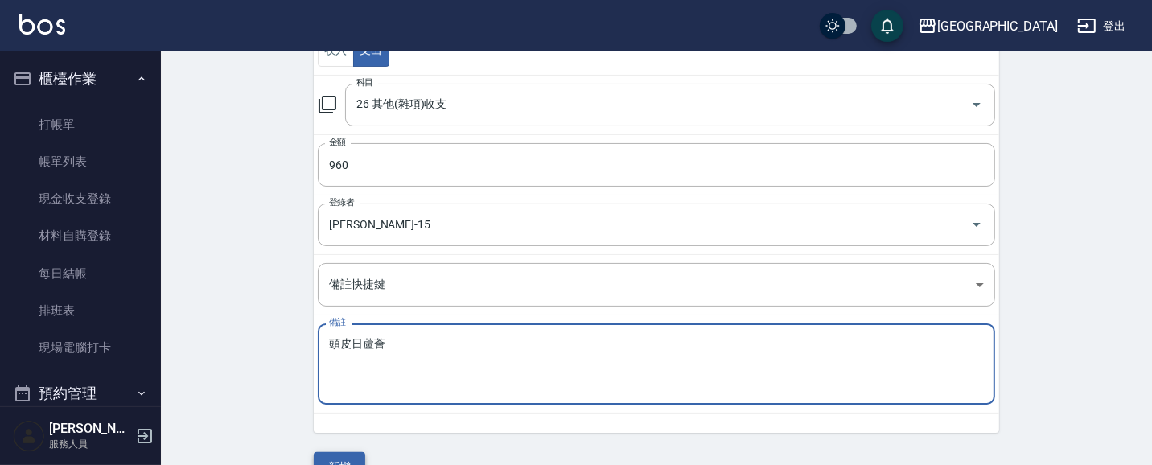
type textarea "頭皮日蘆薈"
click at [351, 455] on button "新增" at bounding box center [339, 467] width 51 height 30
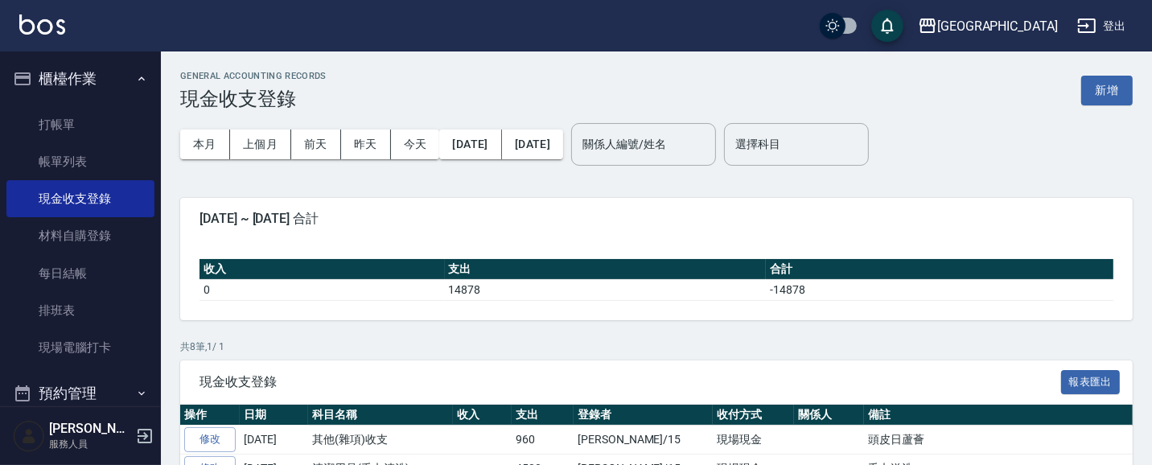
click at [93, 80] on button "櫃檯作業" at bounding box center [80, 79] width 148 height 42
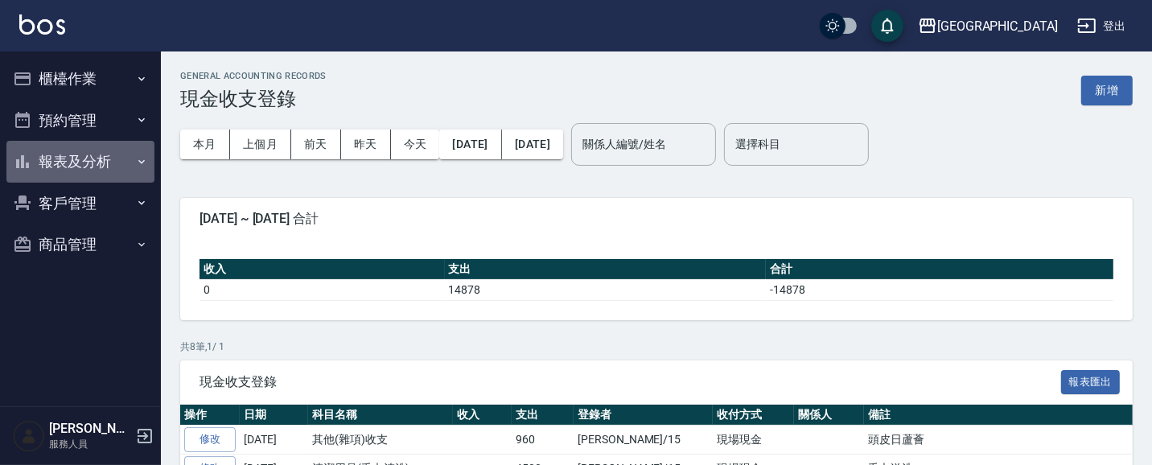
click at [76, 165] on button "報表及分析" at bounding box center [80, 162] width 148 height 42
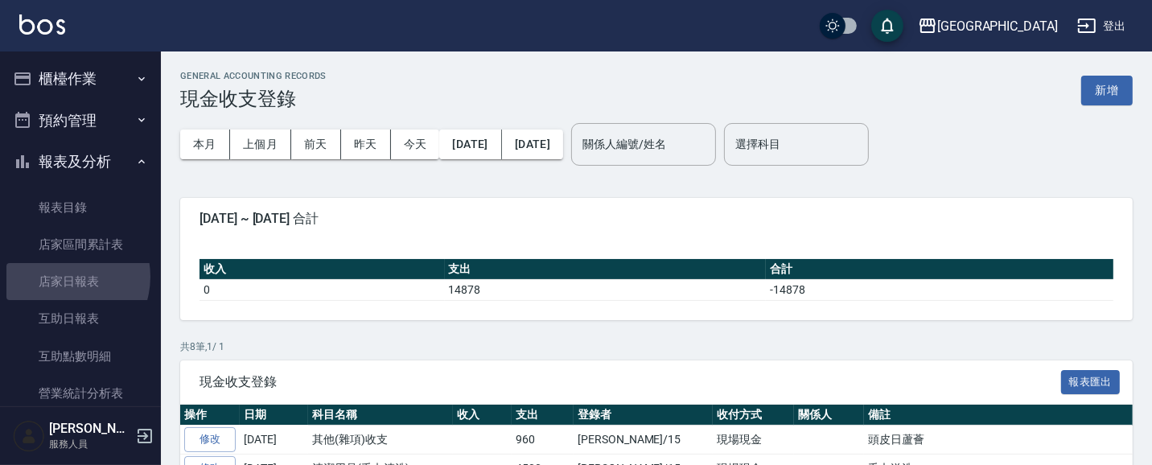
drag, startPoint x: 61, startPoint y: 277, endPoint x: 148, endPoint y: 261, distance: 88.2
click at [63, 275] on link "店家日報表" at bounding box center [80, 281] width 148 height 37
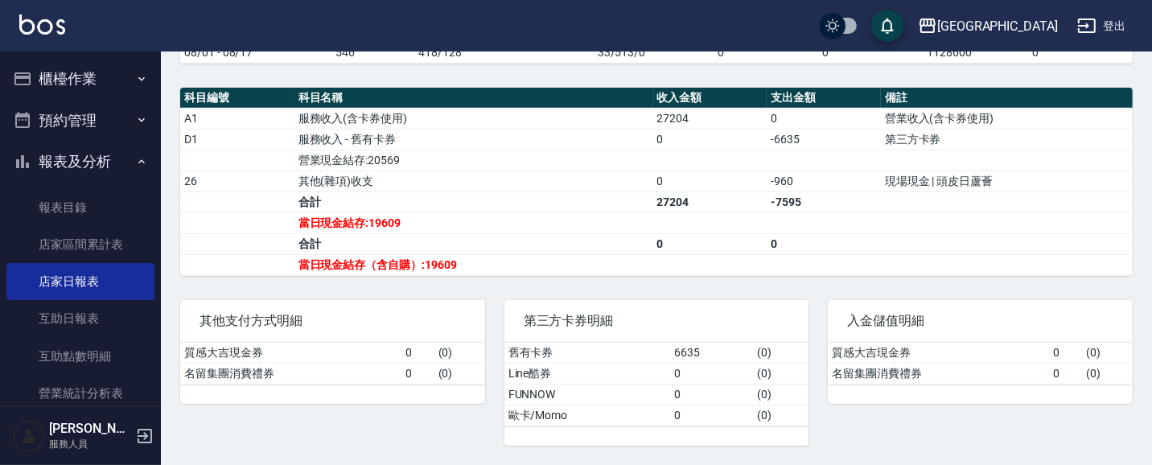
scroll to position [552, 0]
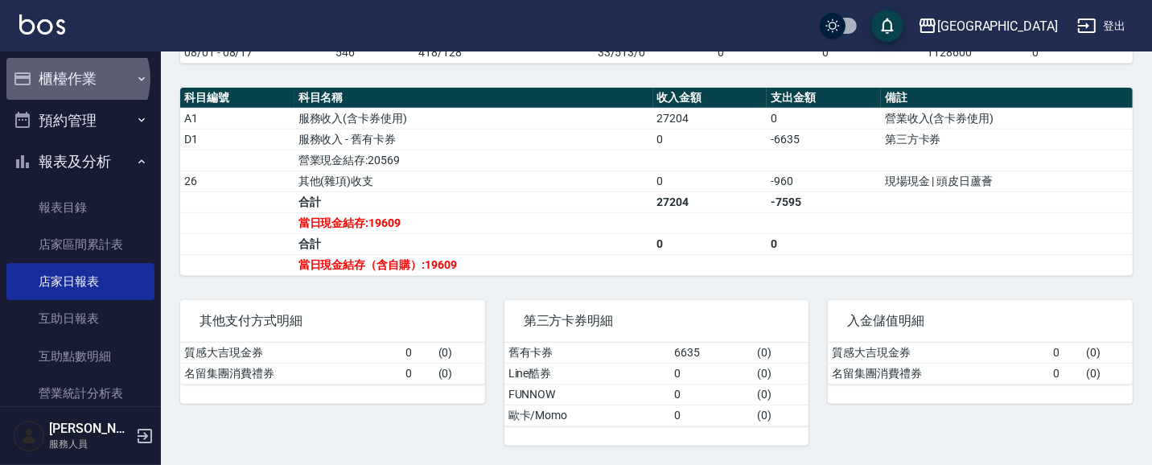
click at [75, 79] on button "櫃檯作業" at bounding box center [80, 79] width 148 height 42
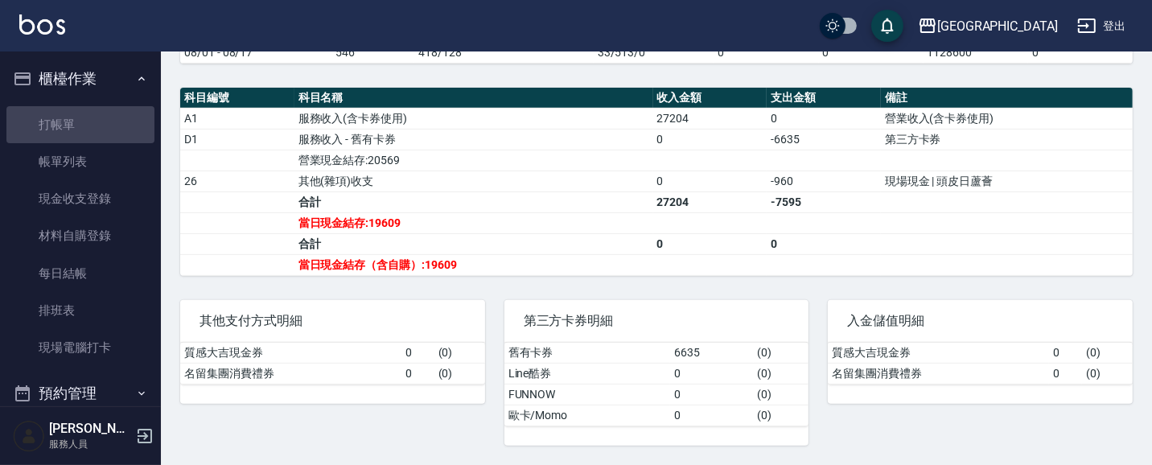
drag, startPoint x: 84, startPoint y: 125, endPoint x: 656, endPoint y: 109, distance: 572.1
click at [84, 123] on link "打帳單" at bounding box center [80, 124] width 148 height 37
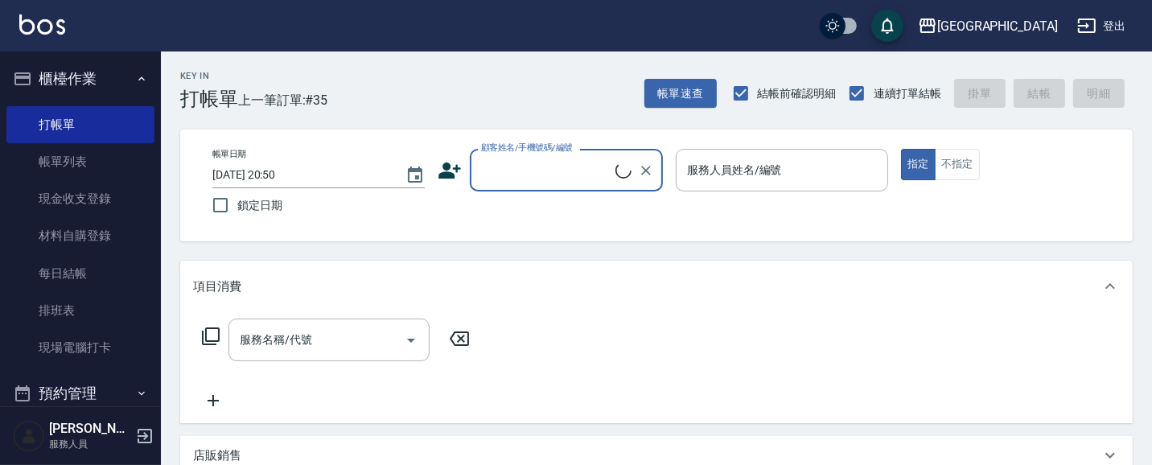
click at [491, 172] on input "顧客姓名/手機號碼/編號" at bounding box center [546, 170] width 138 height 28
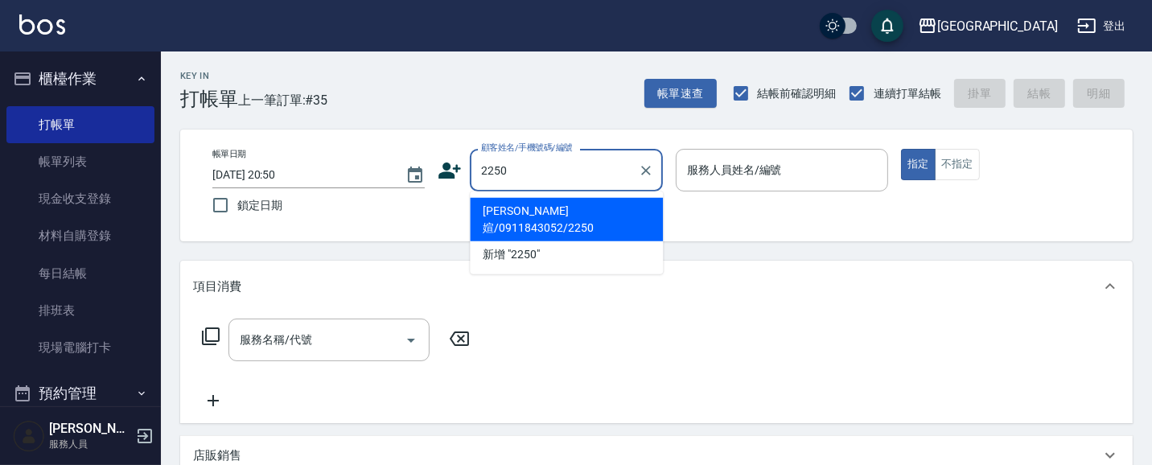
type input "[PERSON_NAME]媗/0911843052/2250"
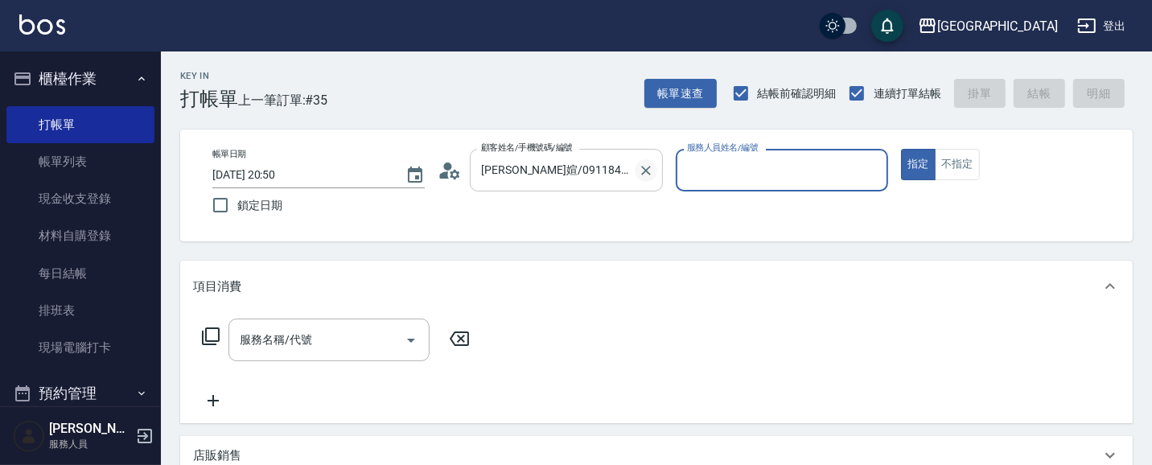
click at [641, 162] on icon "Clear" at bounding box center [646, 170] width 16 height 16
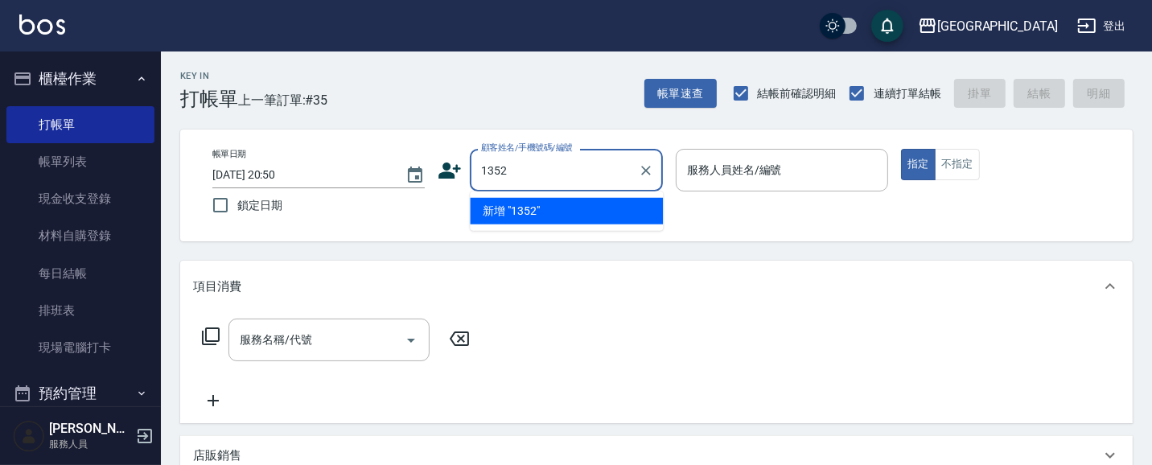
type input "1352"
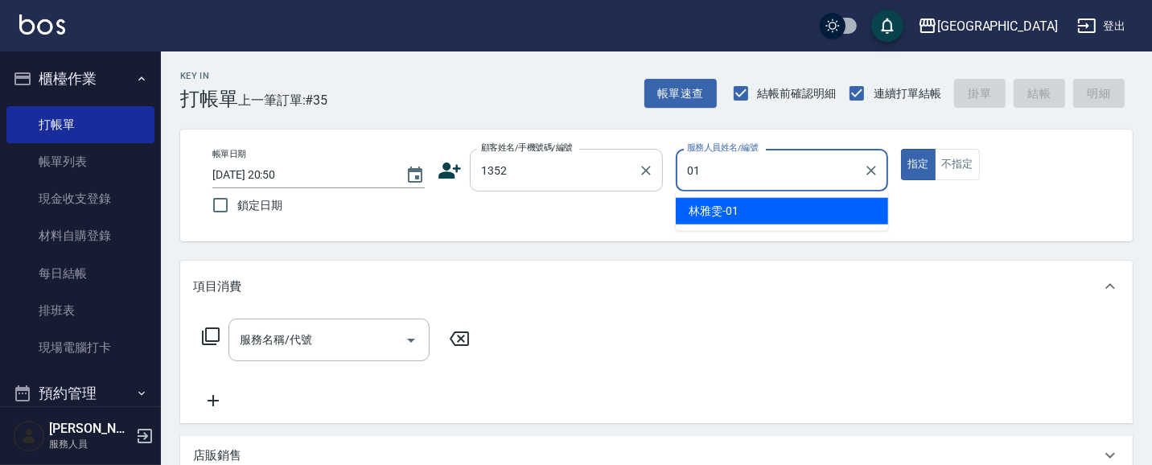
type input "[PERSON_NAME]-01"
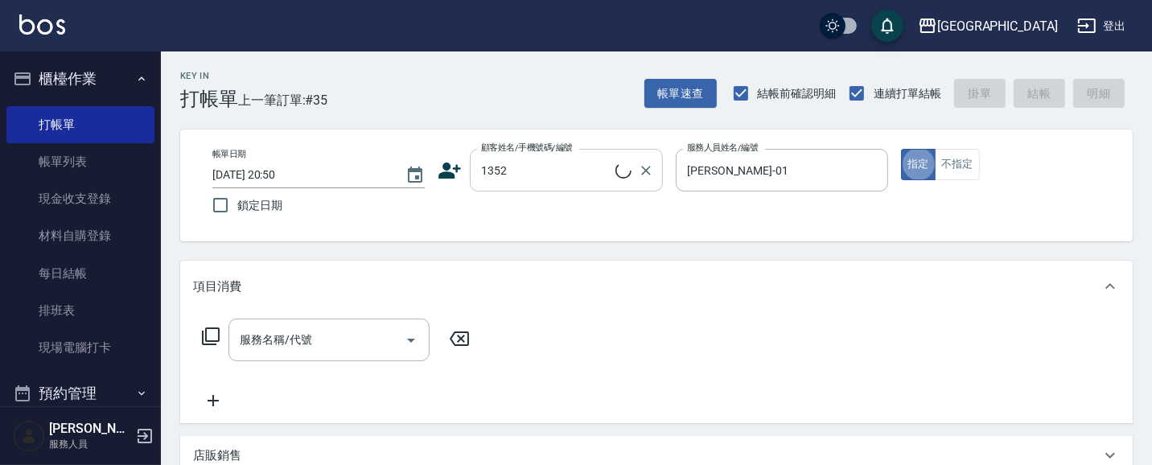
type button "true"
type input "[PERSON_NAME]/0421/1352"
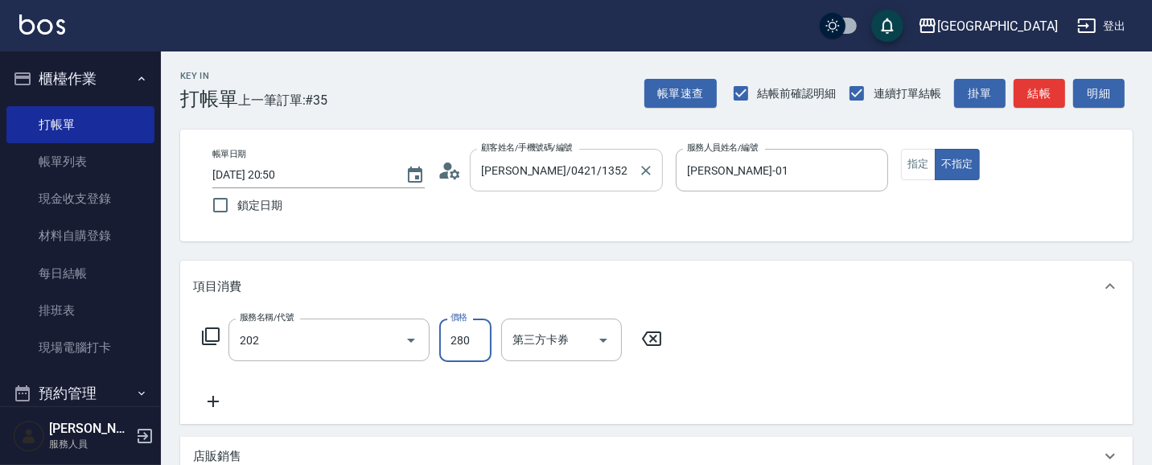
type input "洗髮[280](202)"
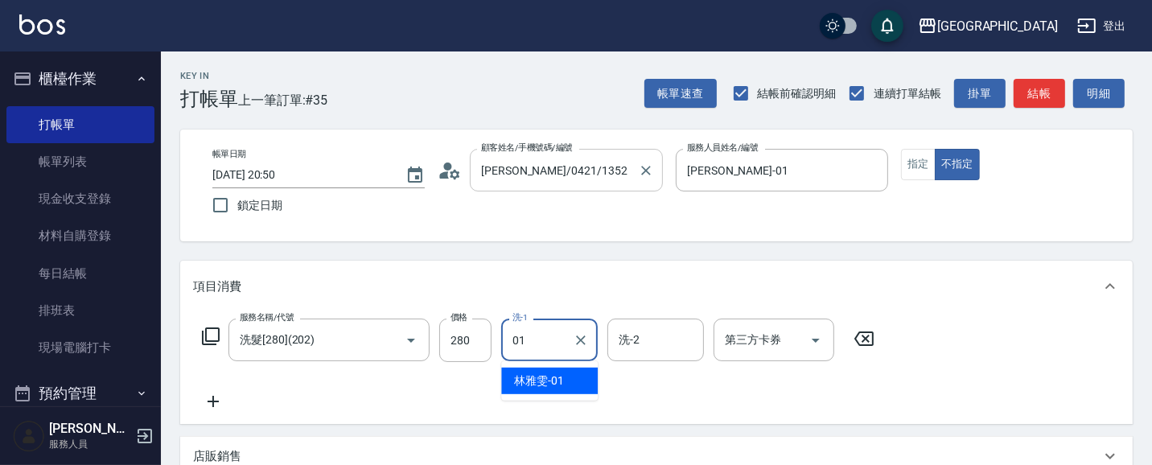
type input "[PERSON_NAME]-01"
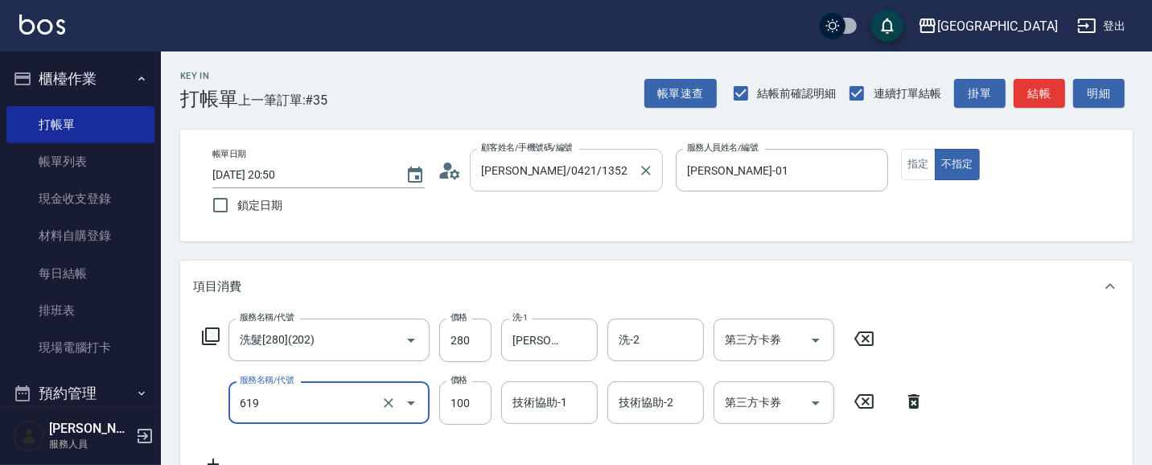
type input "[PERSON_NAME].玻酸.晶膜.水療(619)"
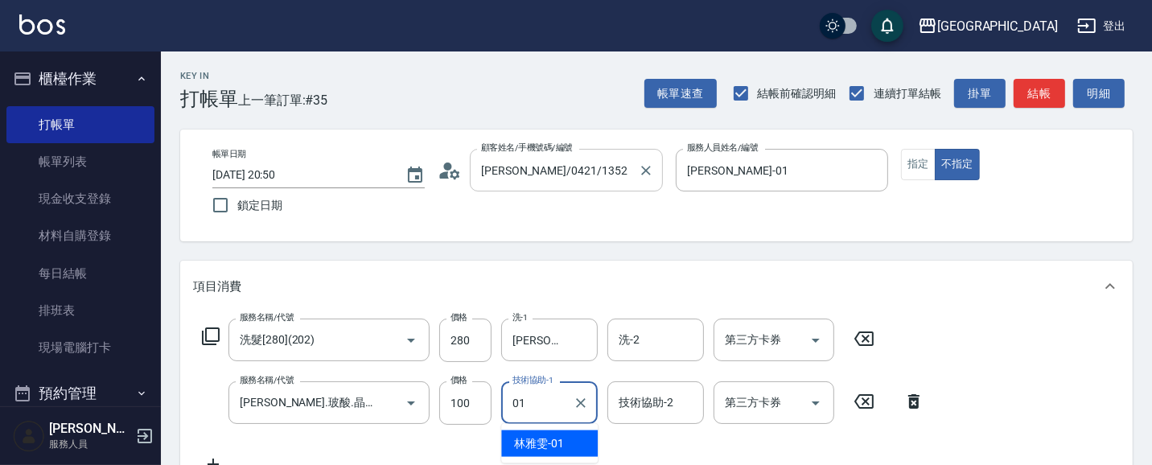
type input "[PERSON_NAME]-01"
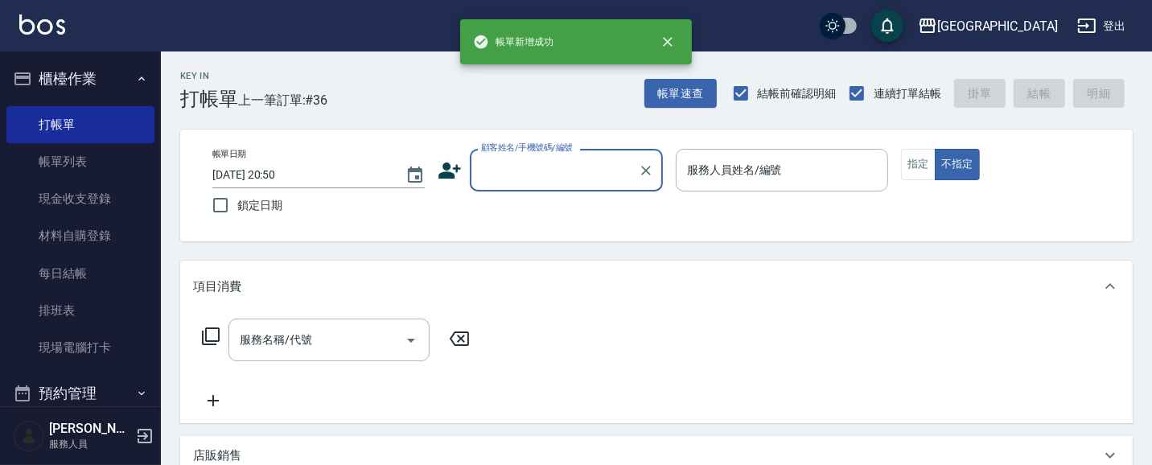
click at [77, 76] on button "櫃檯作業" at bounding box center [80, 79] width 148 height 42
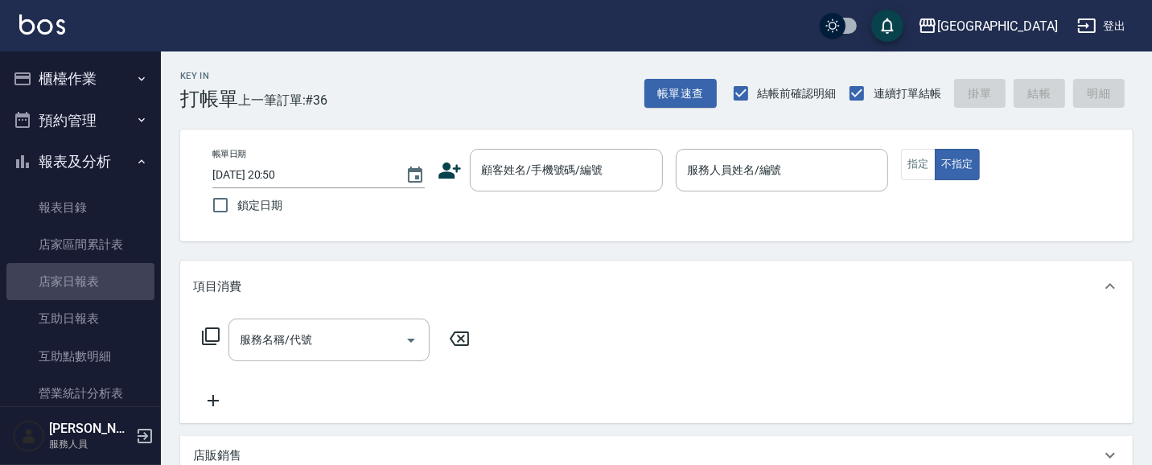
drag, startPoint x: 84, startPoint y: 283, endPoint x: 256, endPoint y: 266, distance: 172.2
click at [84, 282] on link "店家日報表" at bounding box center [80, 281] width 148 height 37
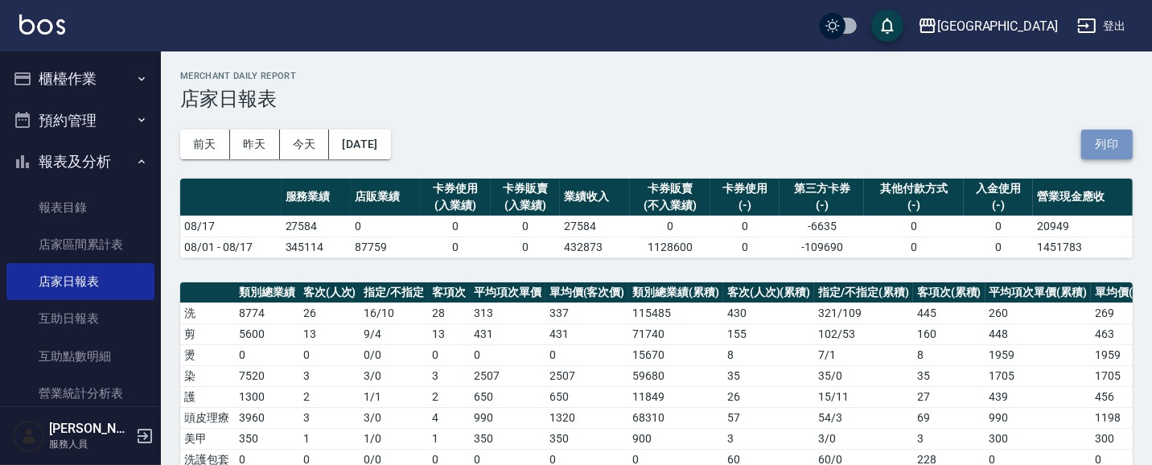
click at [1086, 149] on button "列印" at bounding box center [1106, 145] width 51 height 30
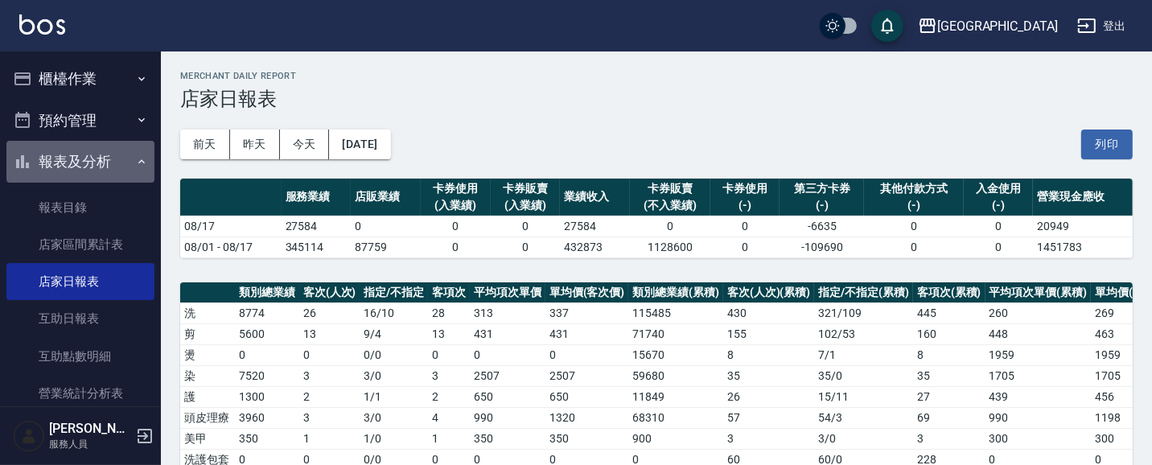
click at [95, 155] on button "報表及分析" at bounding box center [80, 162] width 148 height 42
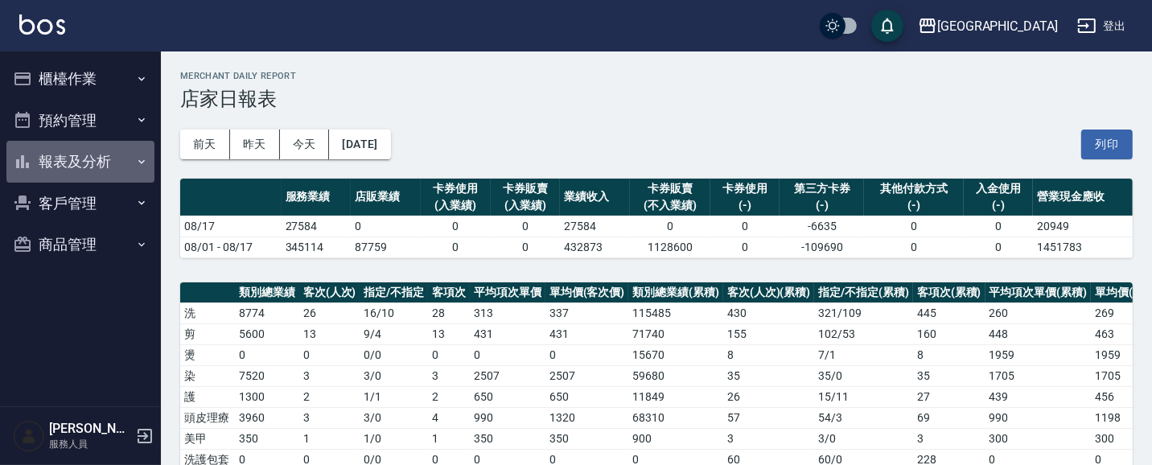
click at [99, 154] on button "報表及分析" at bounding box center [80, 162] width 148 height 42
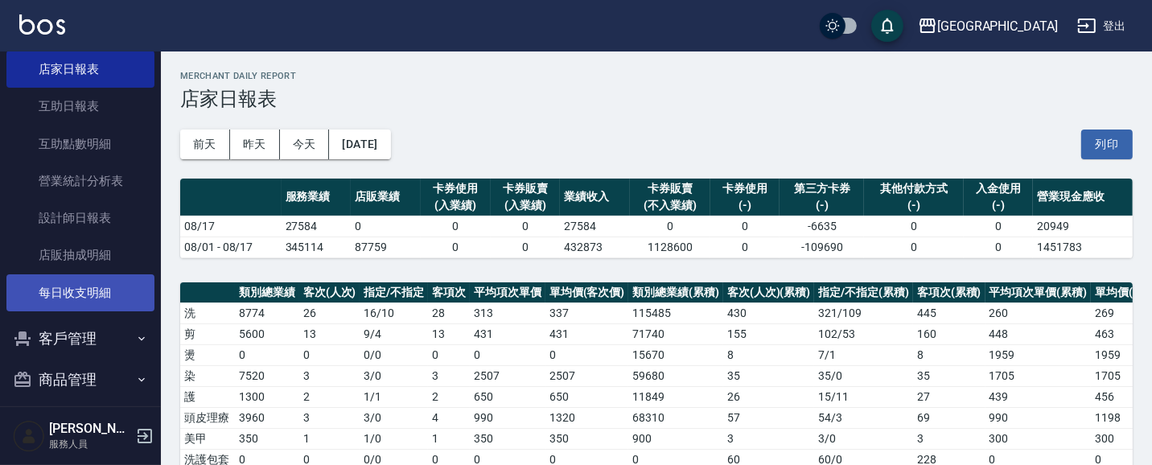
scroll to position [212, 0]
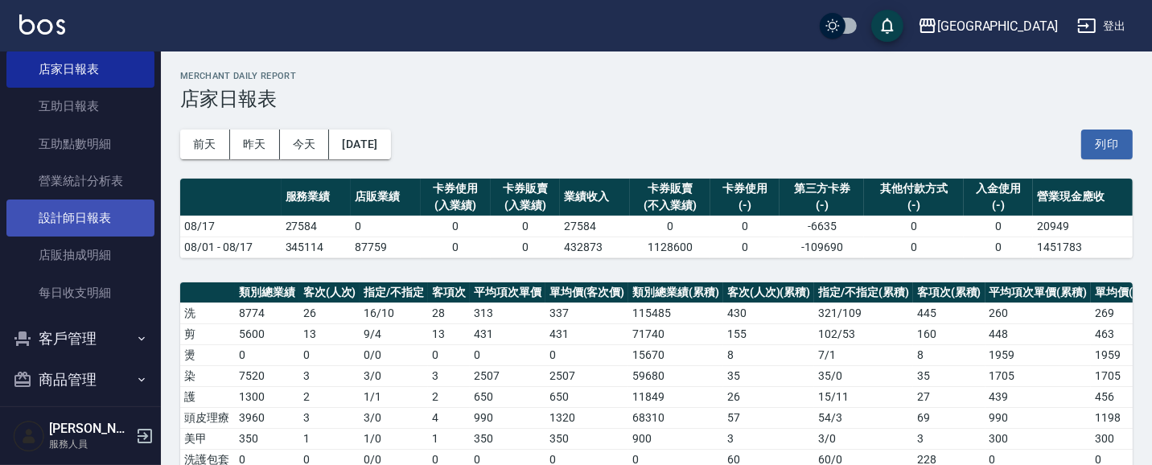
click at [102, 213] on link "設計師日報表" at bounding box center [80, 217] width 148 height 37
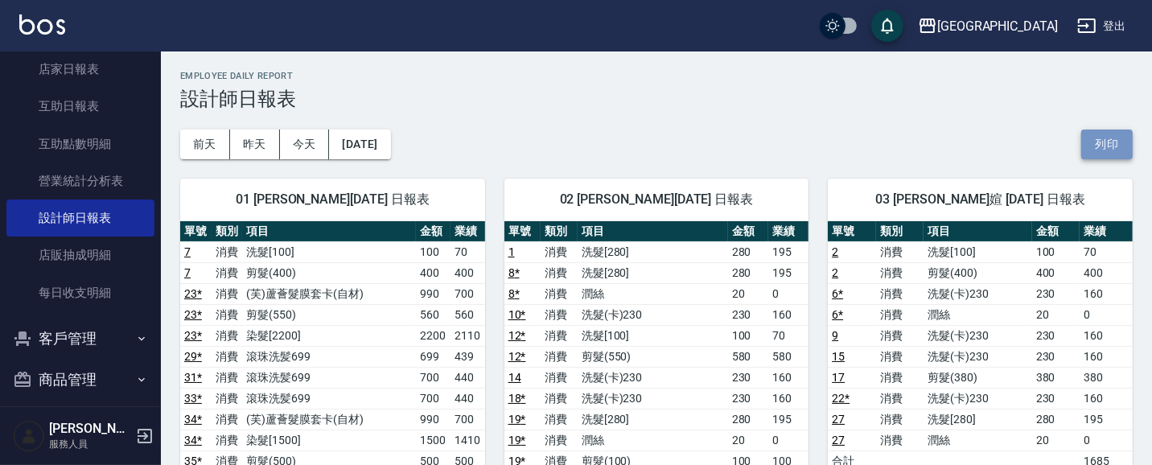
click at [1116, 148] on button "列印" at bounding box center [1106, 145] width 51 height 30
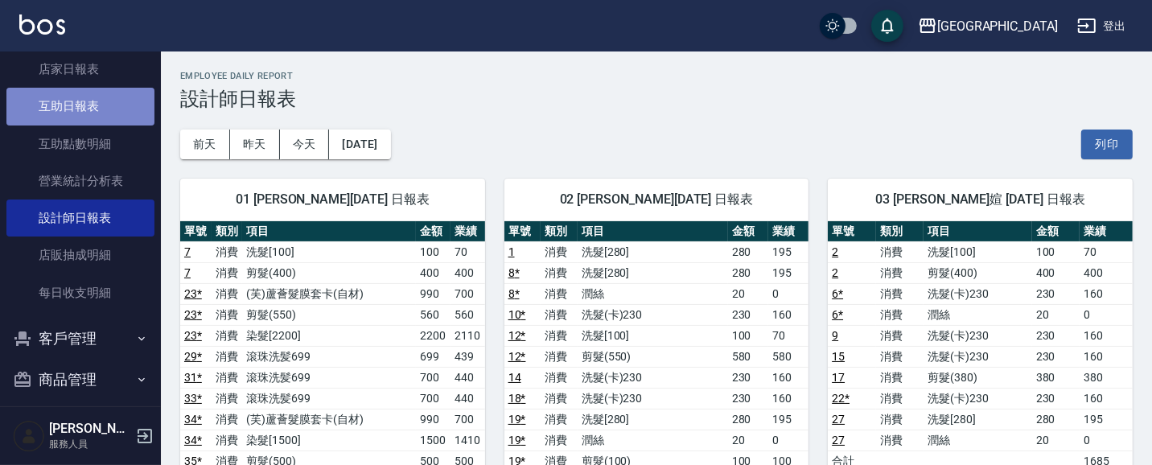
click at [121, 109] on link "互助日報表" at bounding box center [80, 106] width 148 height 37
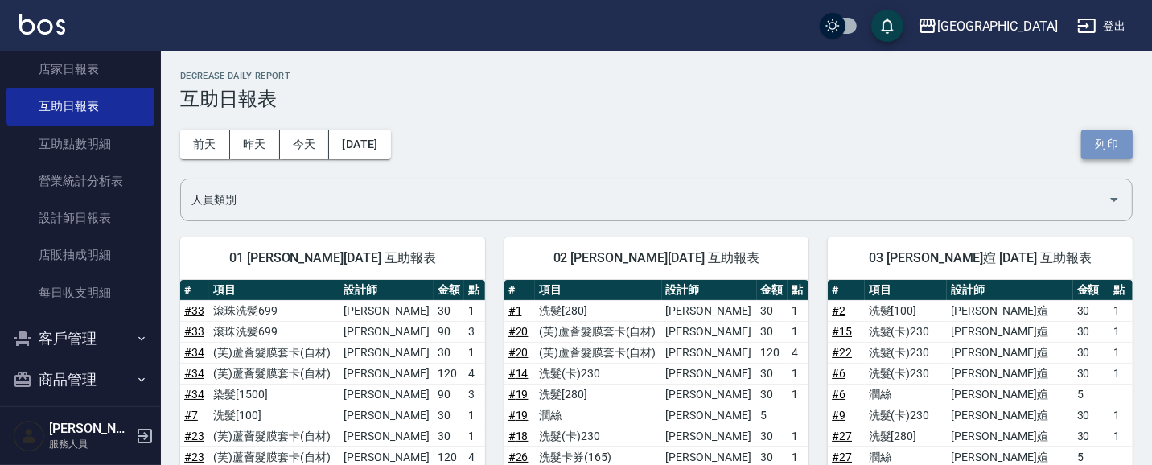
click at [1103, 145] on button "列印" at bounding box center [1106, 145] width 51 height 30
